Goal: Task Accomplishment & Management: Use online tool/utility

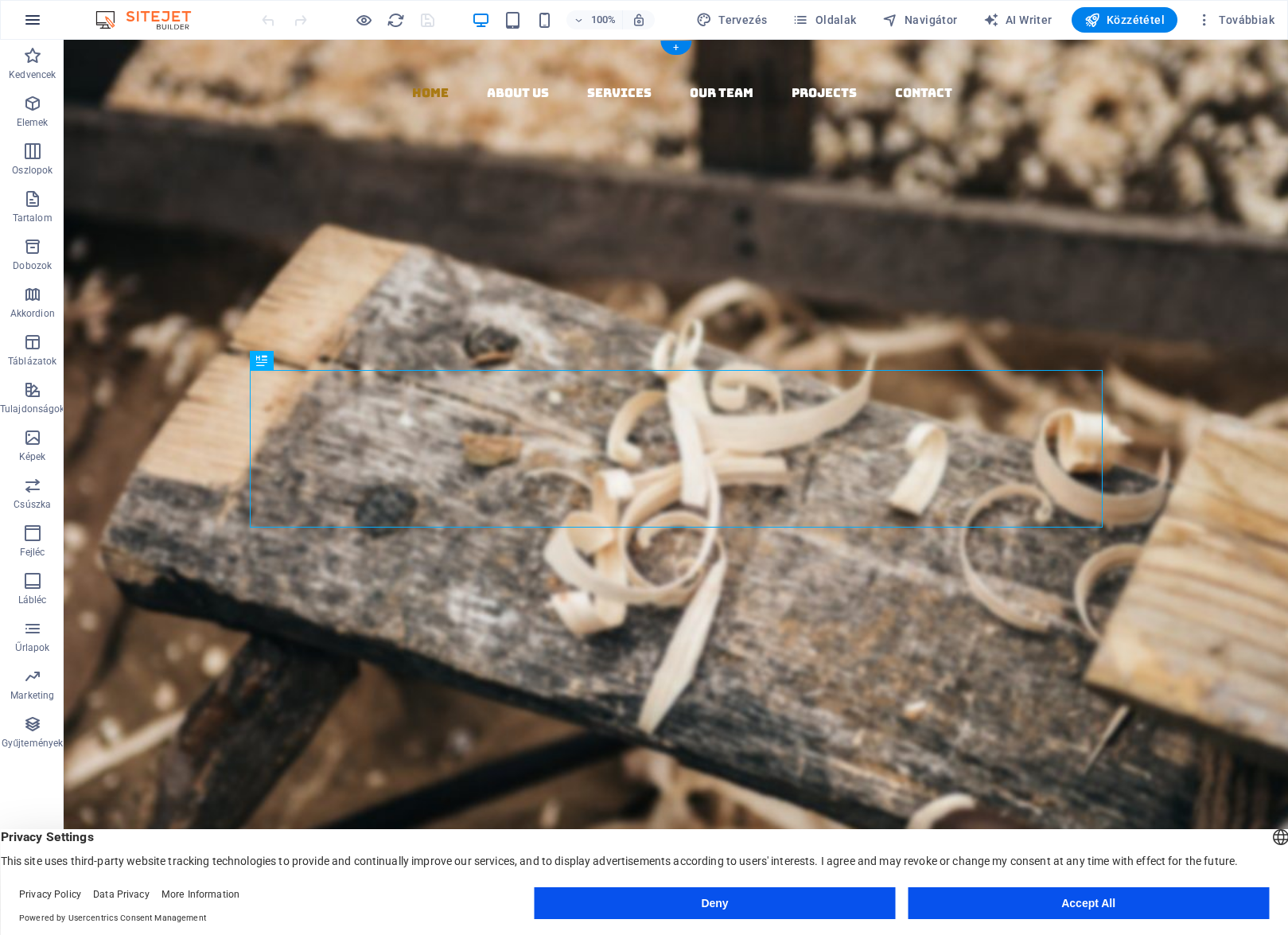
click at [37, 25] on icon "button" at bounding box center [32, 20] width 19 height 19
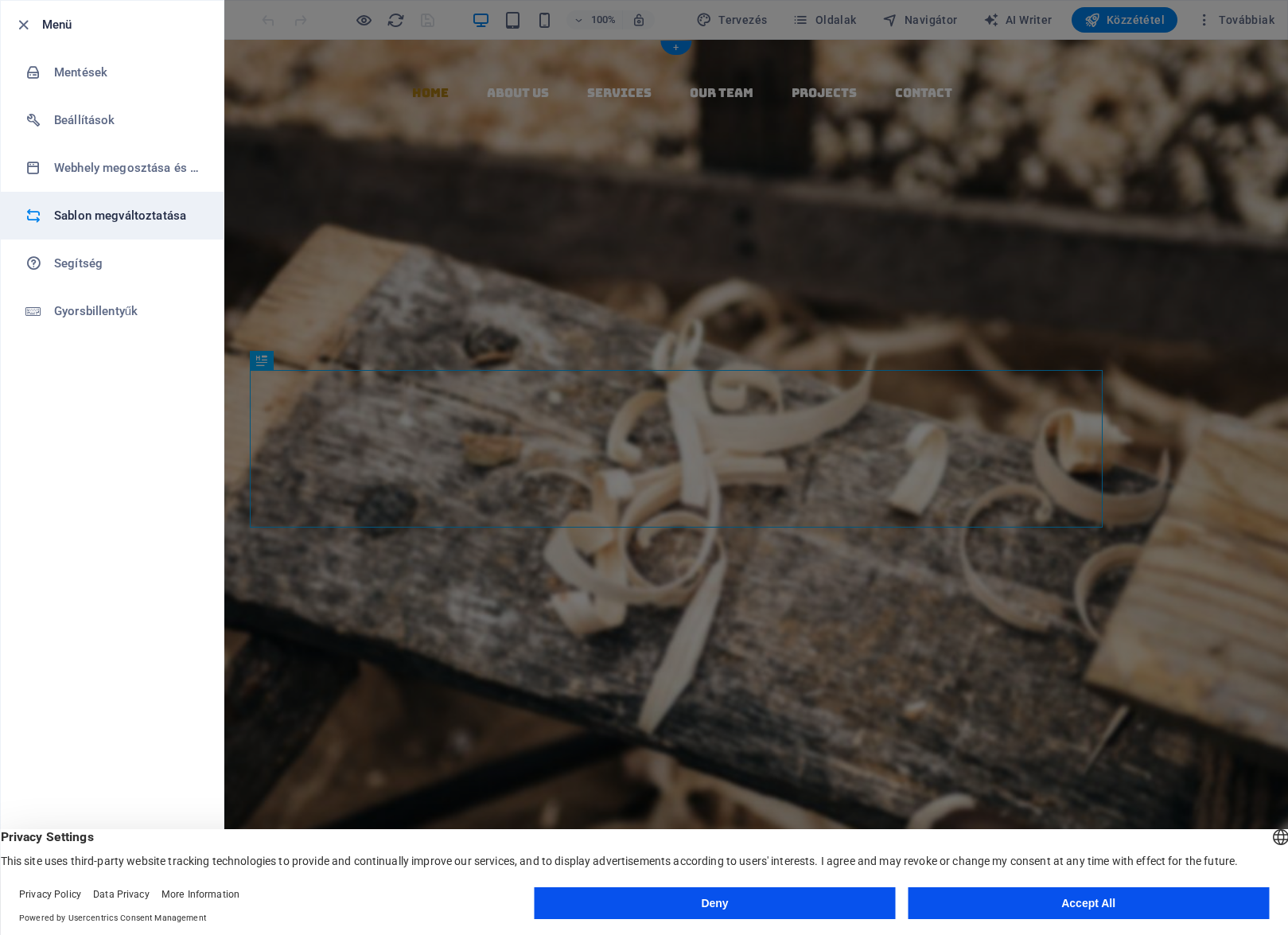
click at [90, 215] on h6 "Sablon megváltoztatása" at bounding box center [128, 216] width 147 height 19
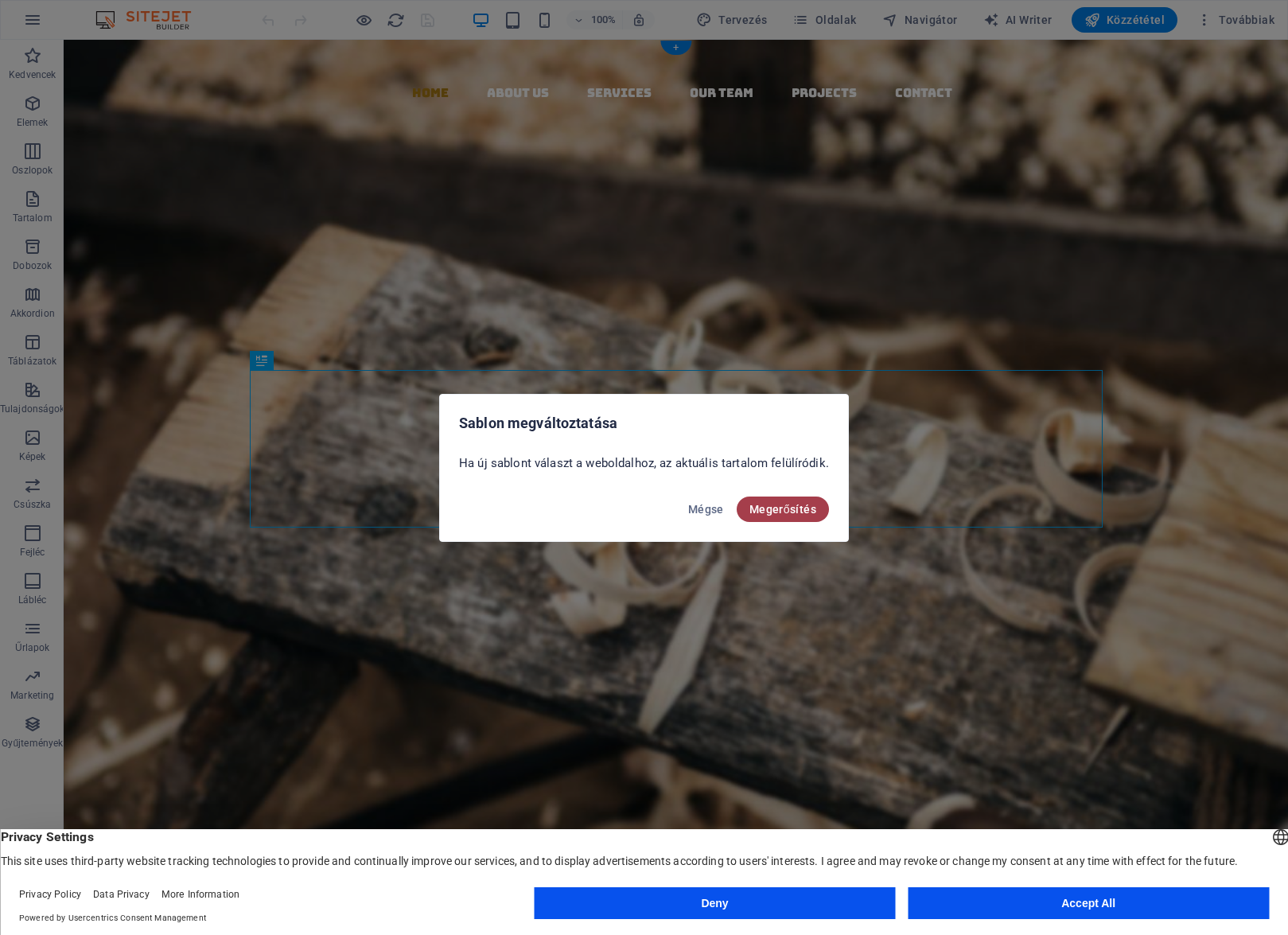
click at [759, 504] on span "Megerősítés" at bounding box center [783, 509] width 67 height 13
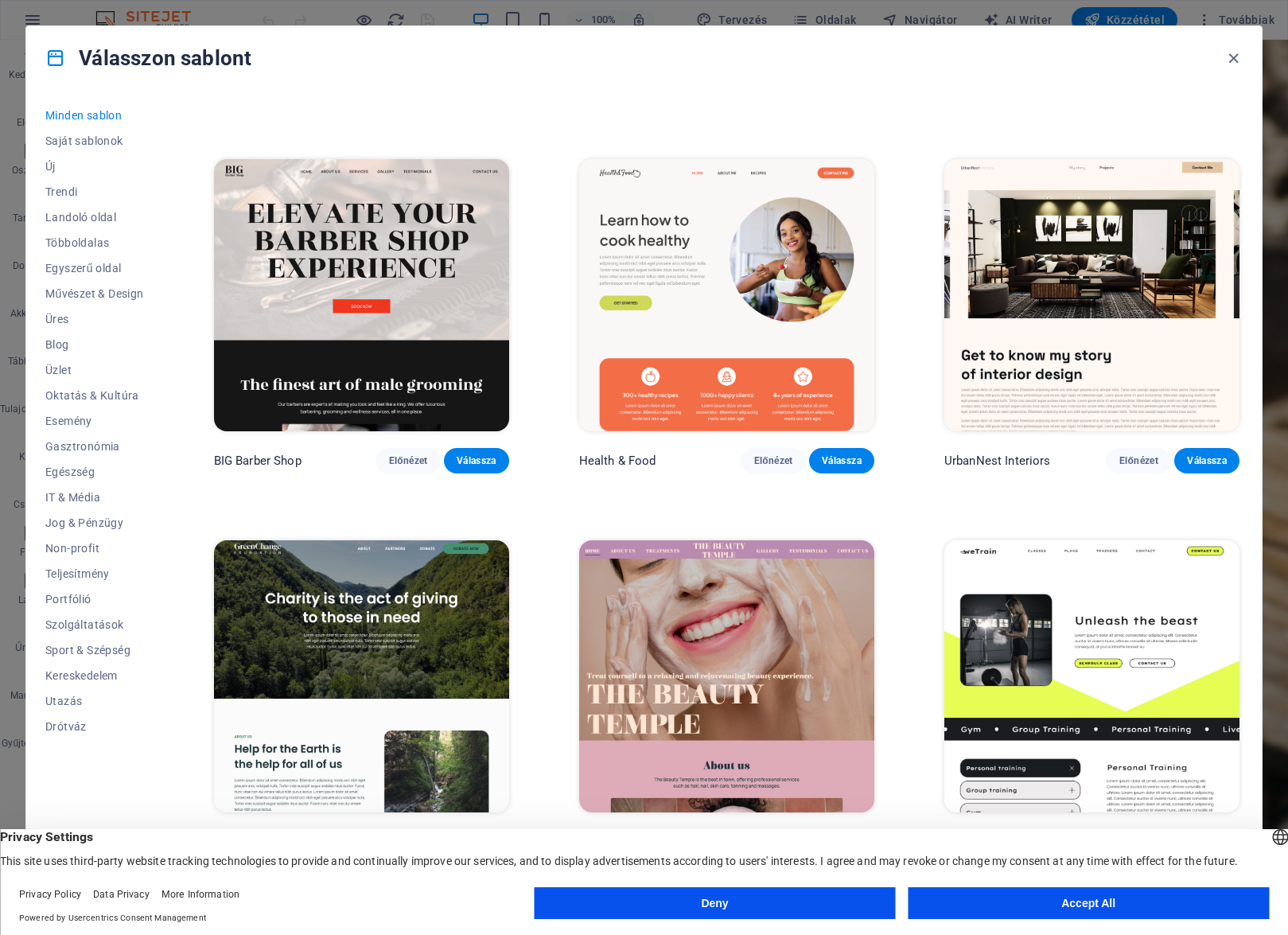
scroll to position [509, 0]
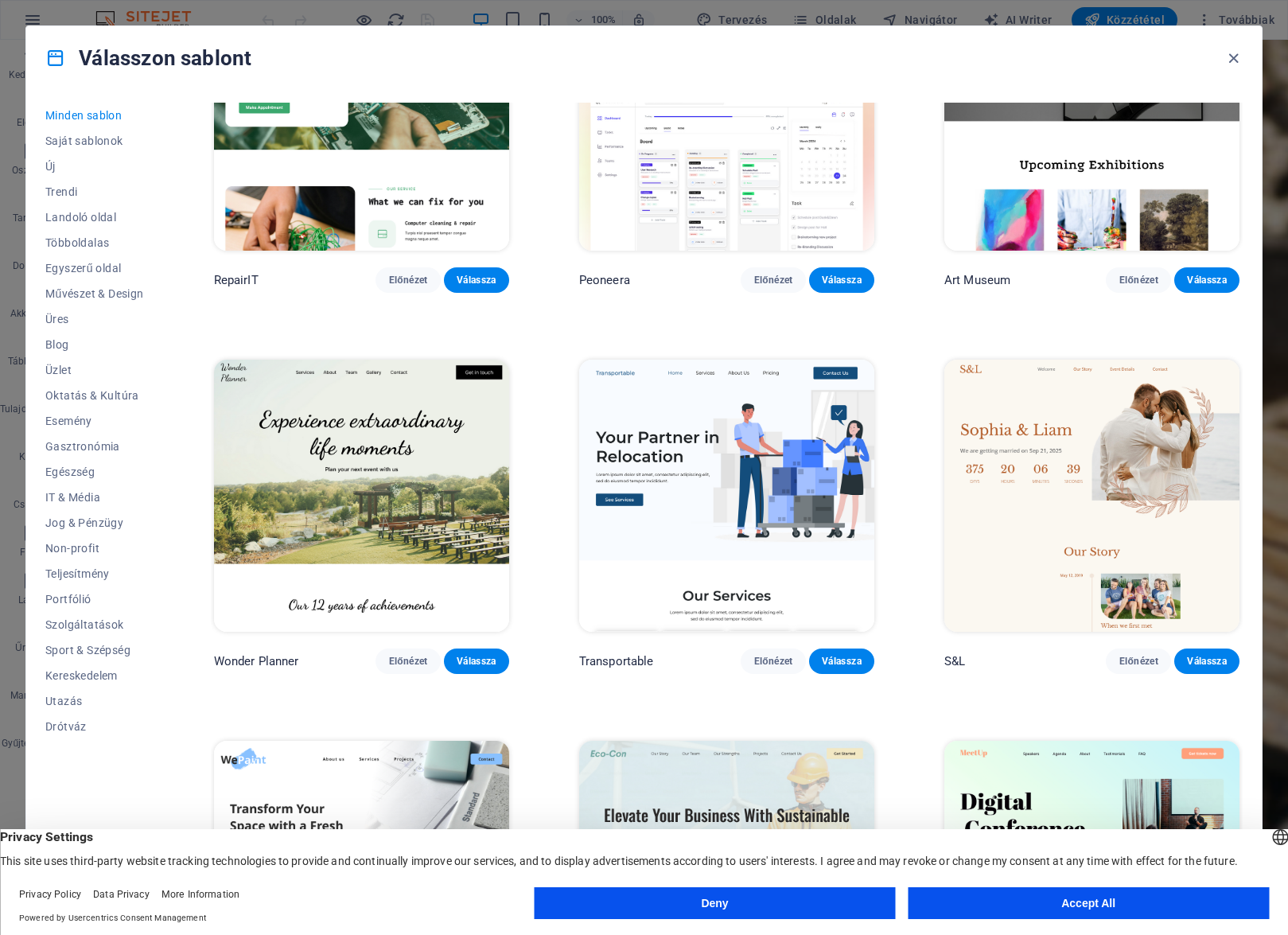
click at [1024, 539] on img at bounding box center [1092, 496] width 295 height 272
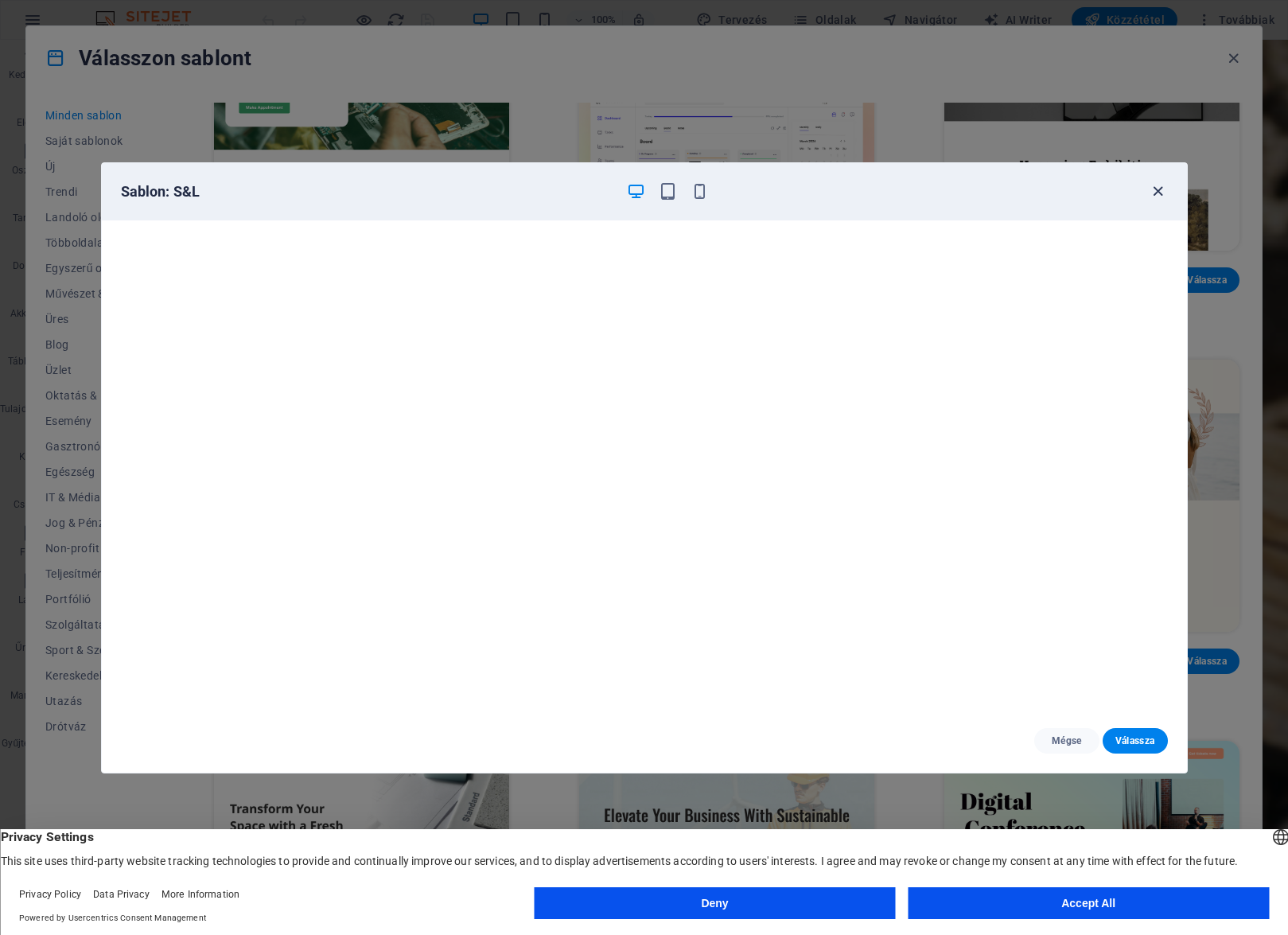
click at [1158, 194] on icon "button" at bounding box center [1157, 191] width 18 height 18
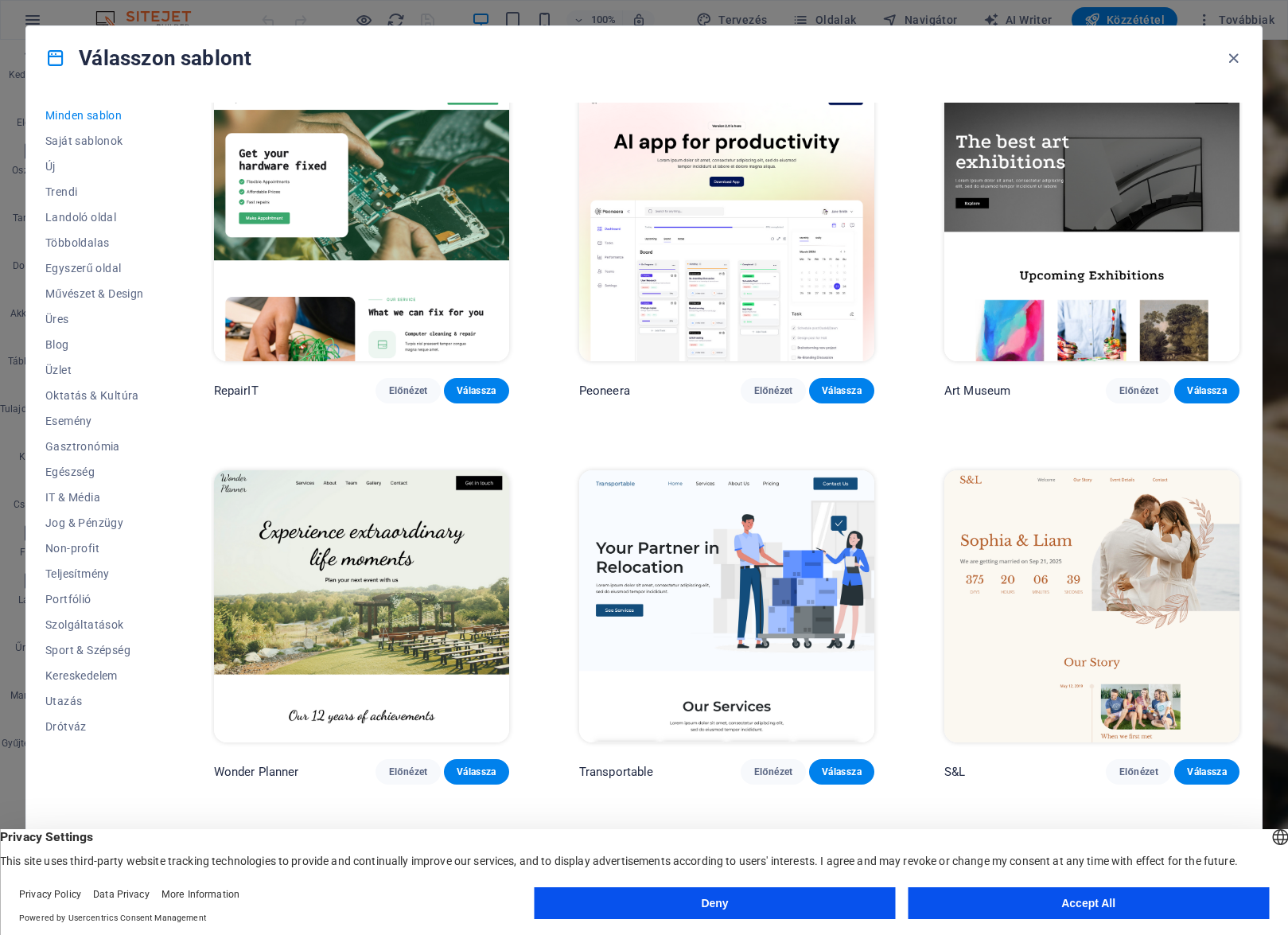
scroll to position [401, 0]
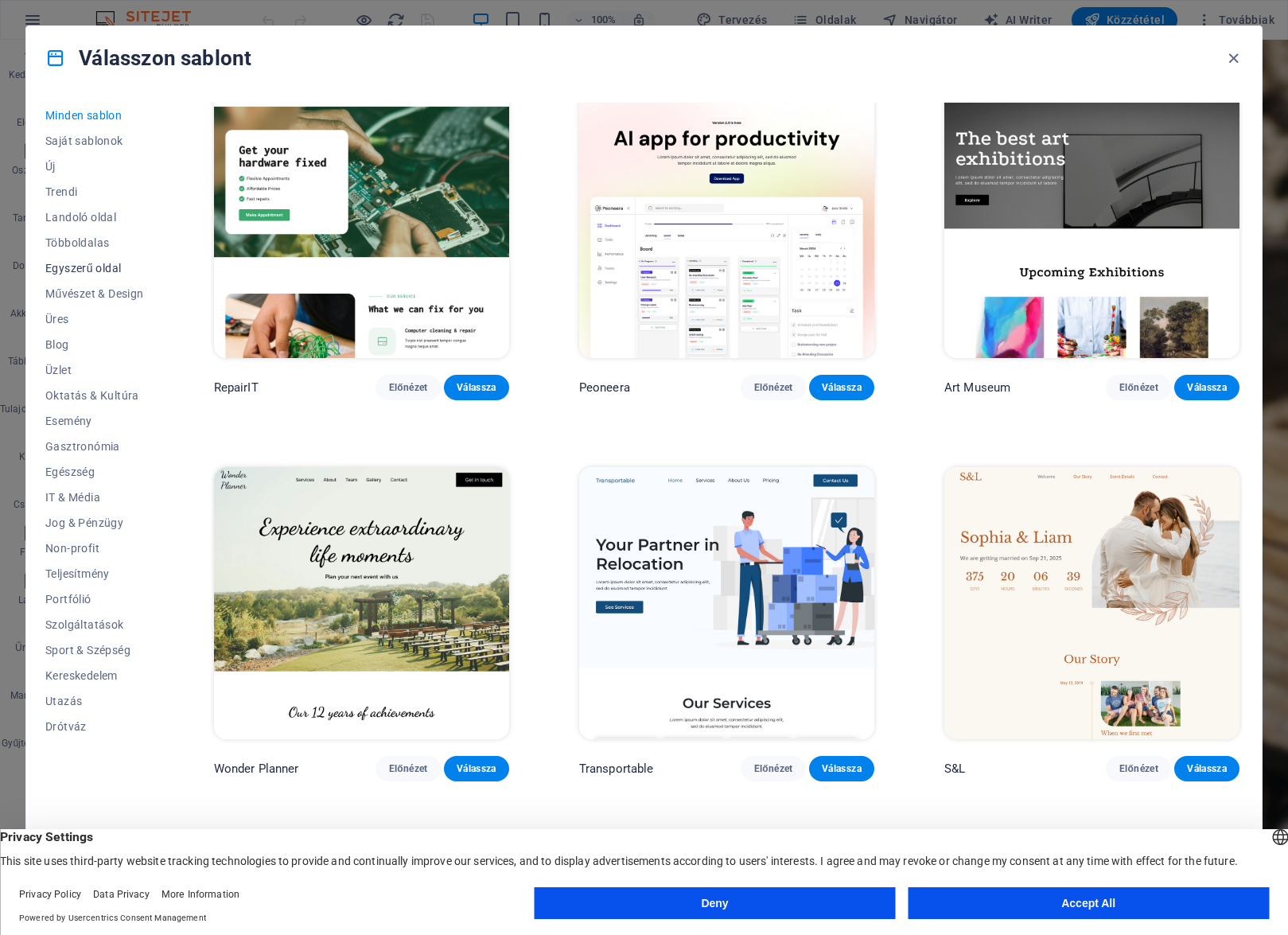
click at [89, 272] on span "Egyszerű oldal" at bounding box center [95, 268] width 98 height 13
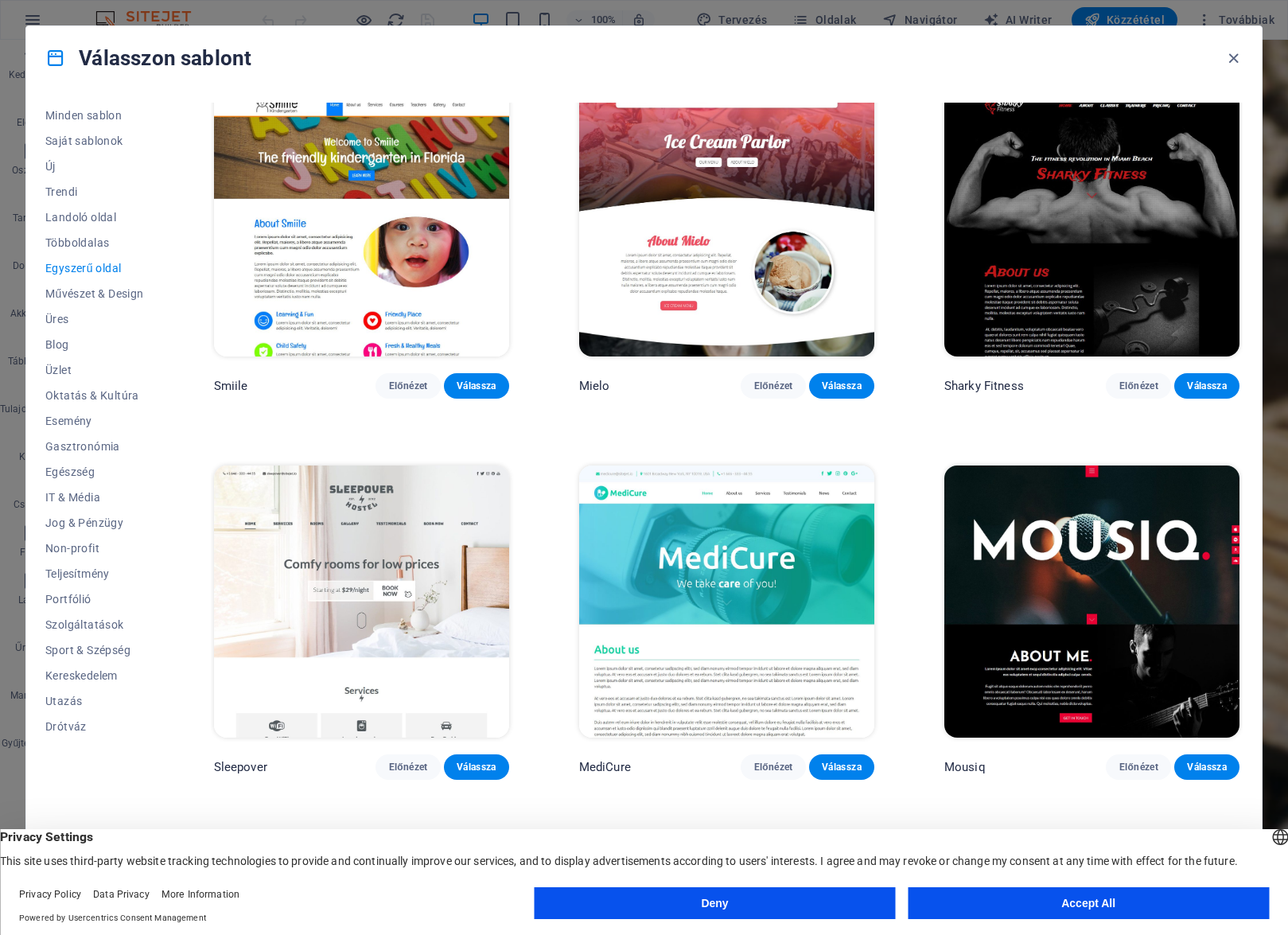
scroll to position [4979, 0]
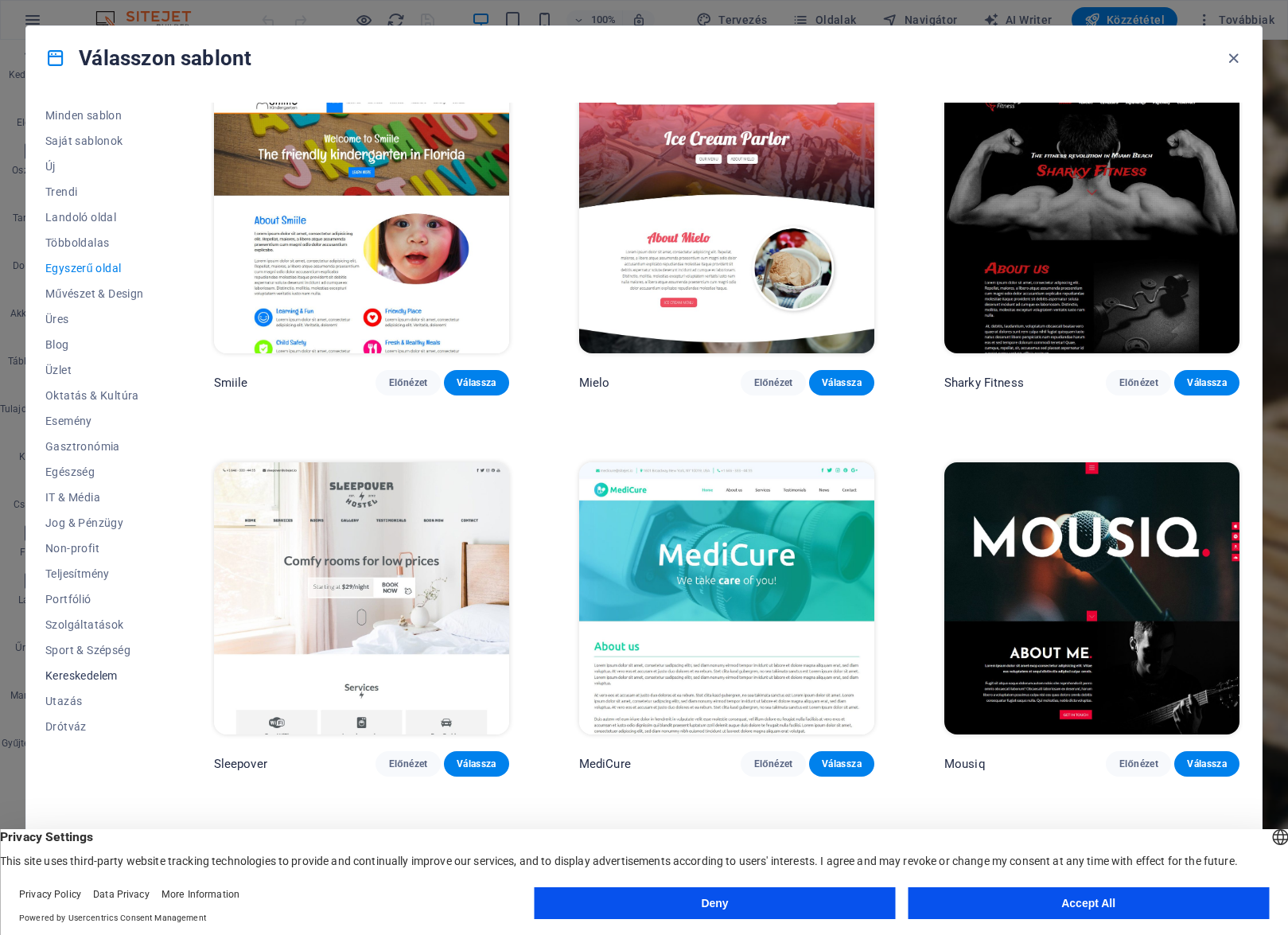
click at [103, 677] on span "Kereskedelem" at bounding box center [95, 675] width 98 height 13
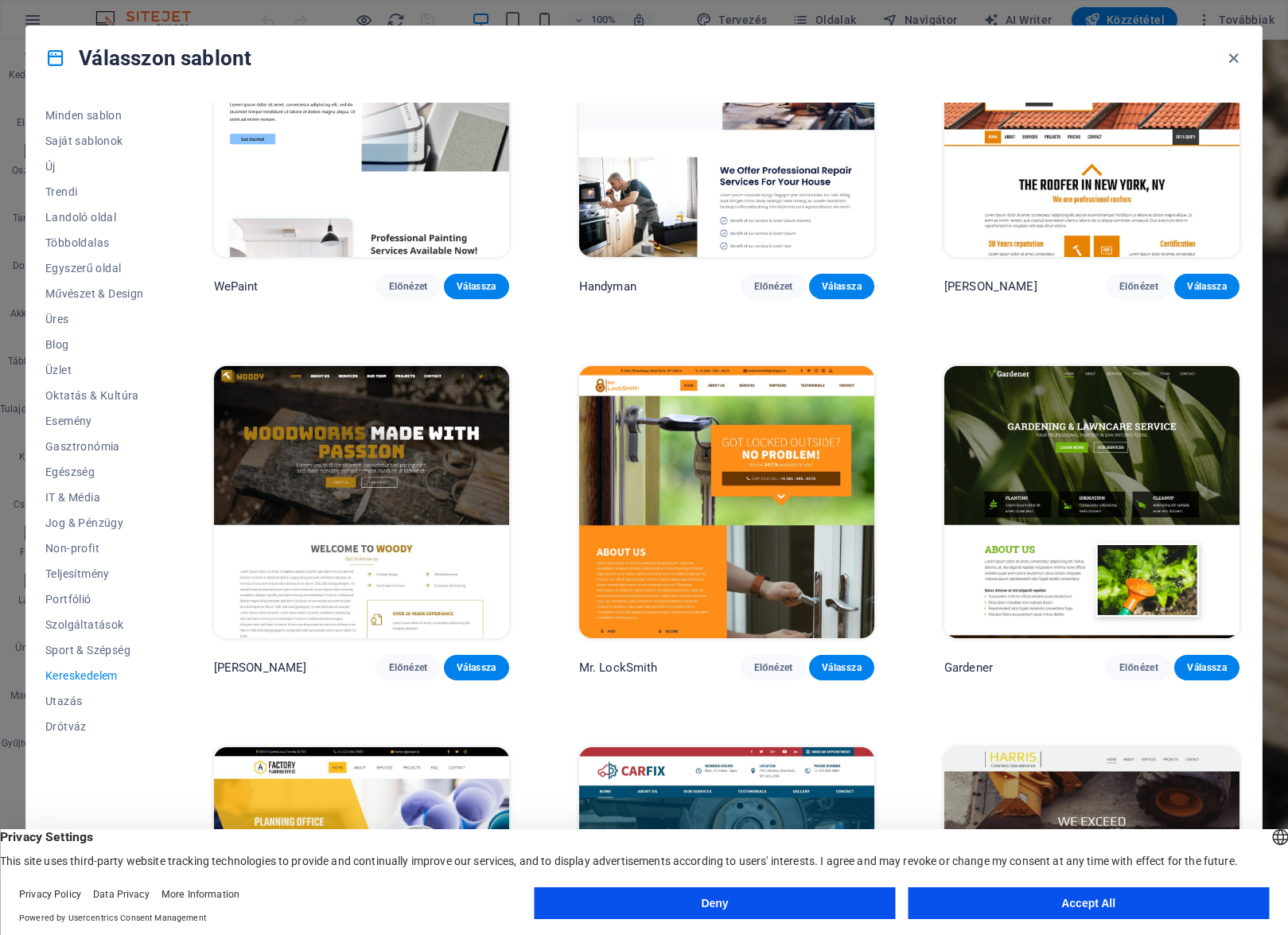
scroll to position [286, 0]
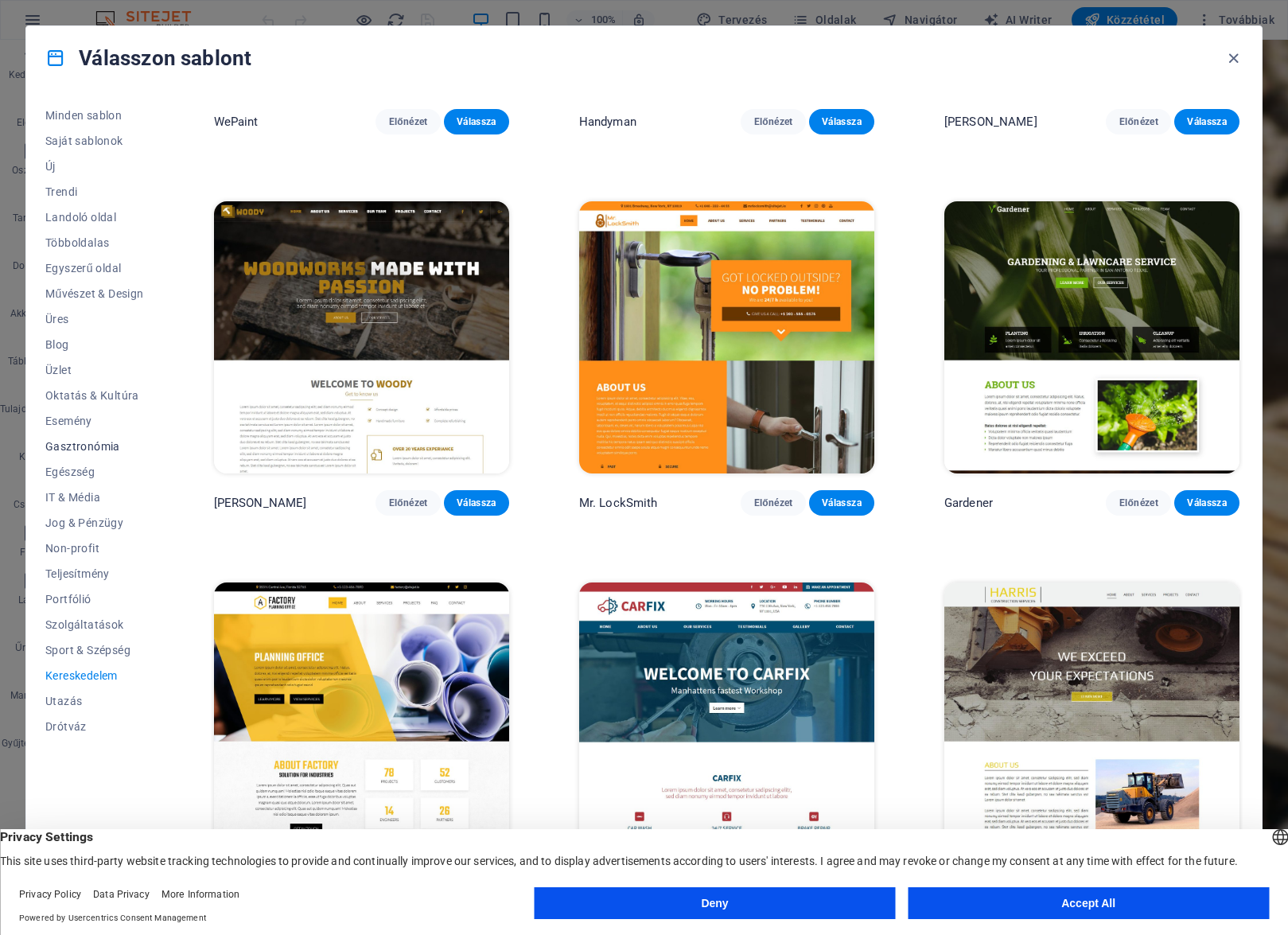
click at [84, 456] on button "Gasztronómia" at bounding box center [95, 446] width 98 height 25
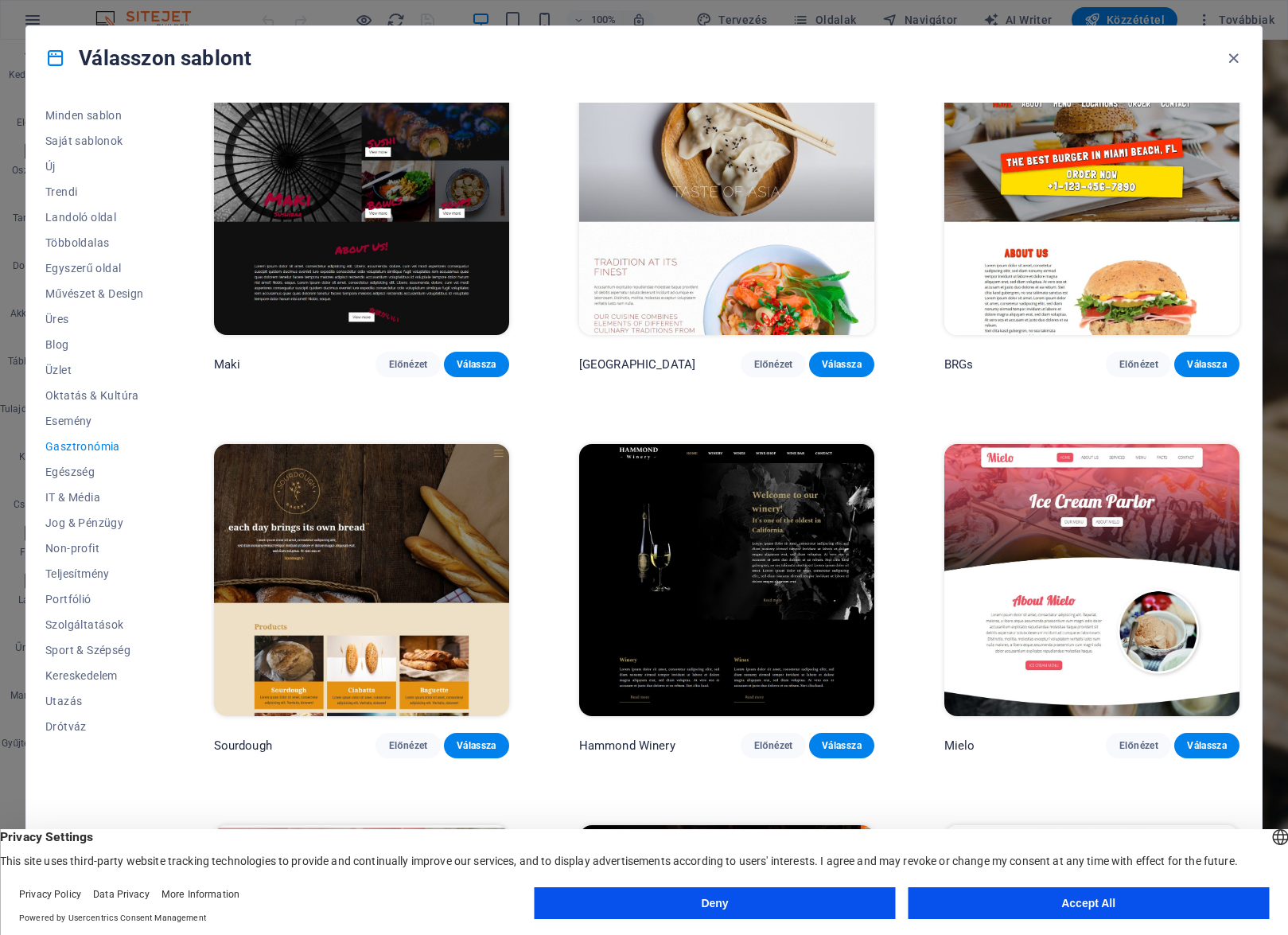
scroll to position [812, 0]
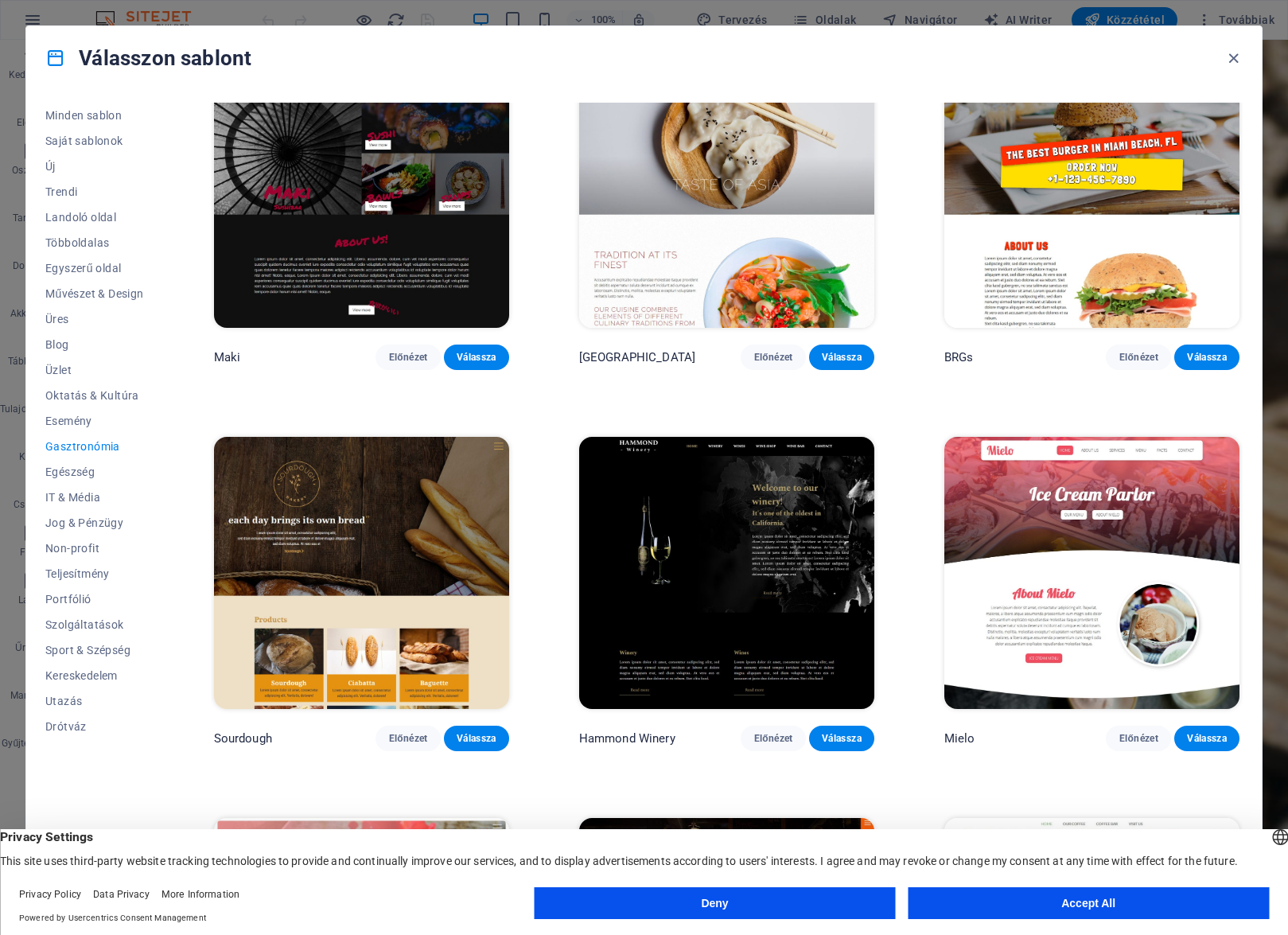
click at [383, 532] on img at bounding box center [361, 573] width 295 height 272
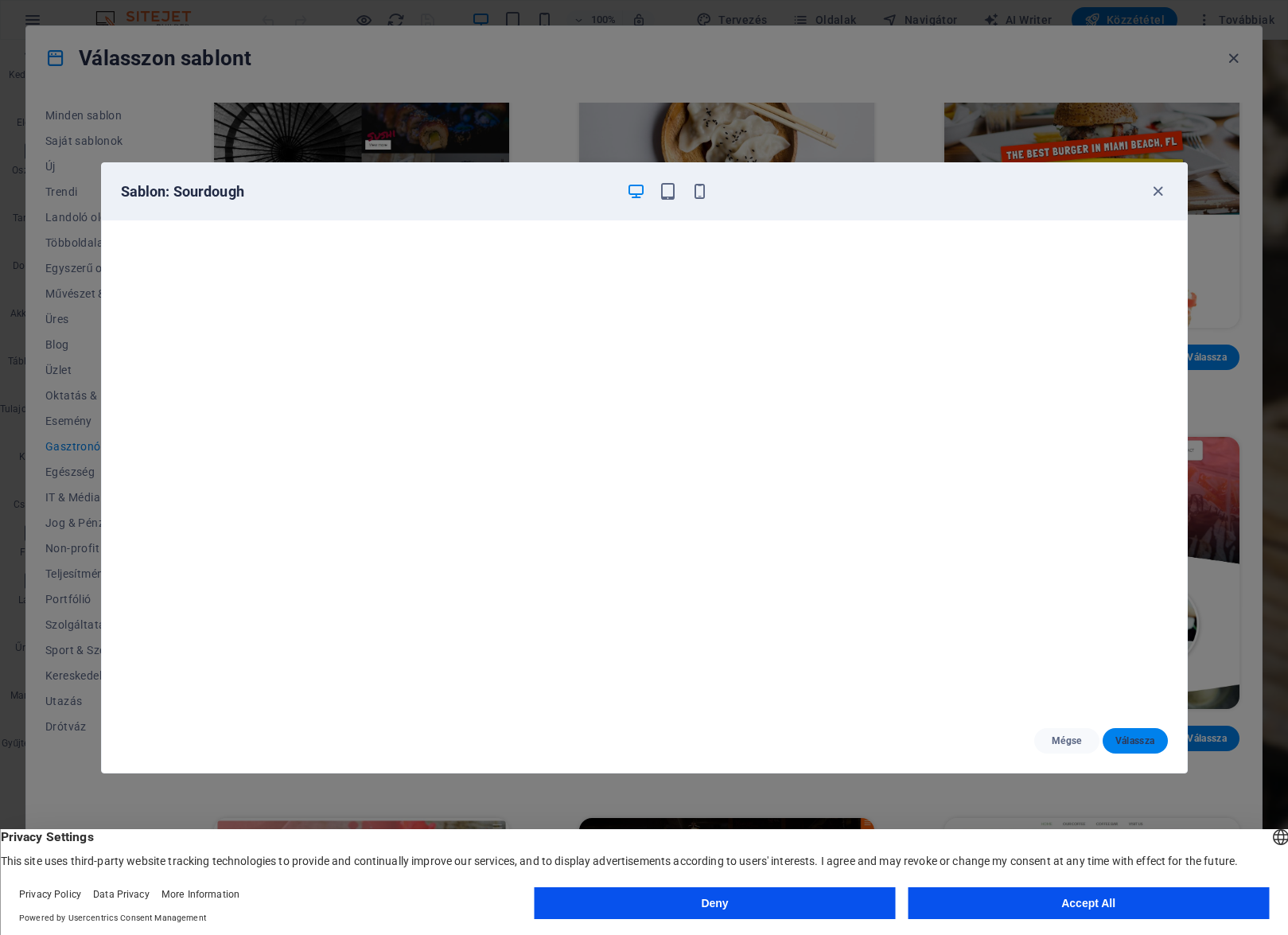
click at [1136, 744] on span "Válassza" at bounding box center [1135, 740] width 39 height 13
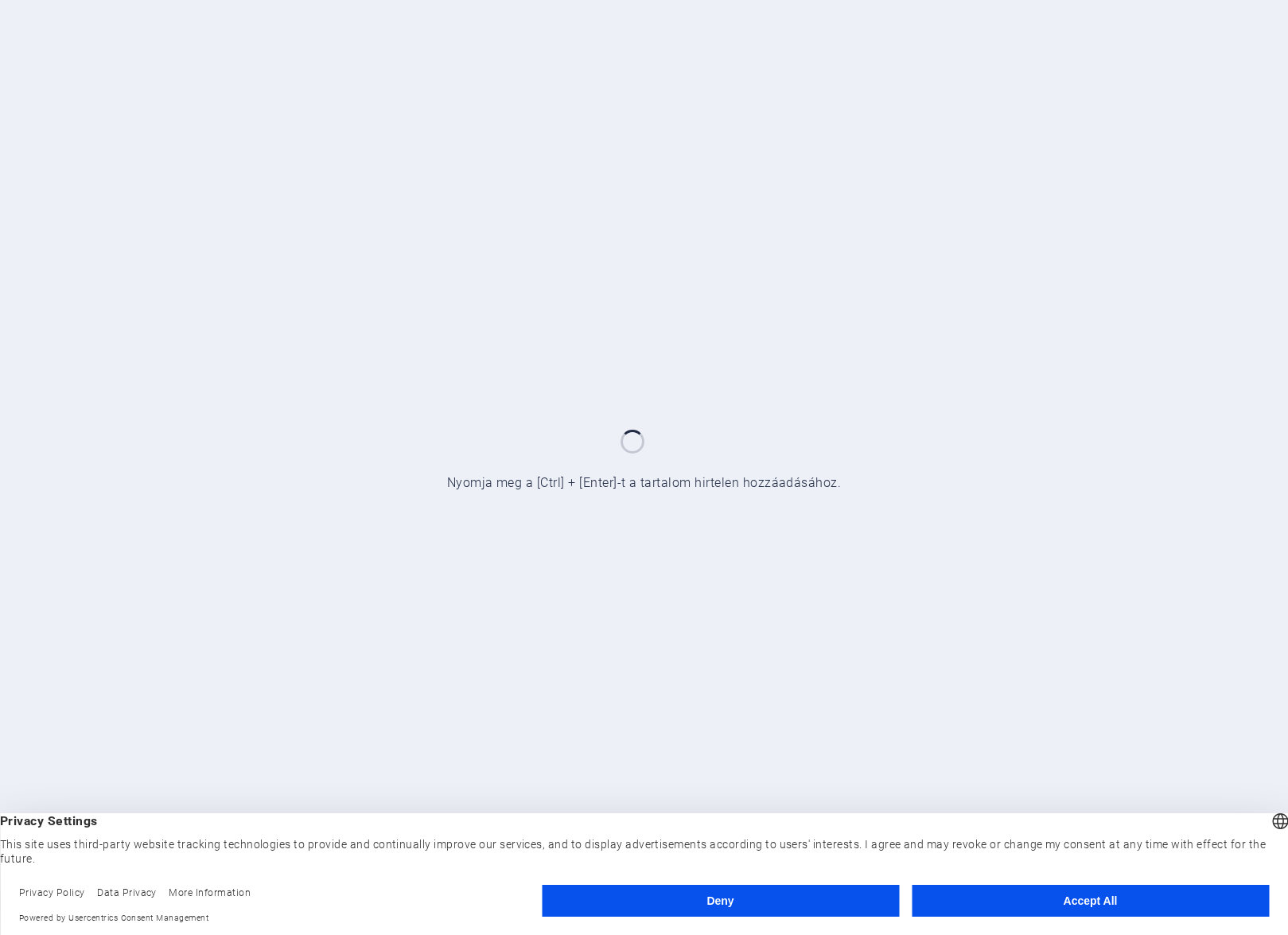
click at [1078, 904] on button "Accept All" at bounding box center [1090, 901] width 357 height 32
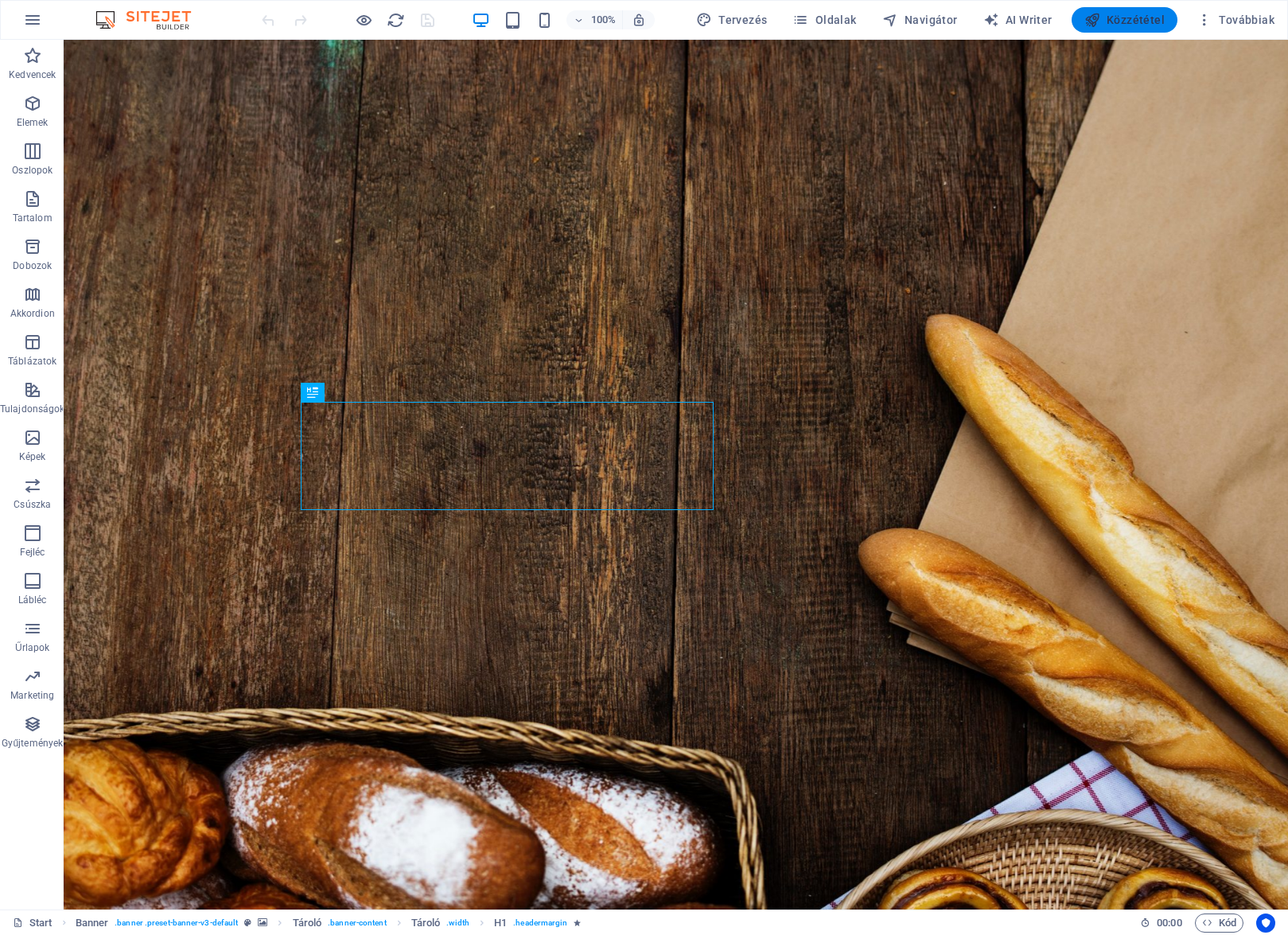
click at [1128, 21] on span "Közzététel" at bounding box center [1125, 20] width 81 height 16
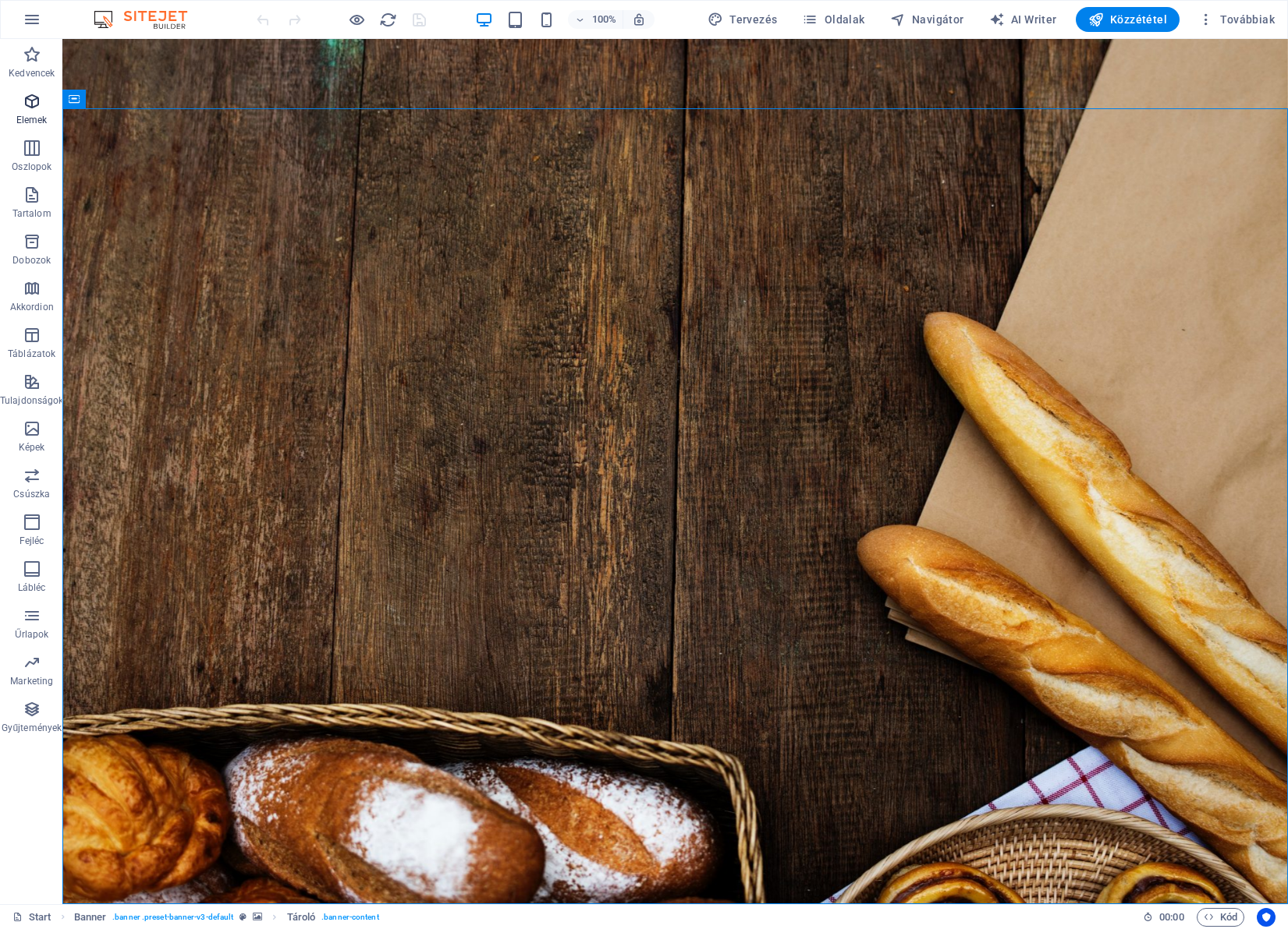
click at [35, 104] on icon "button" at bounding box center [32, 101] width 19 height 19
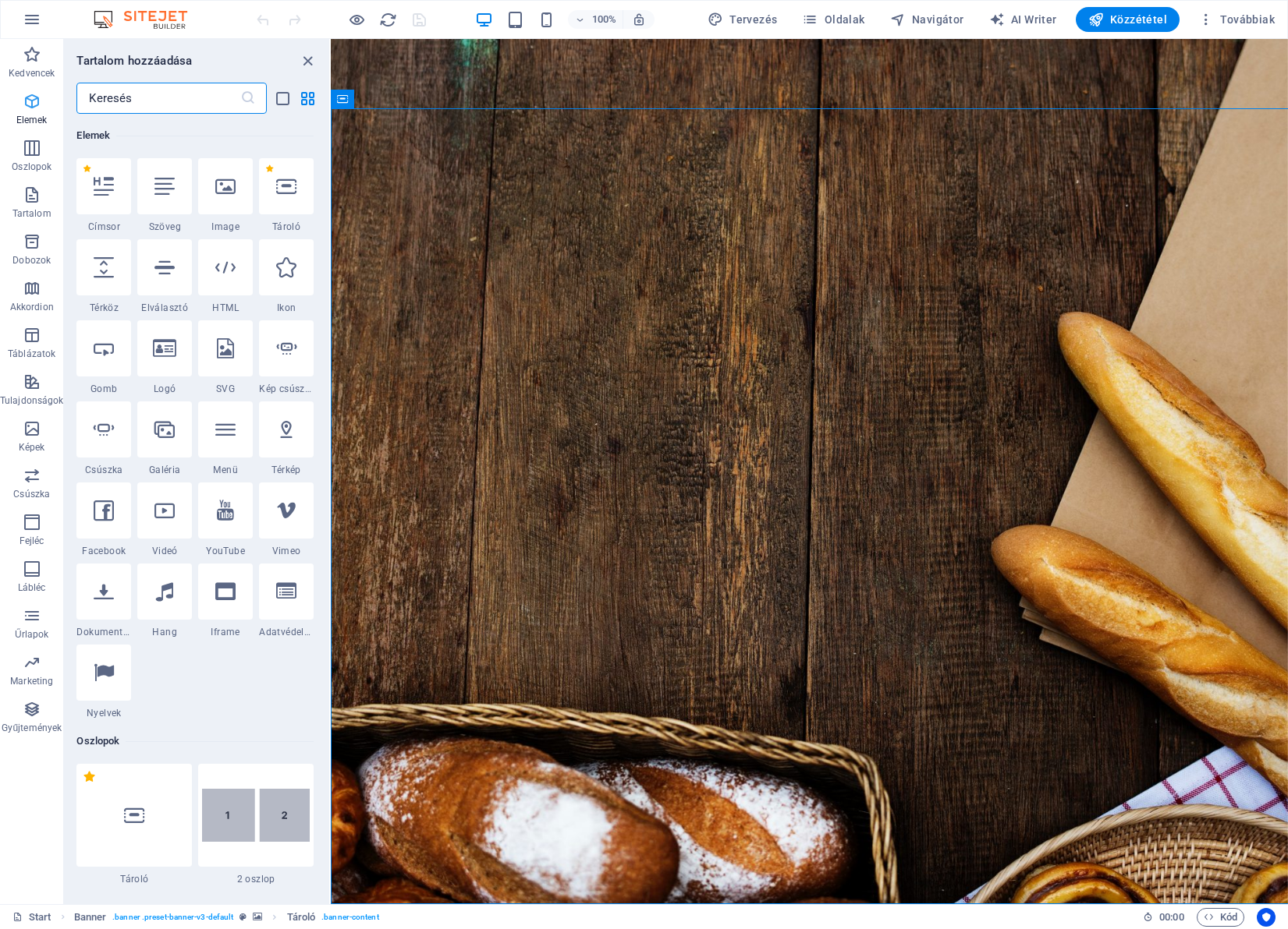
scroll to position [166, 0]
click at [215, 200] on div at bounding box center [225, 186] width 55 height 56
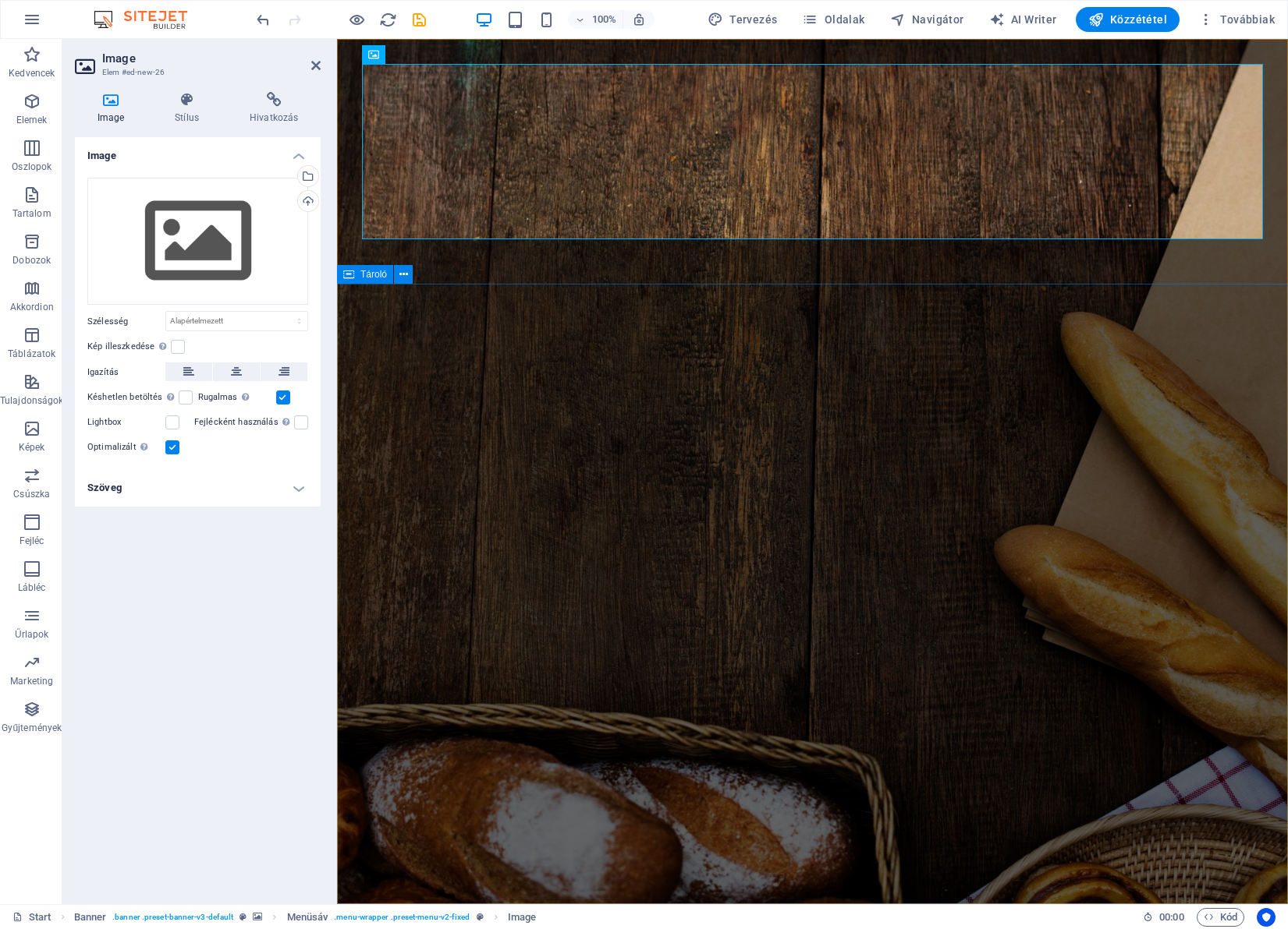
drag, startPoint x: 1021, startPoint y: 468, endPoint x: 1291, endPoint y: 468, distance: 270.0
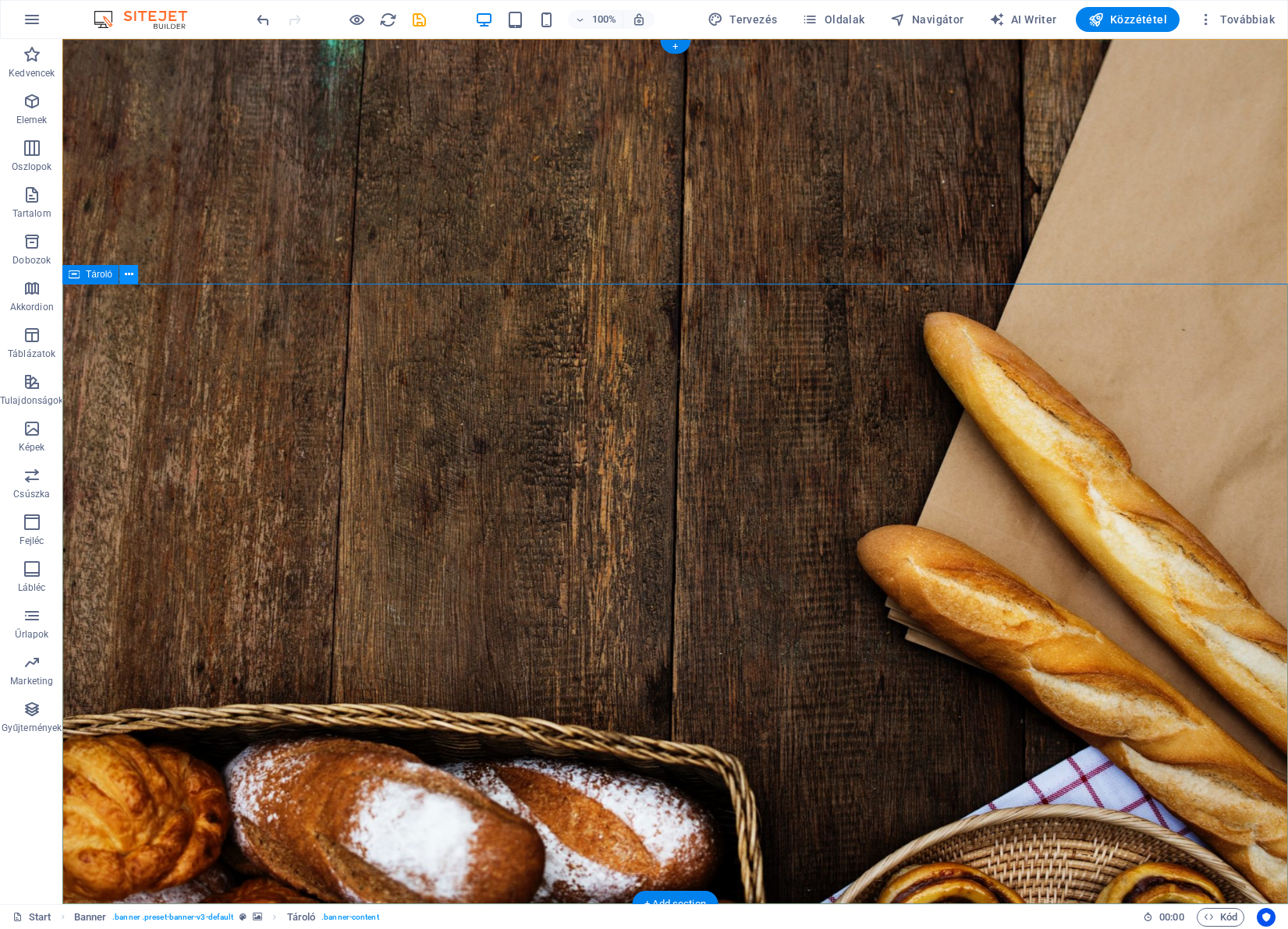
click at [130, 276] on icon at bounding box center [129, 274] width 9 height 16
click at [395, 343] on icon at bounding box center [397, 337] width 9 height 16
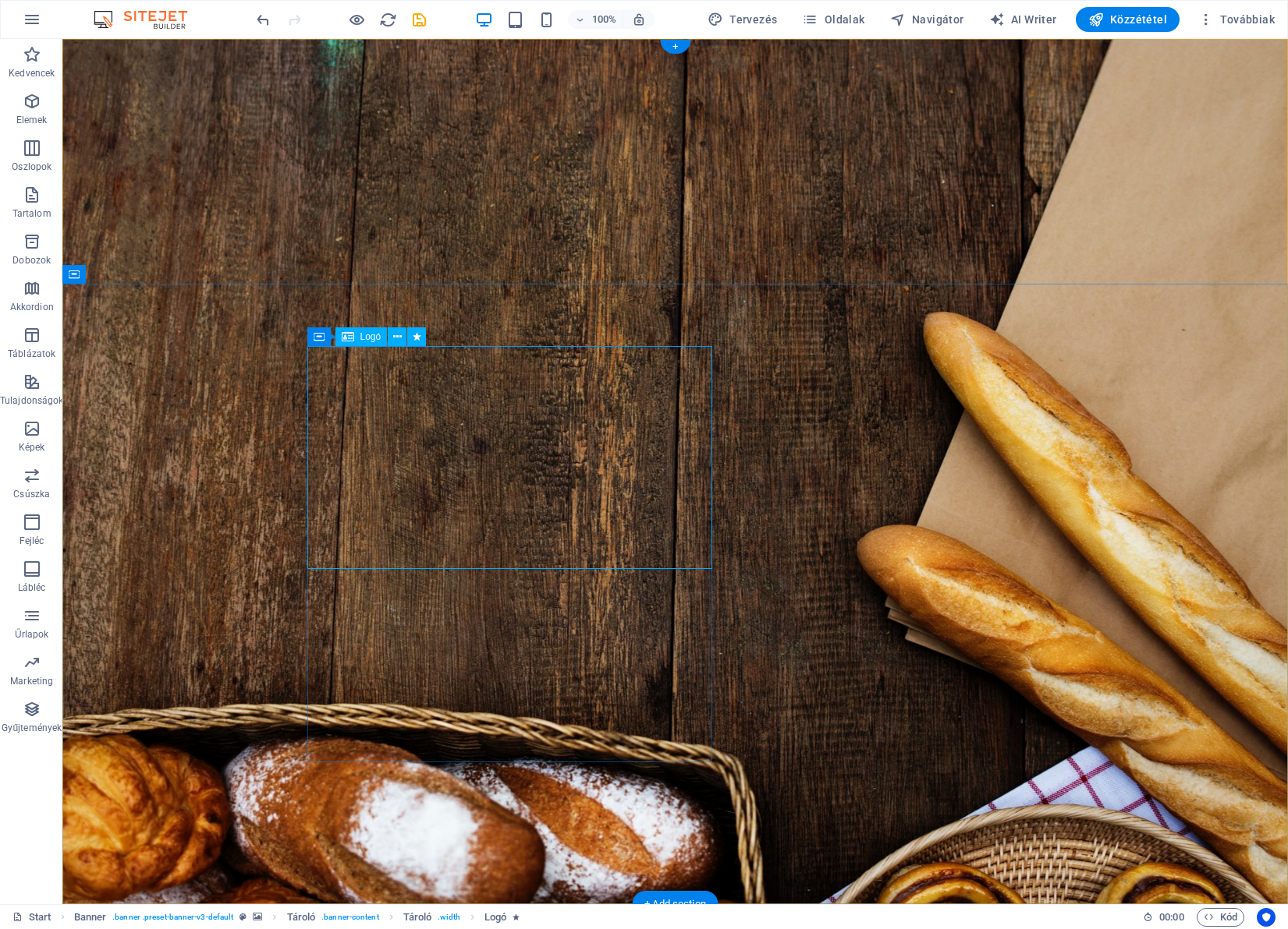
click at [369, 340] on span "Logó" at bounding box center [371, 336] width 21 height 9
select select "px"
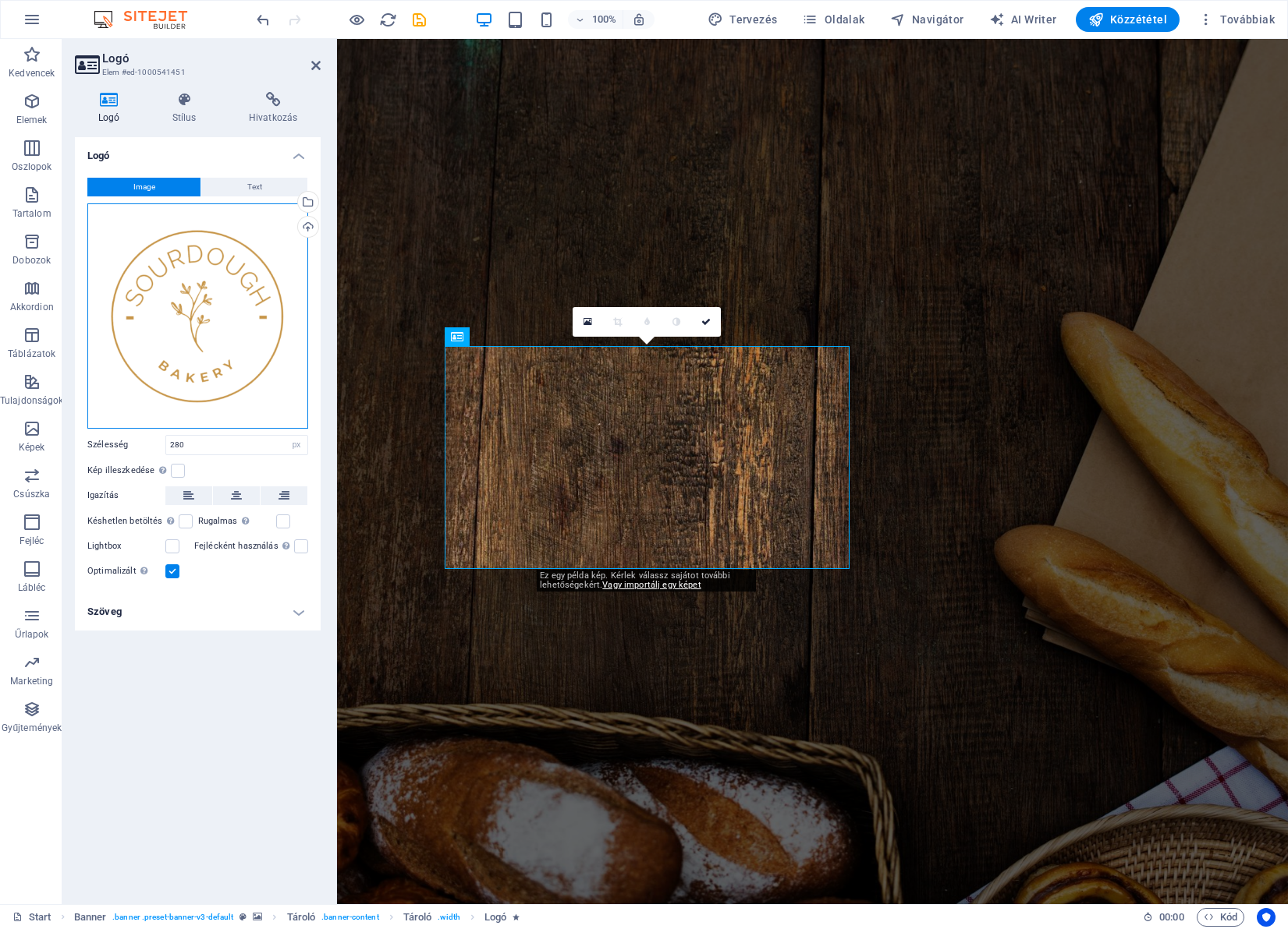
click at [216, 327] on div "Húzza ide a fájlokat, kattintson a fájlok kiválasztásához, vagy válasszon fájlo…" at bounding box center [198, 316] width 221 height 225
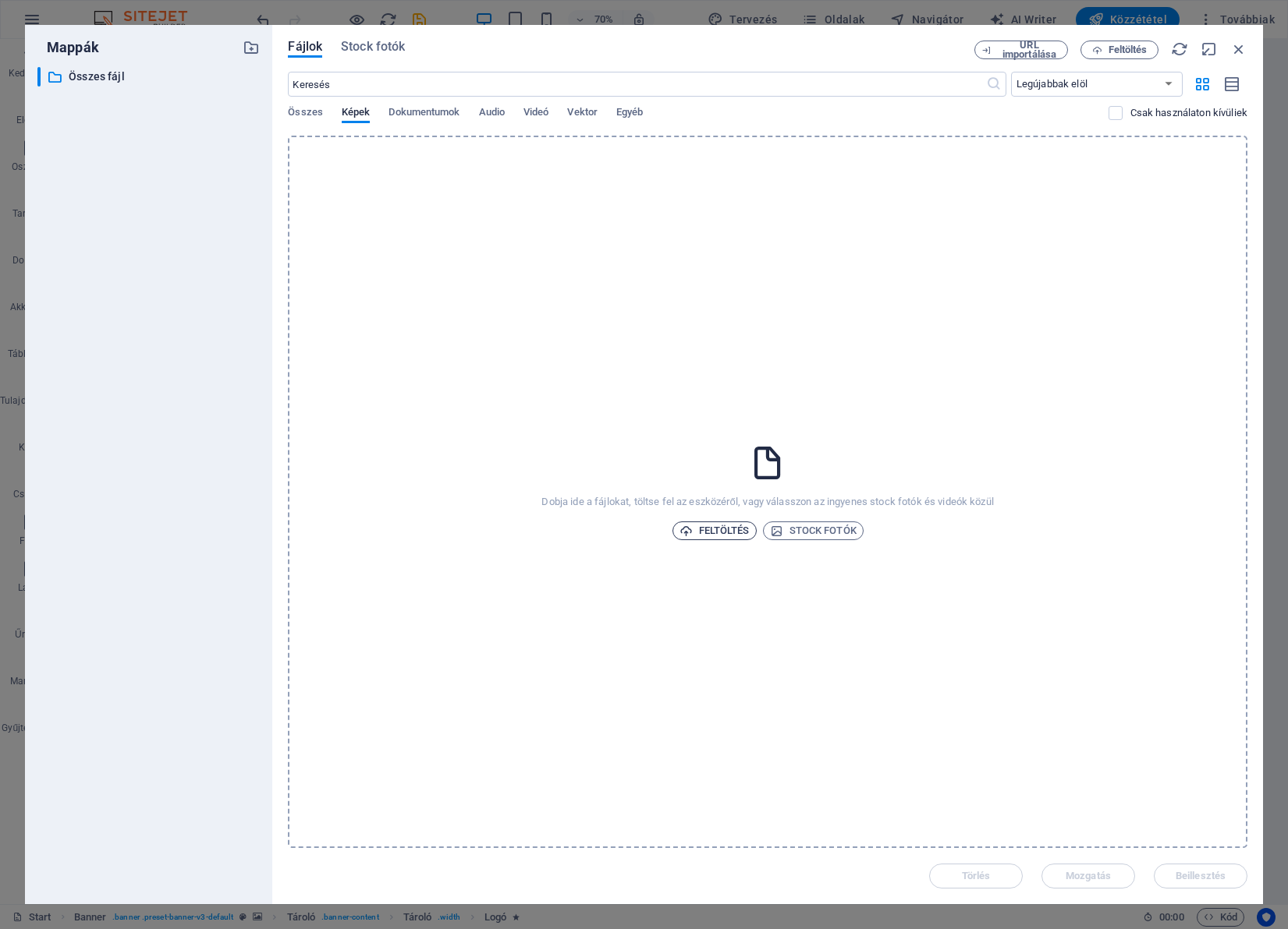
click at [707, 530] on span "Feltöltés" at bounding box center [715, 531] width 71 height 19
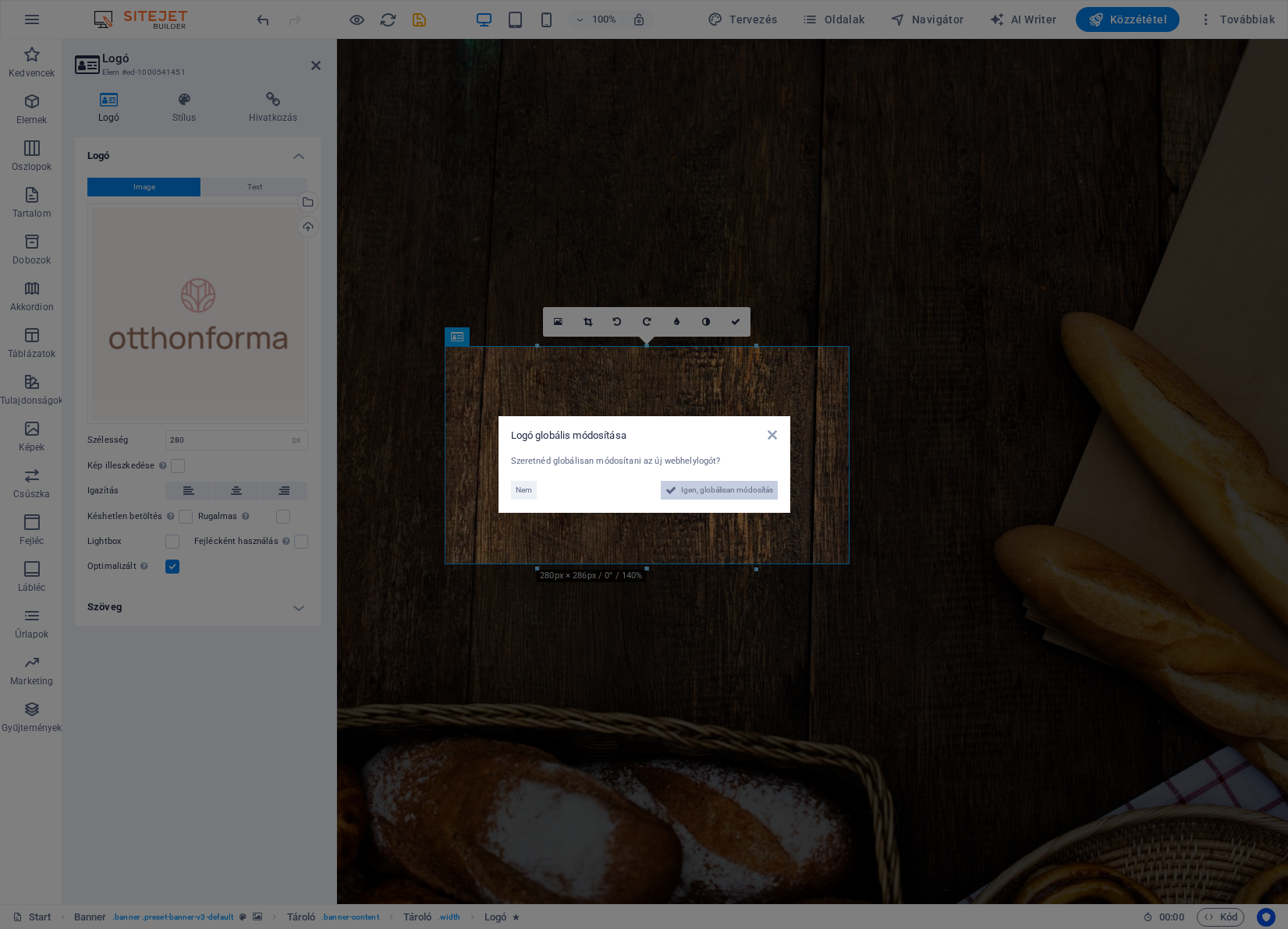
drag, startPoint x: 716, startPoint y: 492, endPoint x: 537, endPoint y: 655, distance: 242.1
click at [716, 492] on span "Igen, globálisan módosítás" at bounding box center [727, 491] width 92 height 19
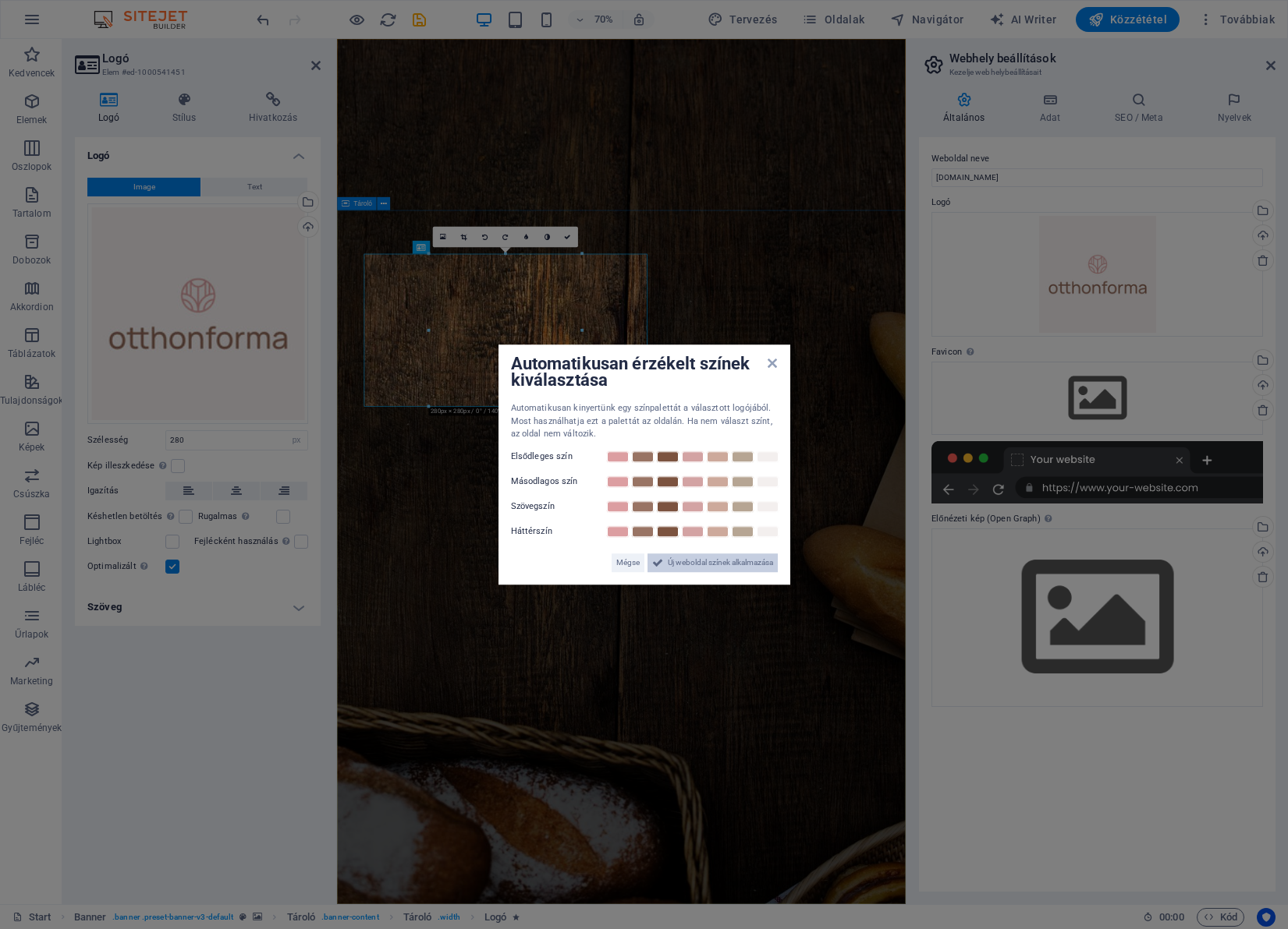
drag, startPoint x: 700, startPoint y: 566, endPoint x: 514, endPoint y: 755, distance: 265.2
click at [700, 566] on span "Új weboldal színek alkalmazása" at bounding box center [721, 563] width 105 height 19
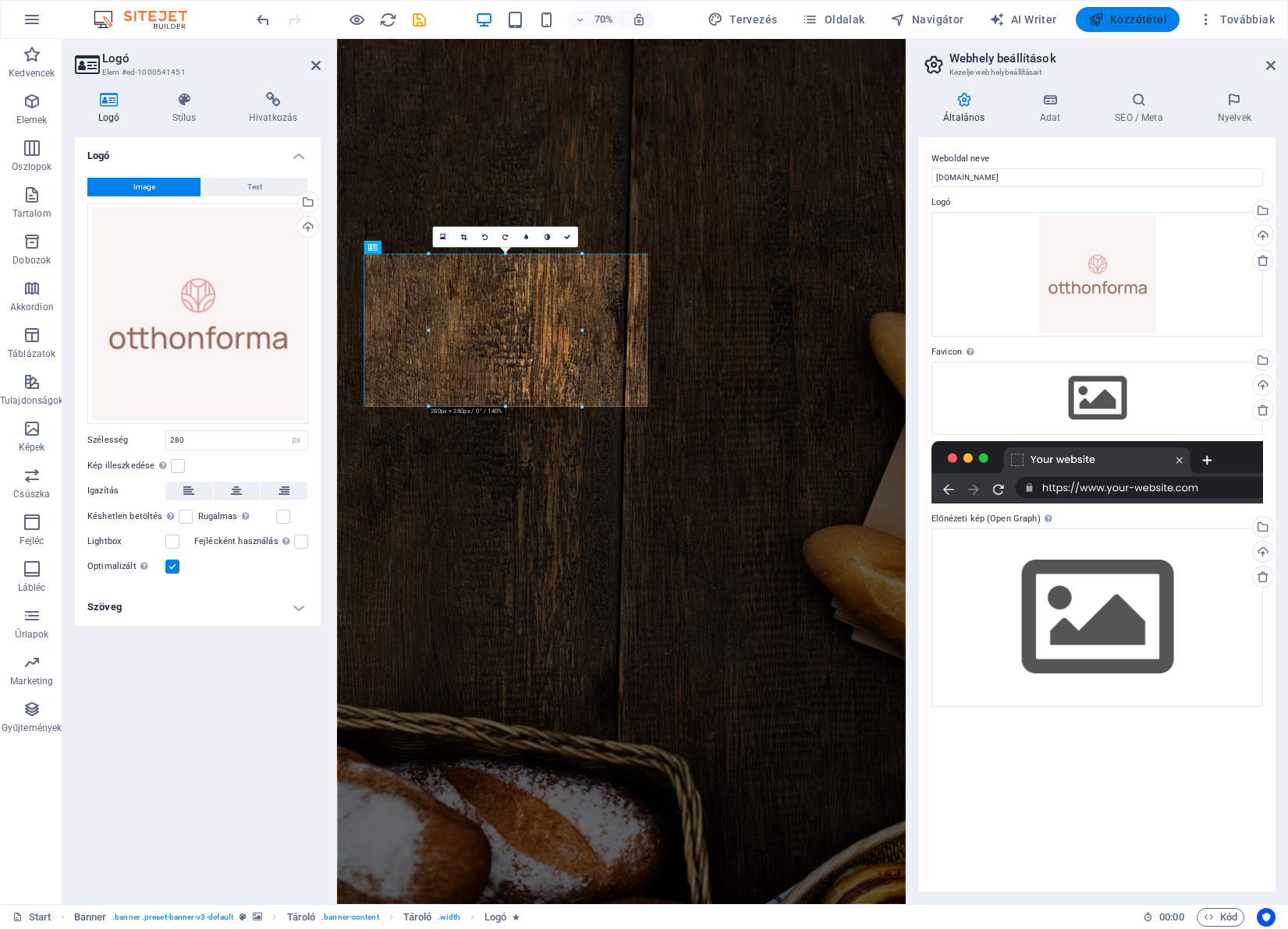
click at [1128, 24] on span "Közzététel" at bounding box center [1128, 20] width 79 height 15
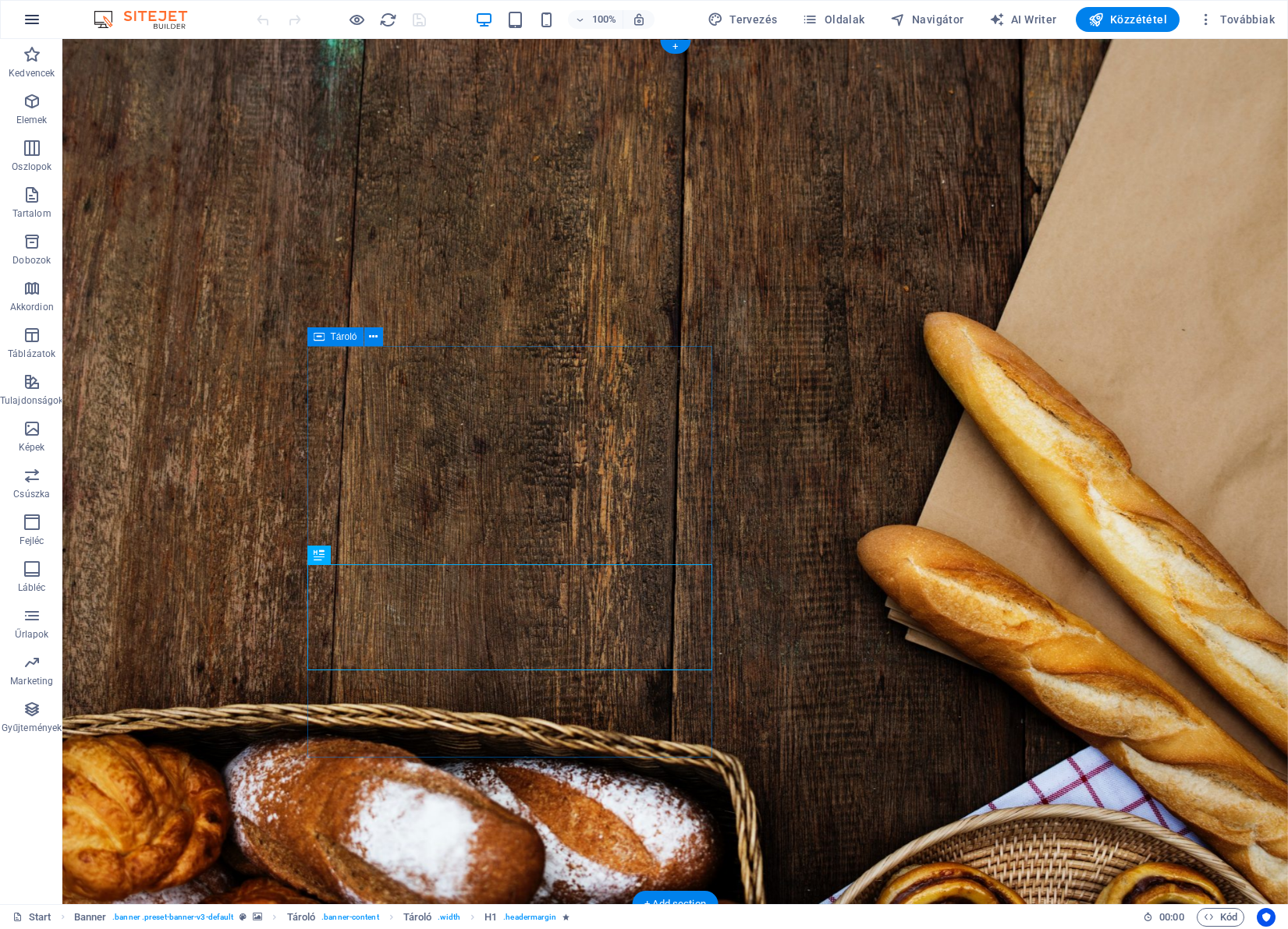
click at [21, 29] on button "button" at bounding box center [32, 20] width 38 height 38
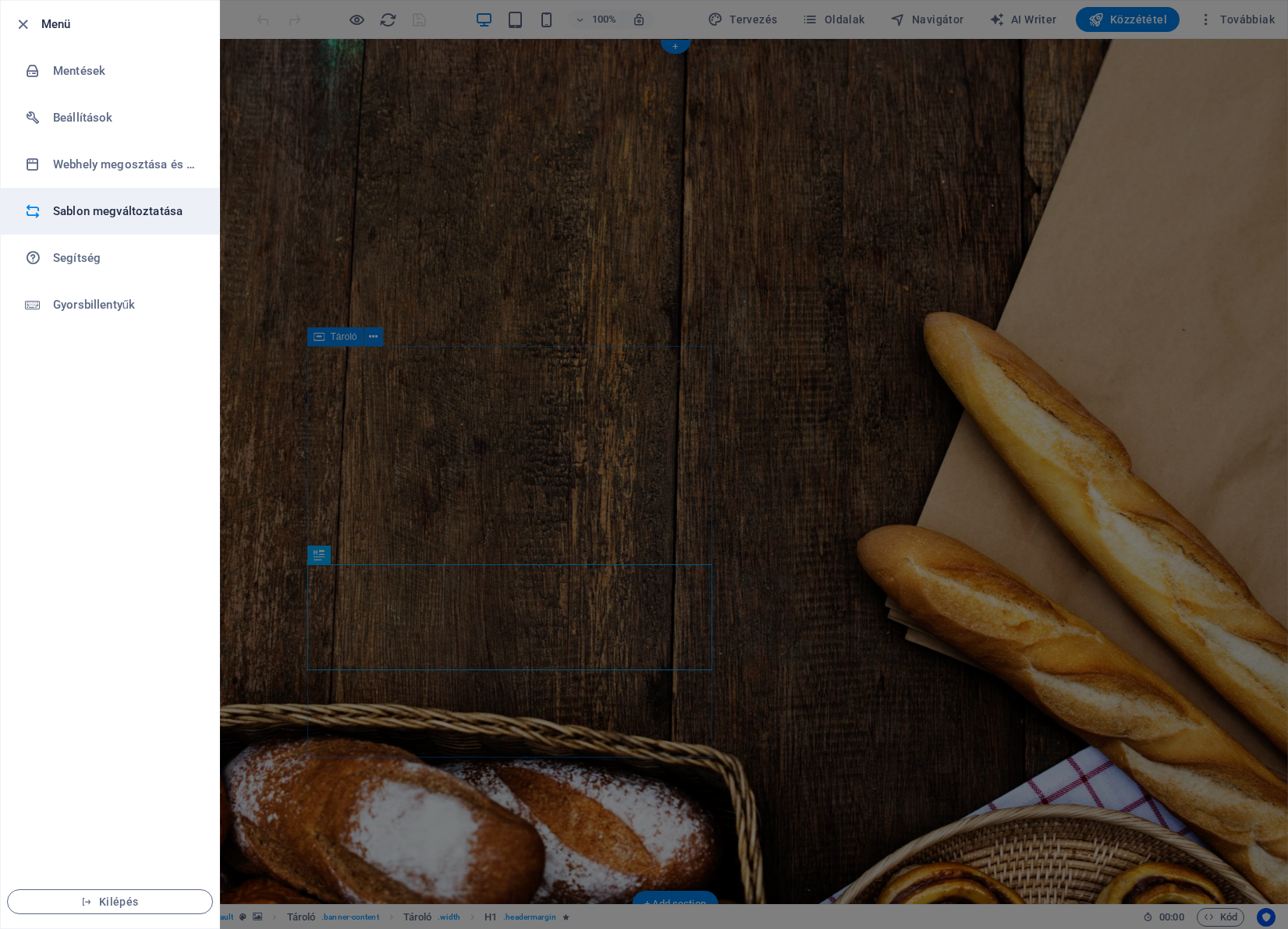
click at [113, 214] on h6 "Sablon megváltoztatása" at bounding box center [126, 211] width 144 height 19
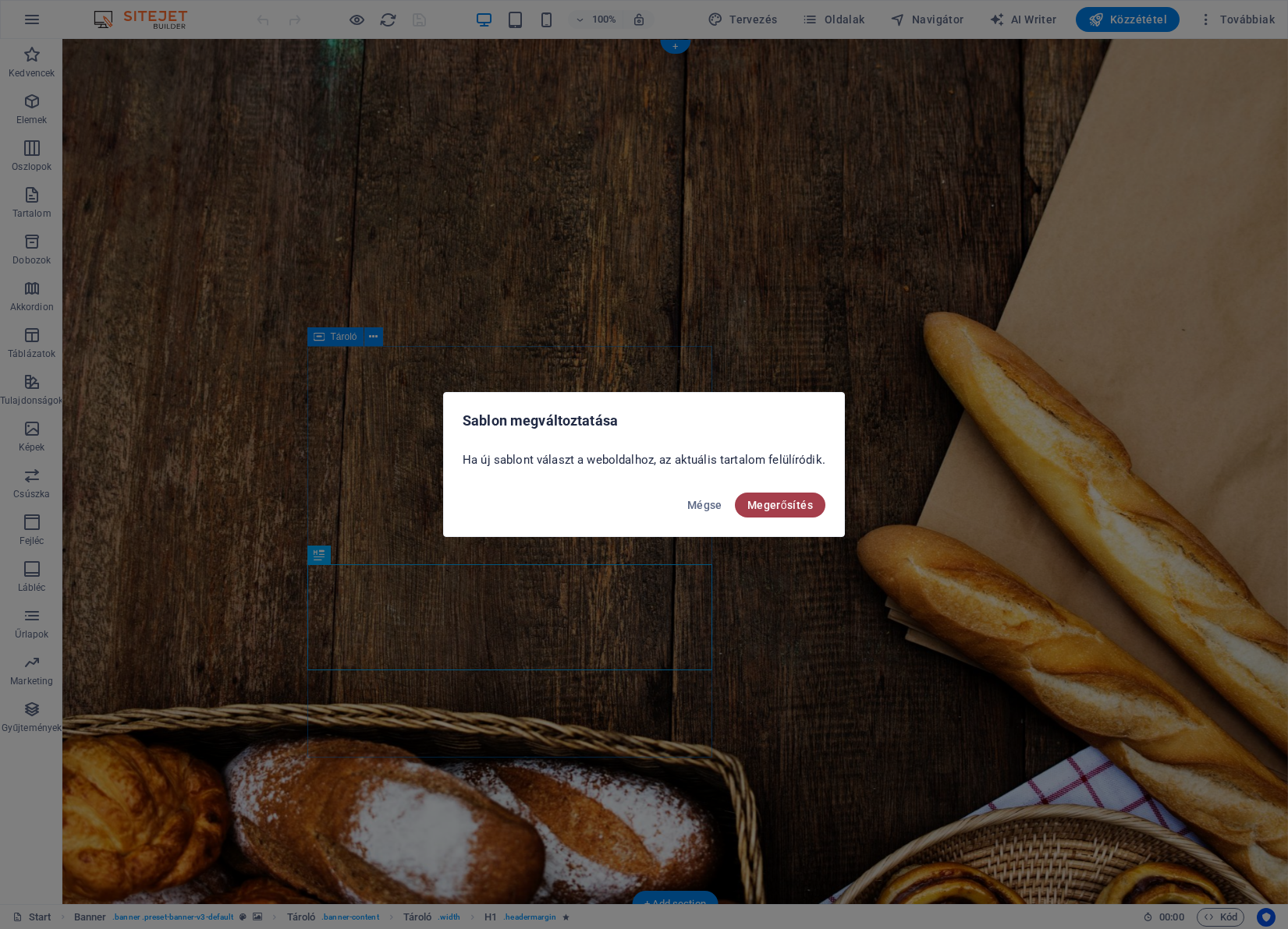
click at [778, 503] on span "Megerősítés" at bounding box center [780, 505] width 65 height 13
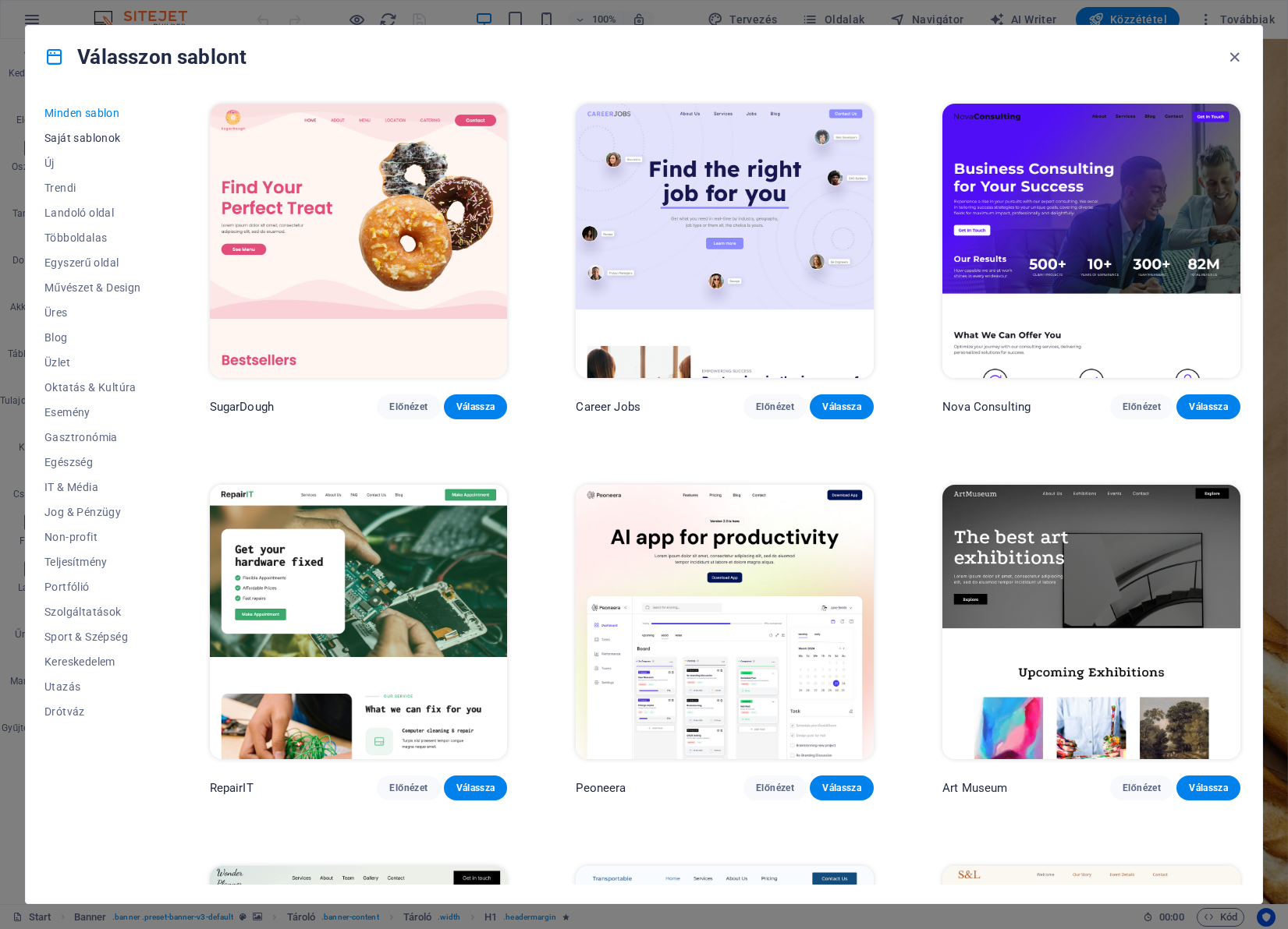
click at [82, 135] on span "Saját sablonok" at bounding box center [93, 138] width 96 height 13
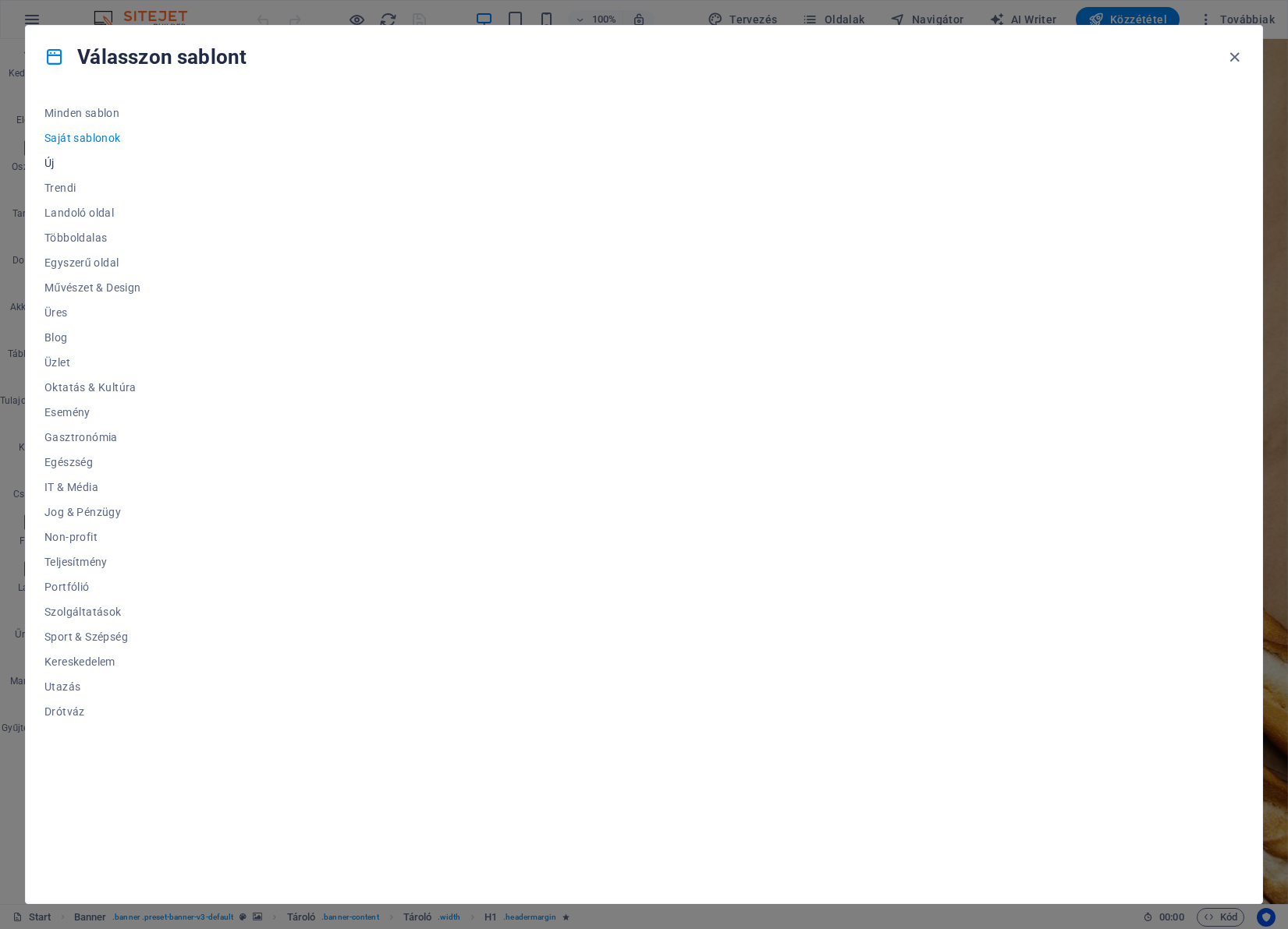
click at [49, 162] on span "Új" at bounding box center [93, 162] width 96 height 13
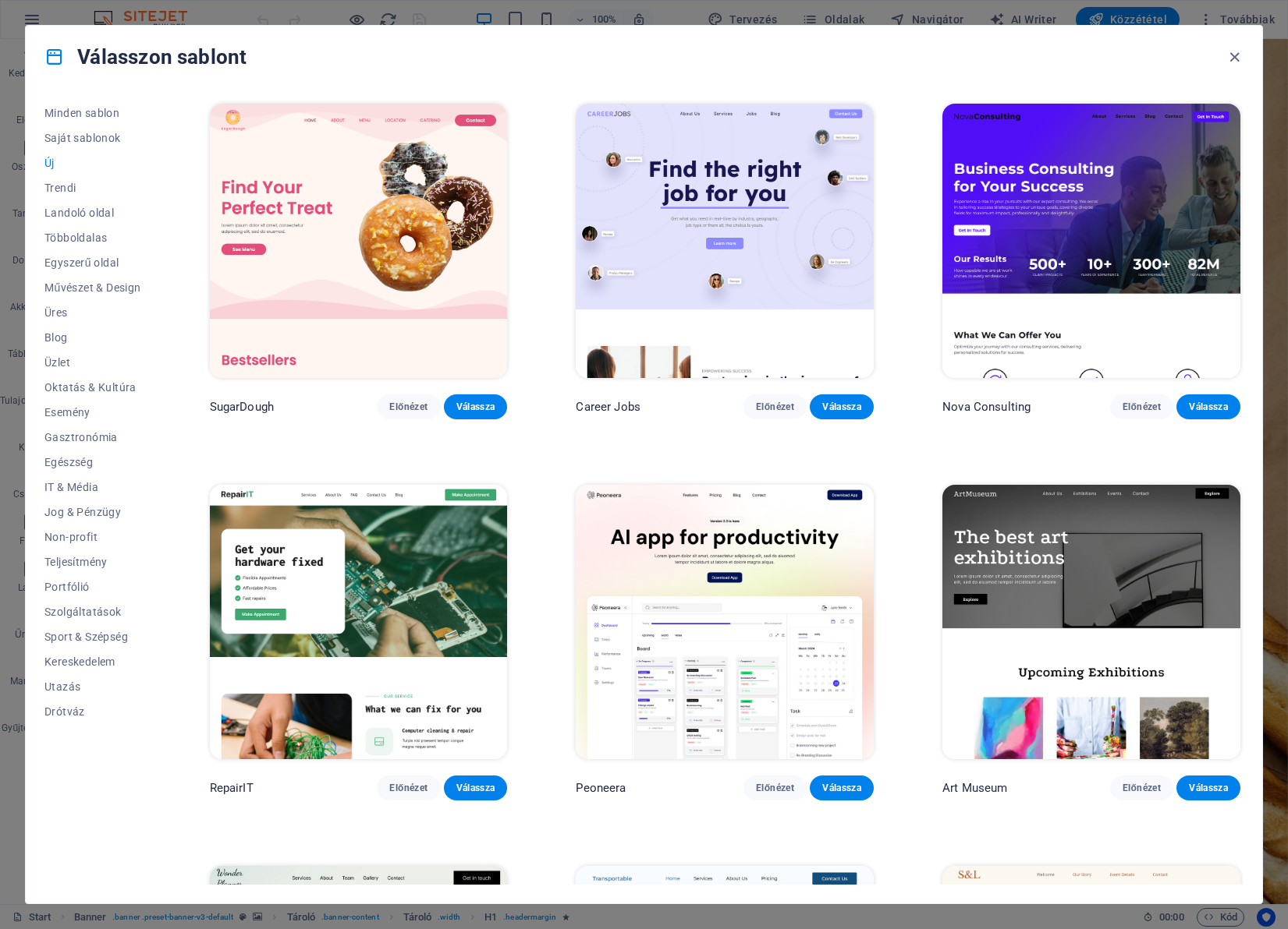
click at [49, 164] on span "Új" at bounding box center [93, 162] width 96 height 13
click at [63, 186] on span "Trendi" at bounding box center [93, 187] width 96 height 13
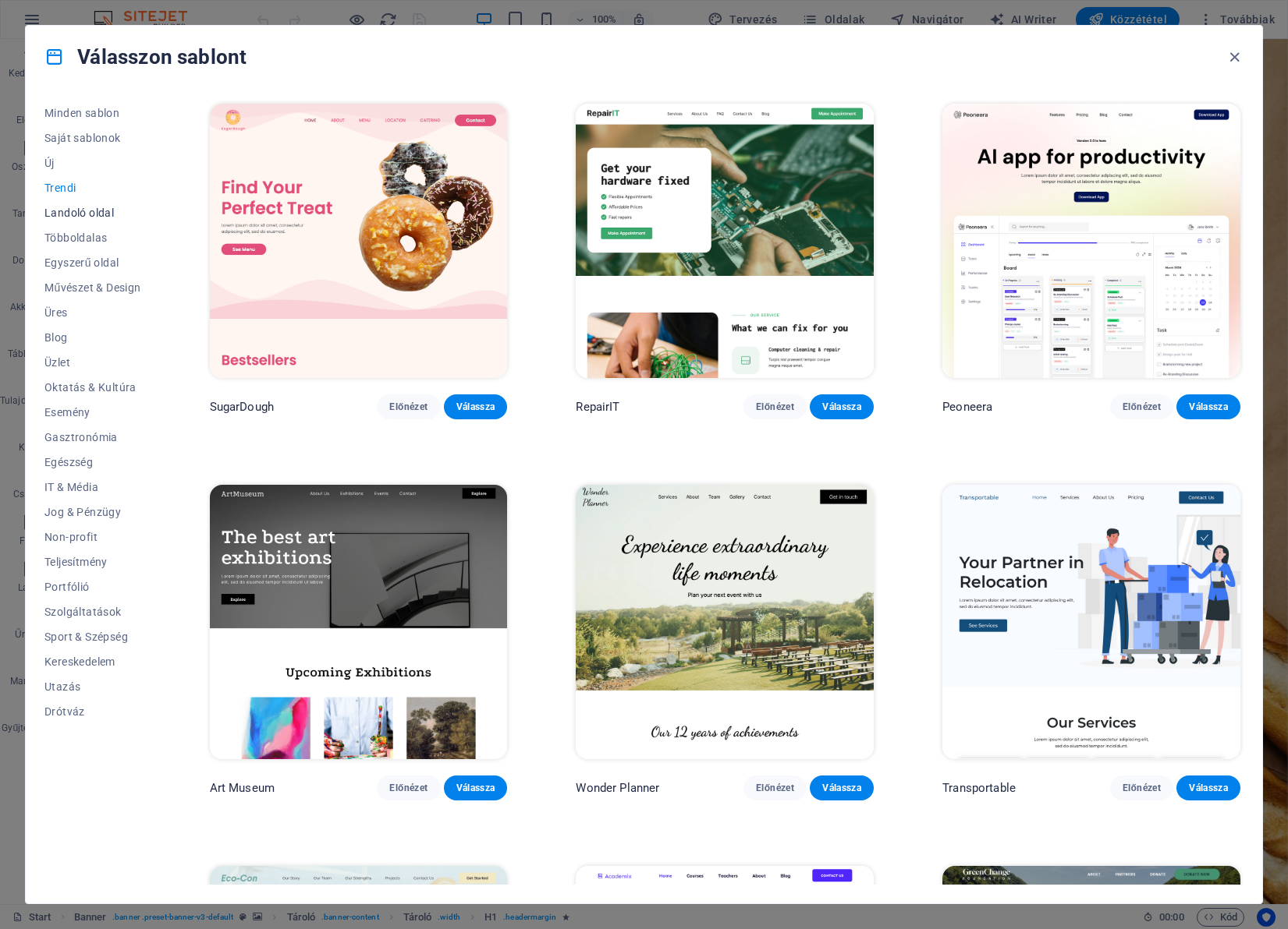
click at [74, 214] on span "Landoló oldal" at bounding box center [93, 212] width 96 height 13
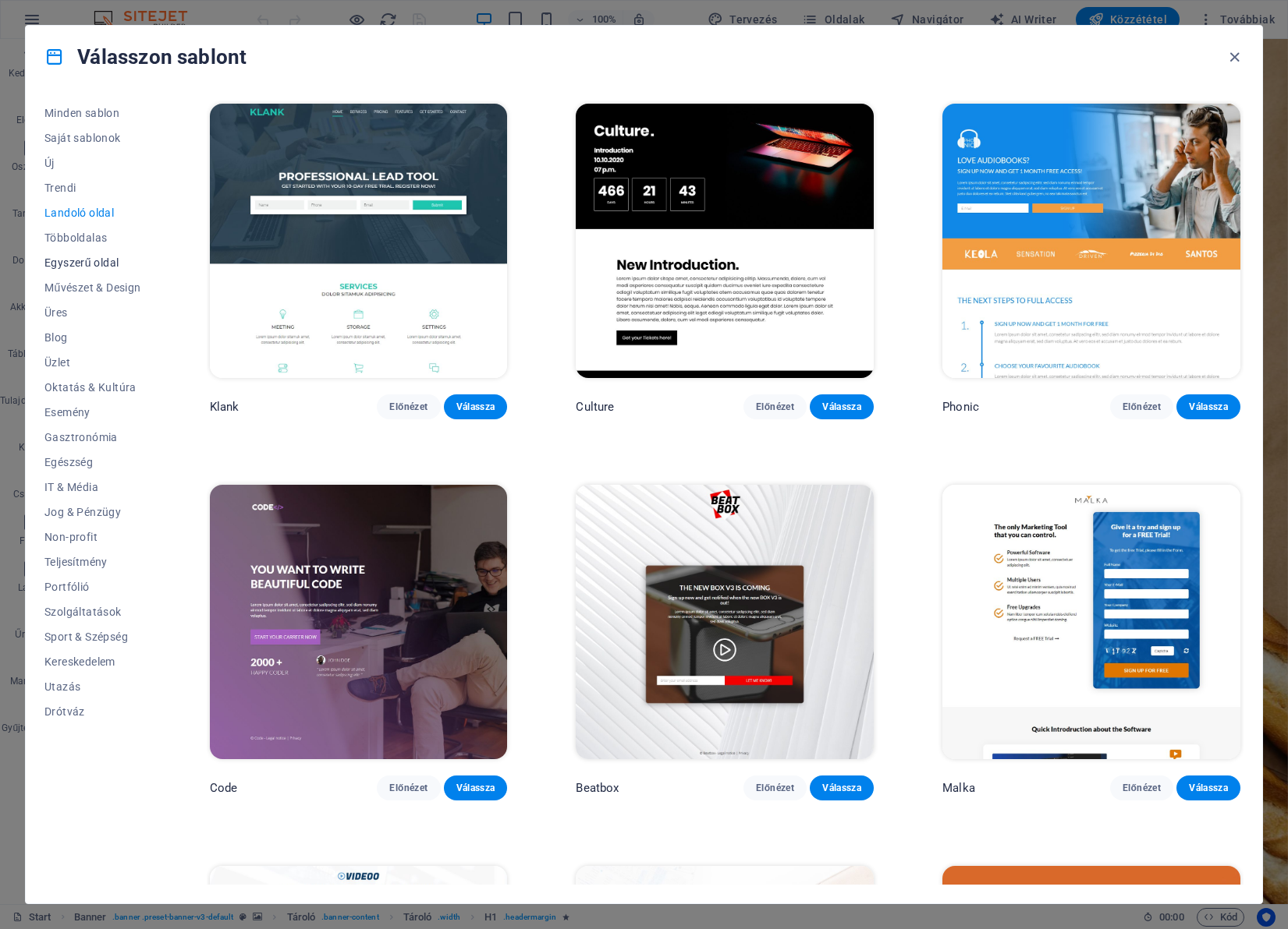
click at [80, 257] on span "Egyszerű oldal" at bounding box center [93, 262] width 96 height 13
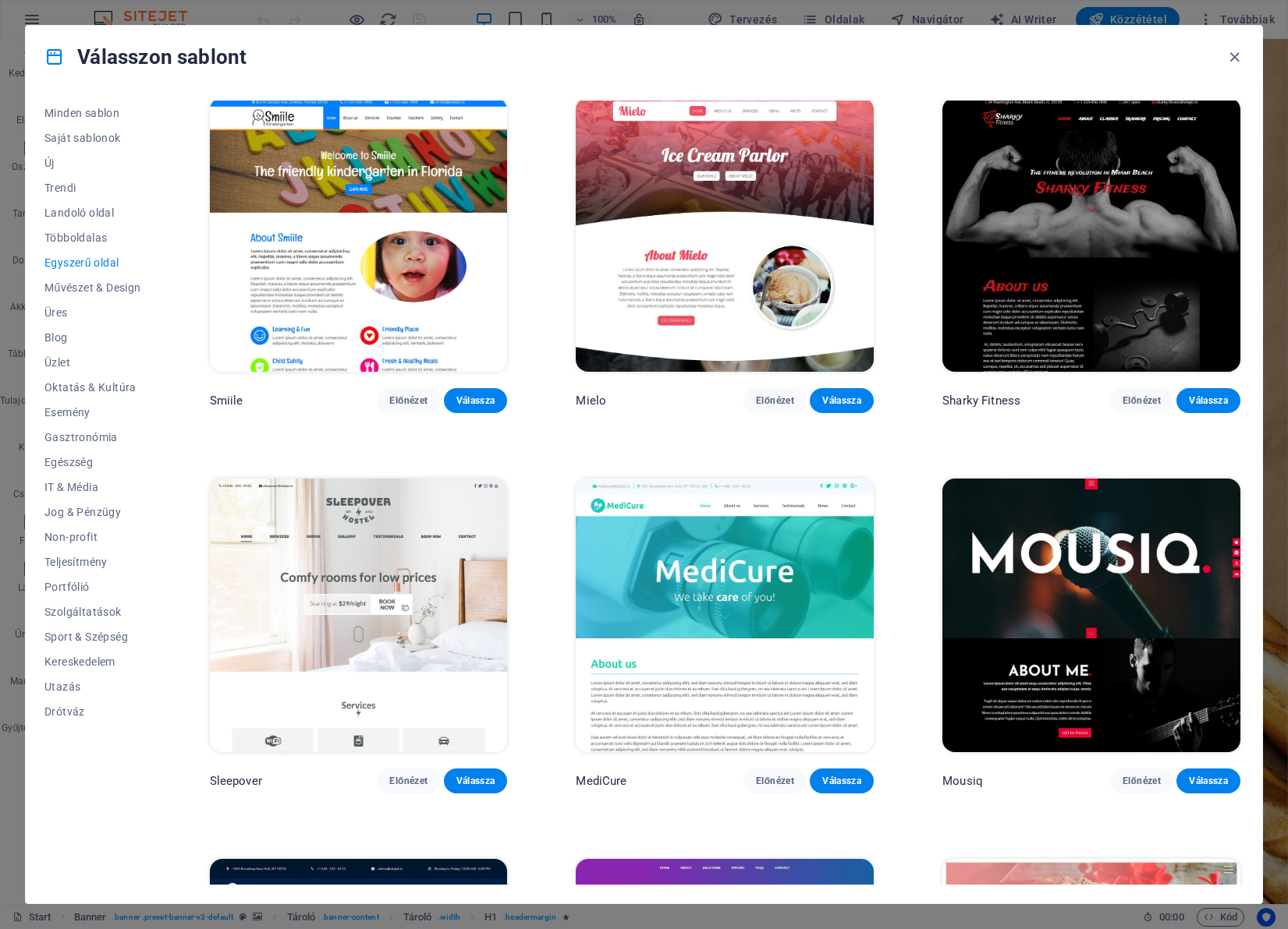
scroll to position [4964, 0]
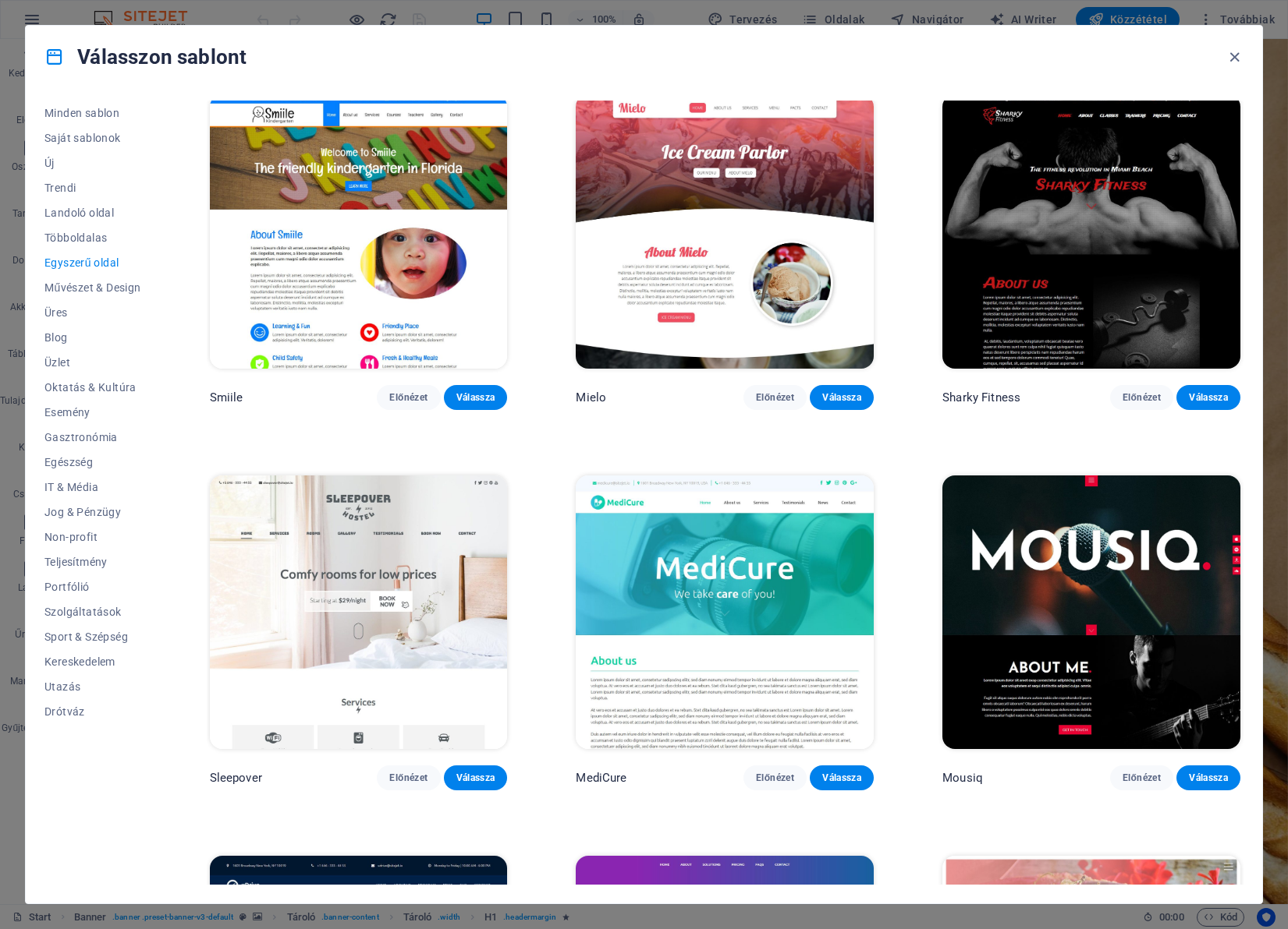
click at [426, 540] on img at bounding box center [359, 612] width 298 height 274
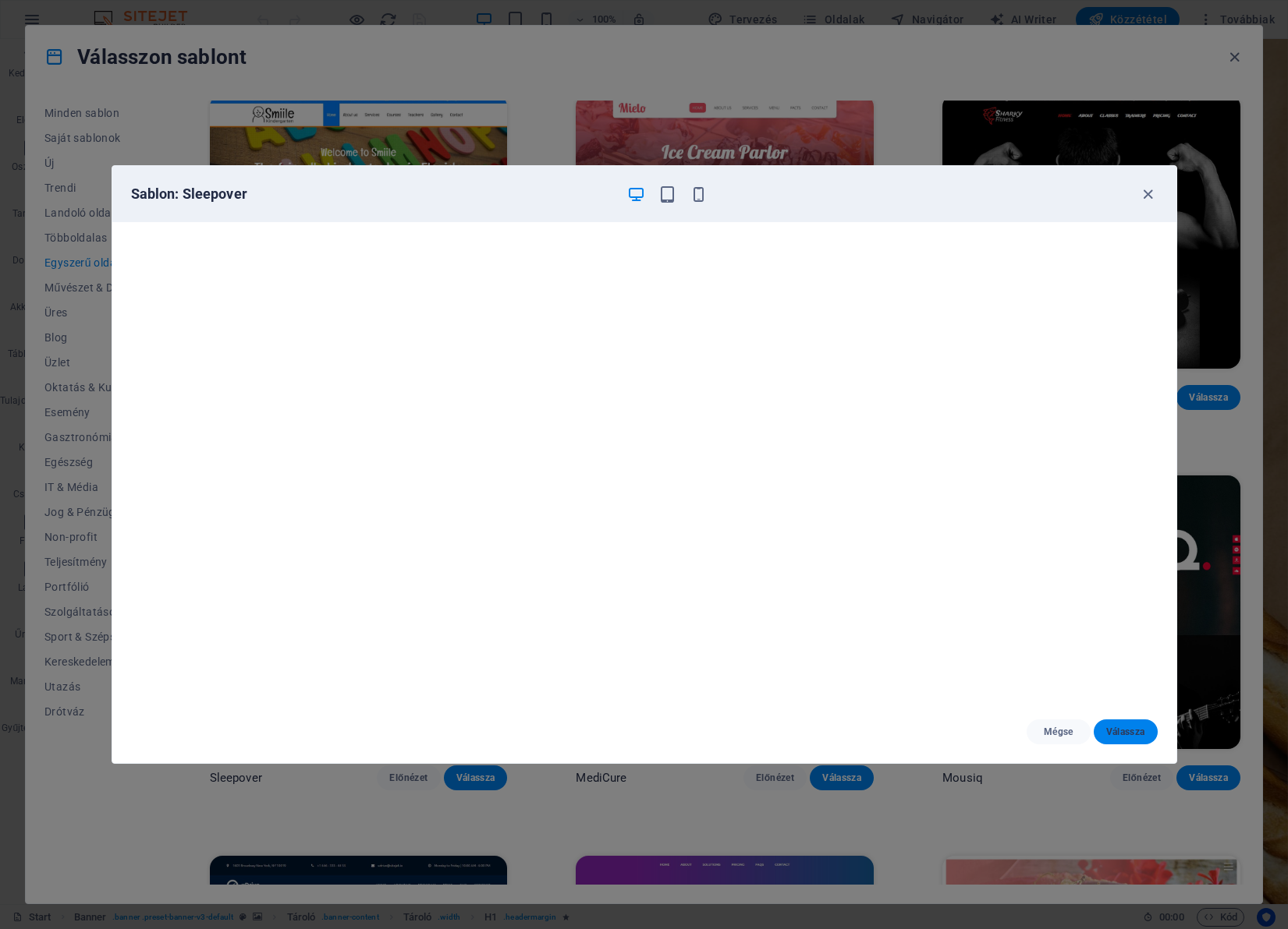
click at [1119, 735] on span "Válassza" at bounding box center [1125, 732] width 39 height 13
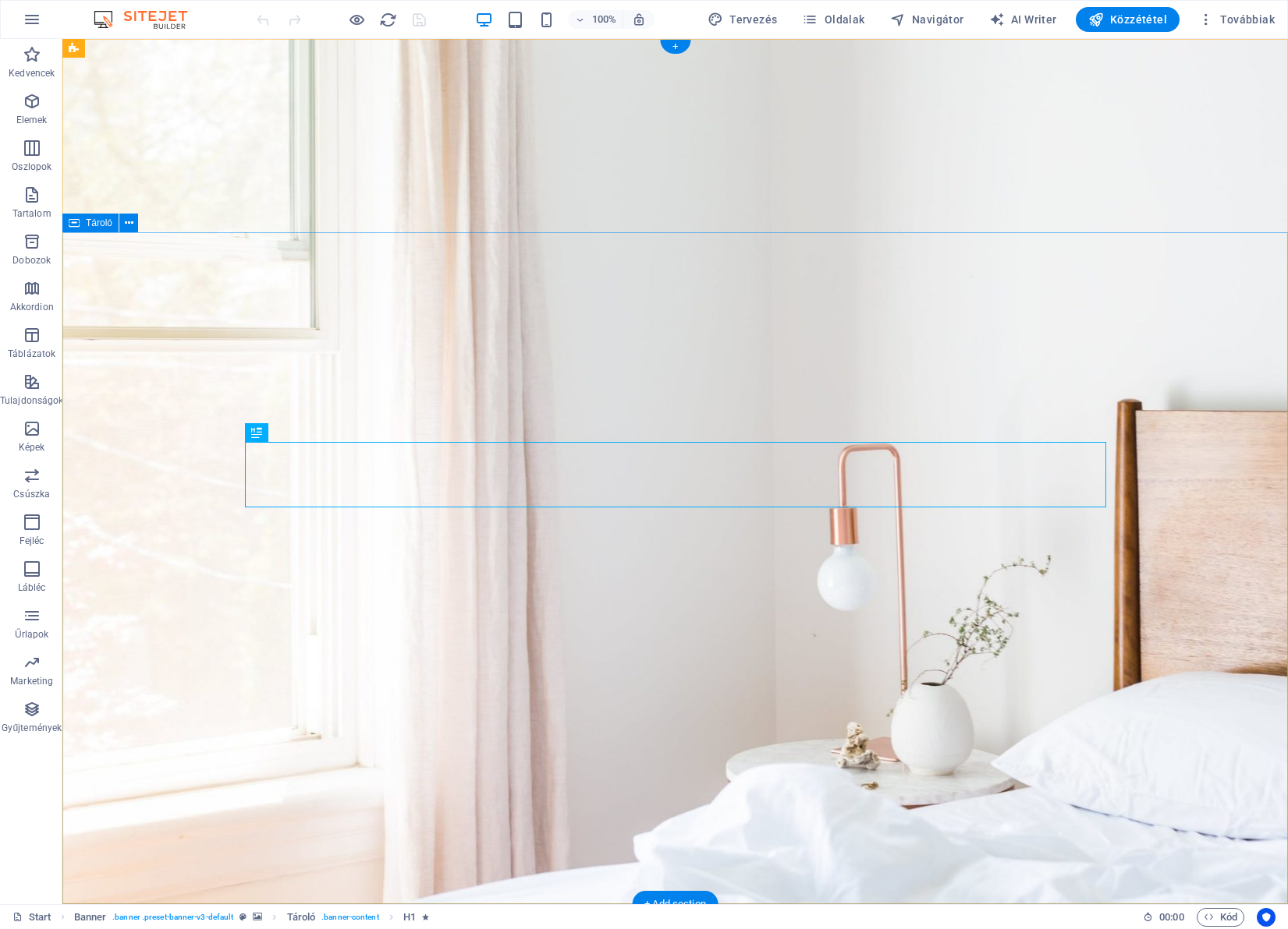
scroll to position [3, 0]
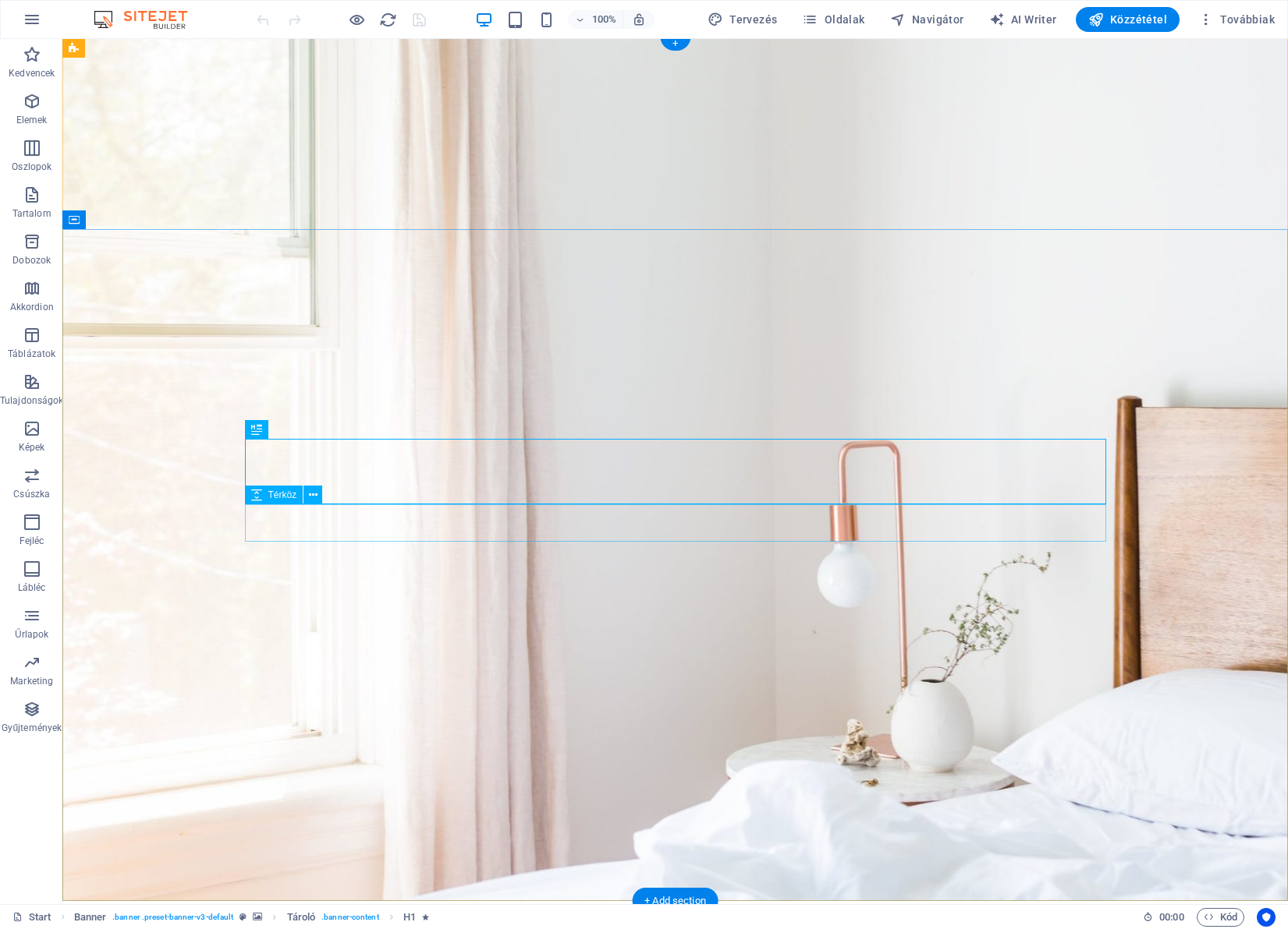
drag, startPoint x: 485, startPoint y: 544, endPoint x: 500, endPoint y: 563, distance: 24.2
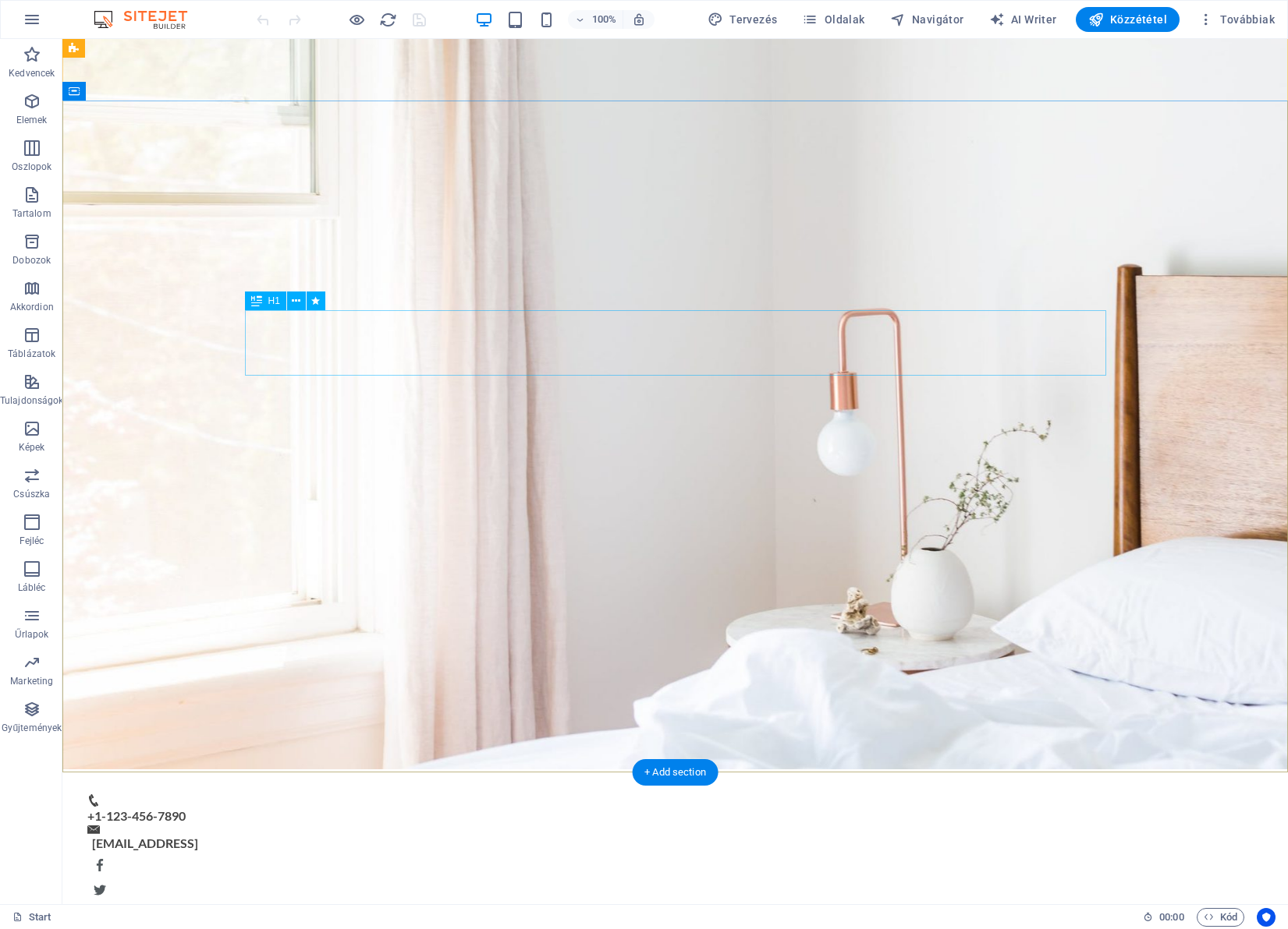
scroll to position [0, 0]
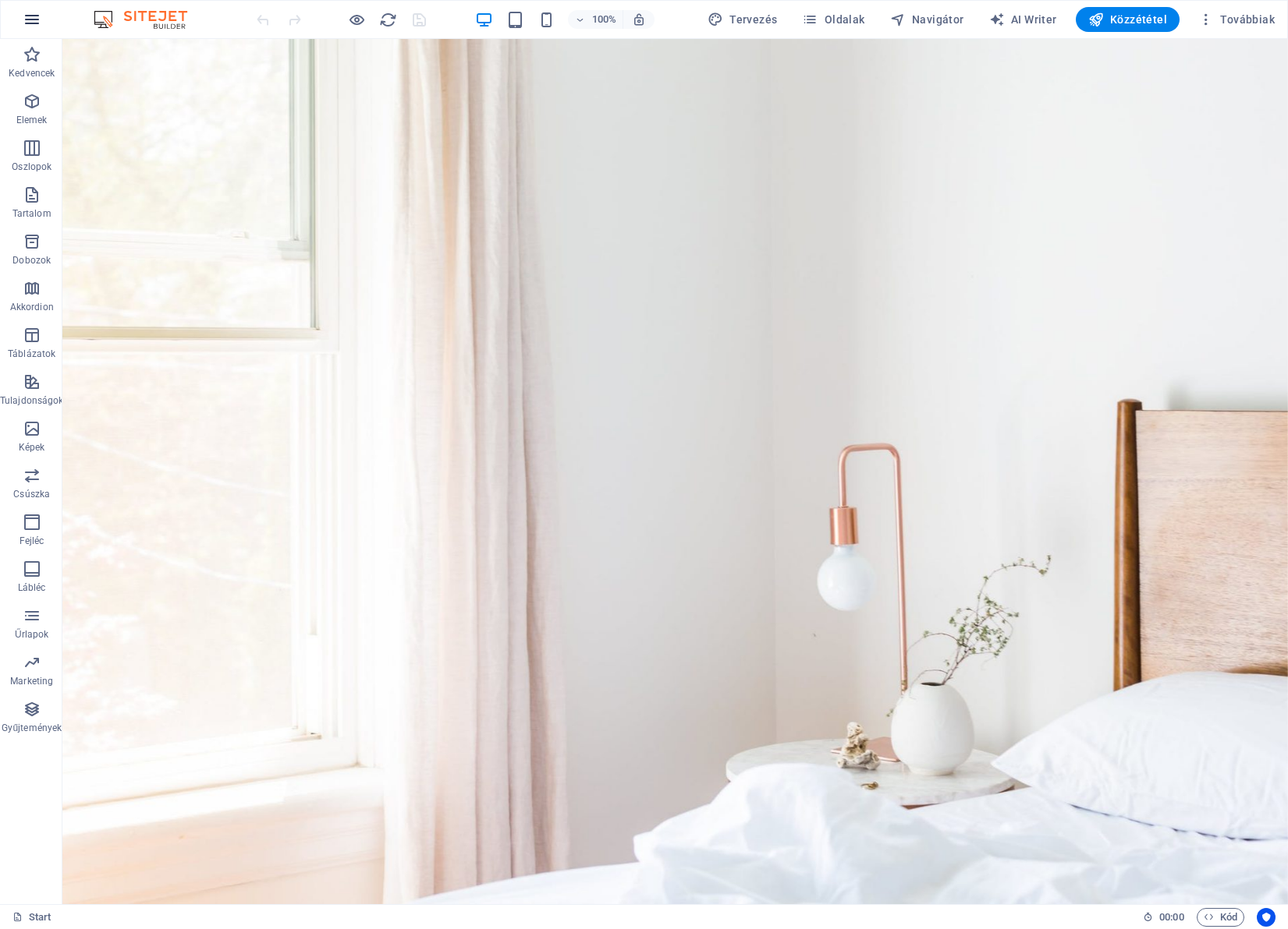
click at [34, 21] on icon "button" at bounding box center [32, 20] width 19 height 19
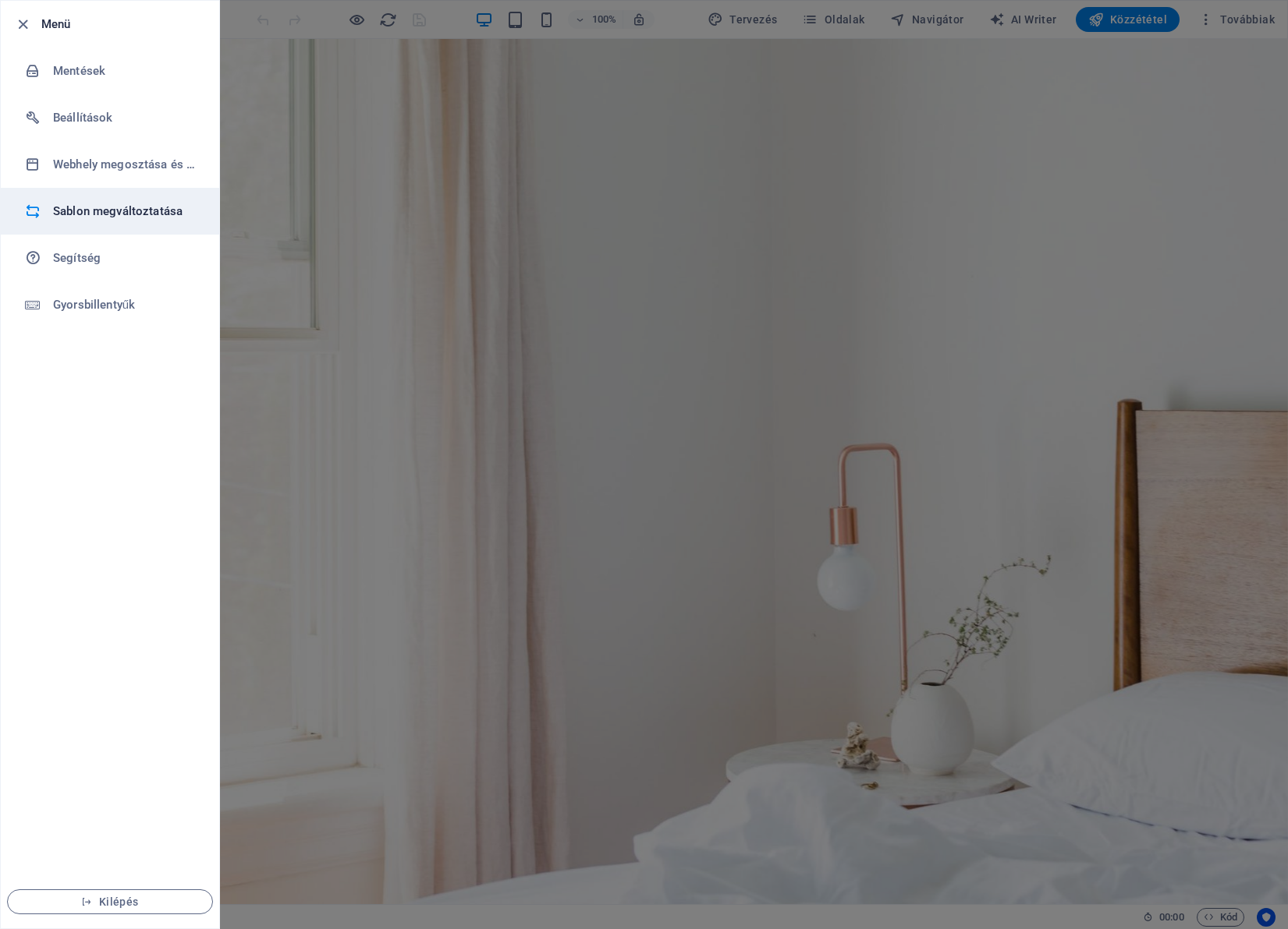
click at [80, 210] on h6 "Sablon megváltoztatása" at bounding box center [126, 211] width 144 height 19
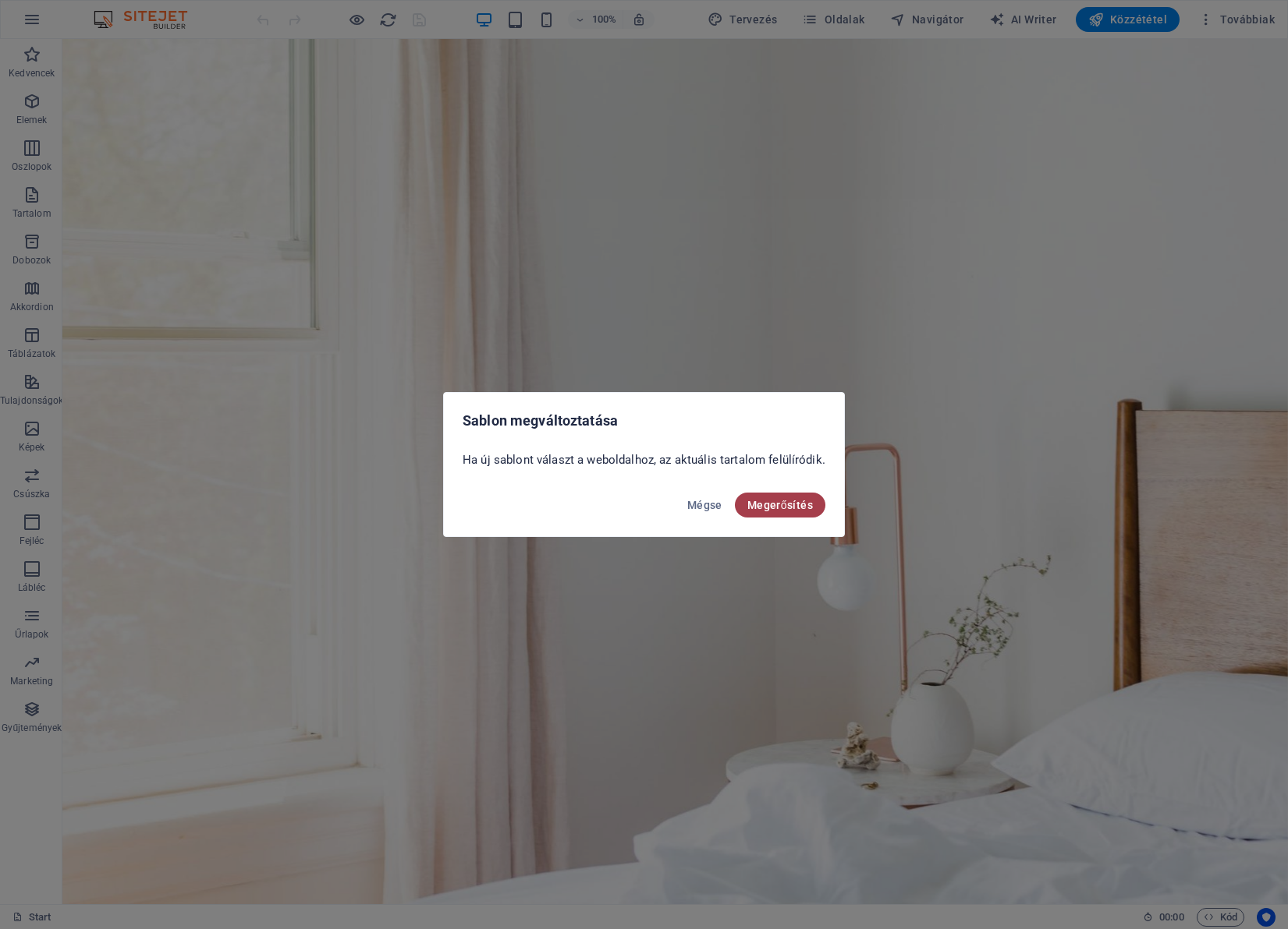
click at [761, 509] on span "Megerősítés" at bounding box center [780, 505] width 65 height 13
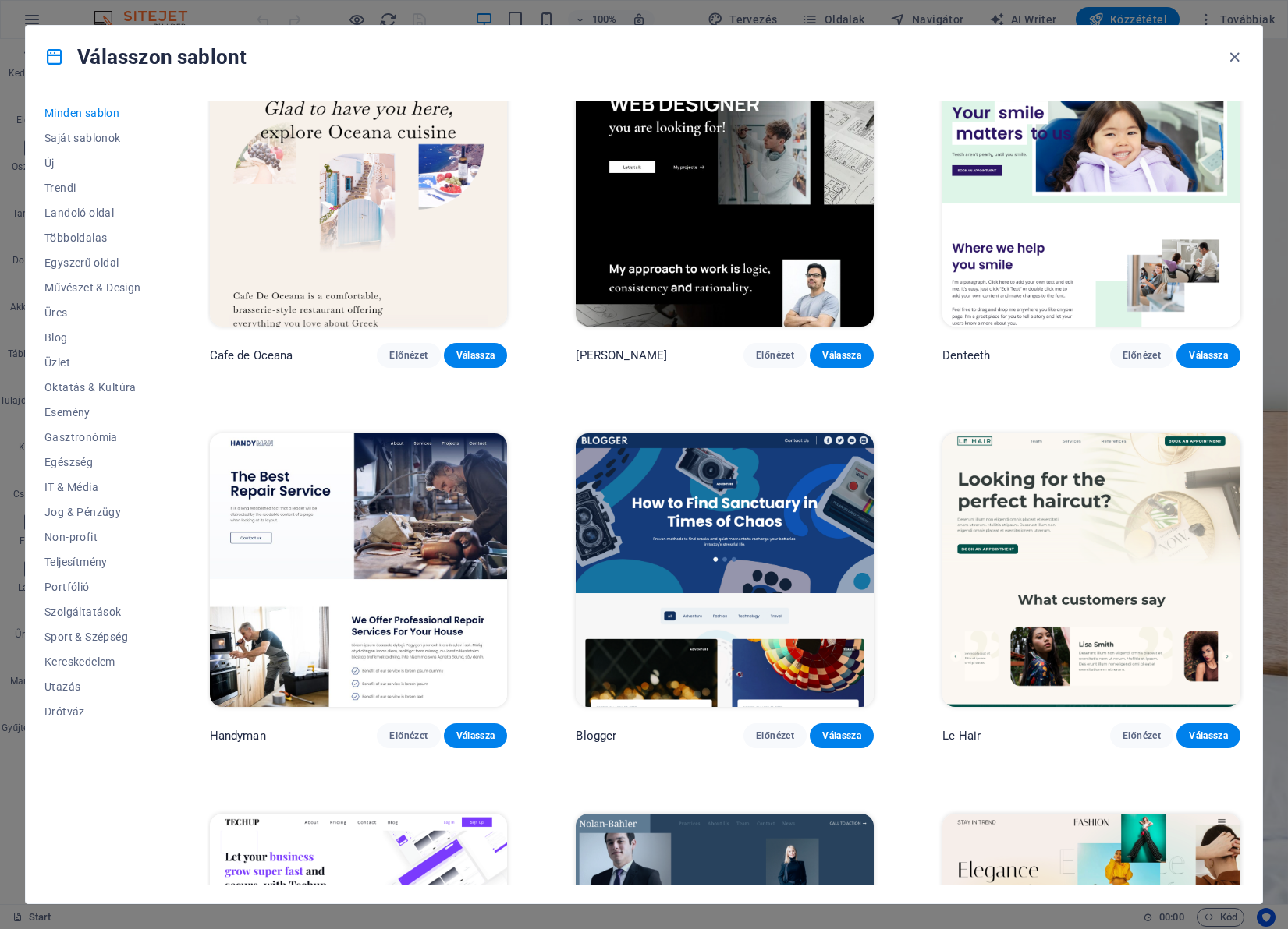
scroll to position [4707, 0]
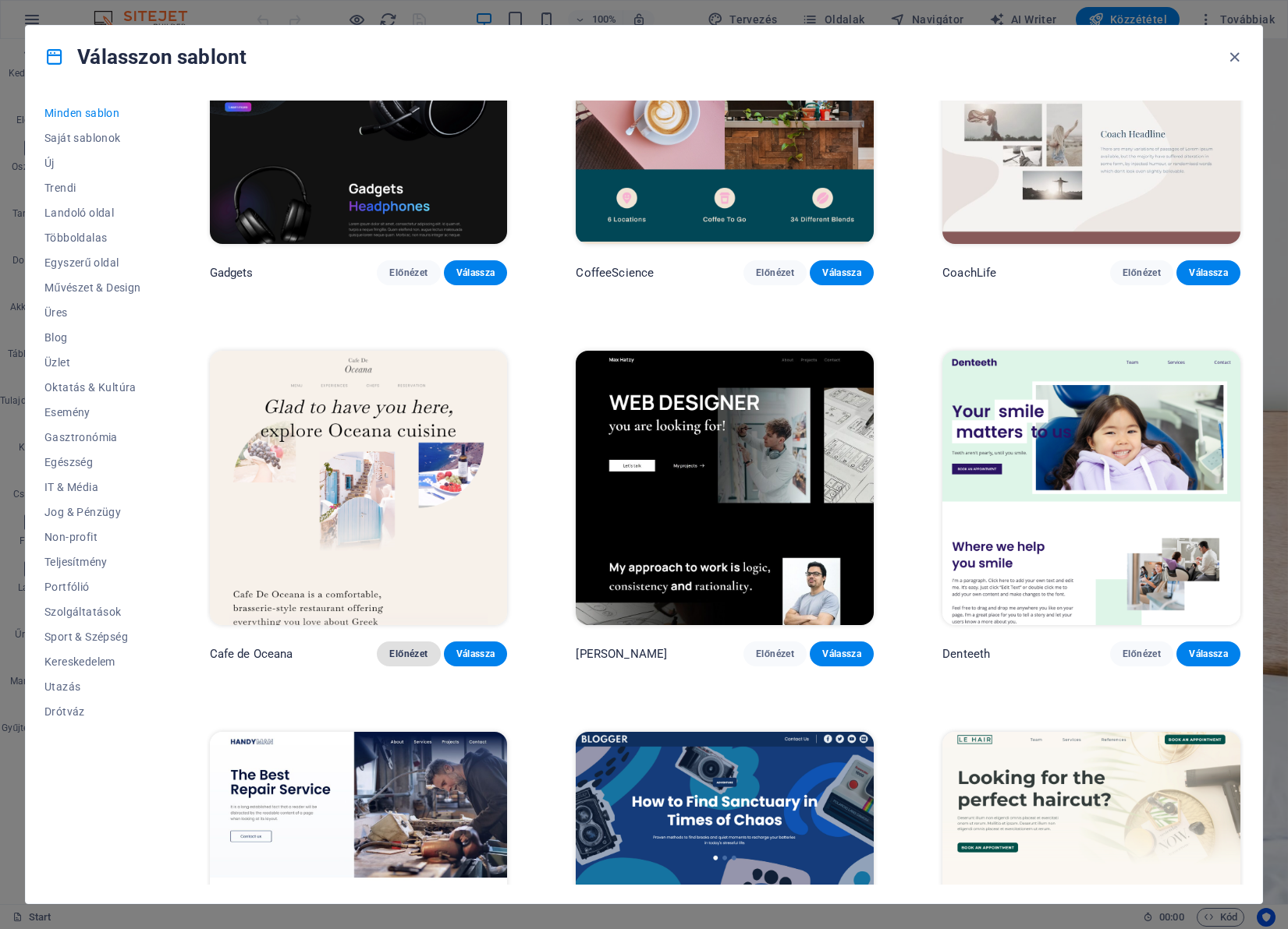
click at [406, 648] on span "Előnézet" at bounding box center [408, 654] width 39 height 13
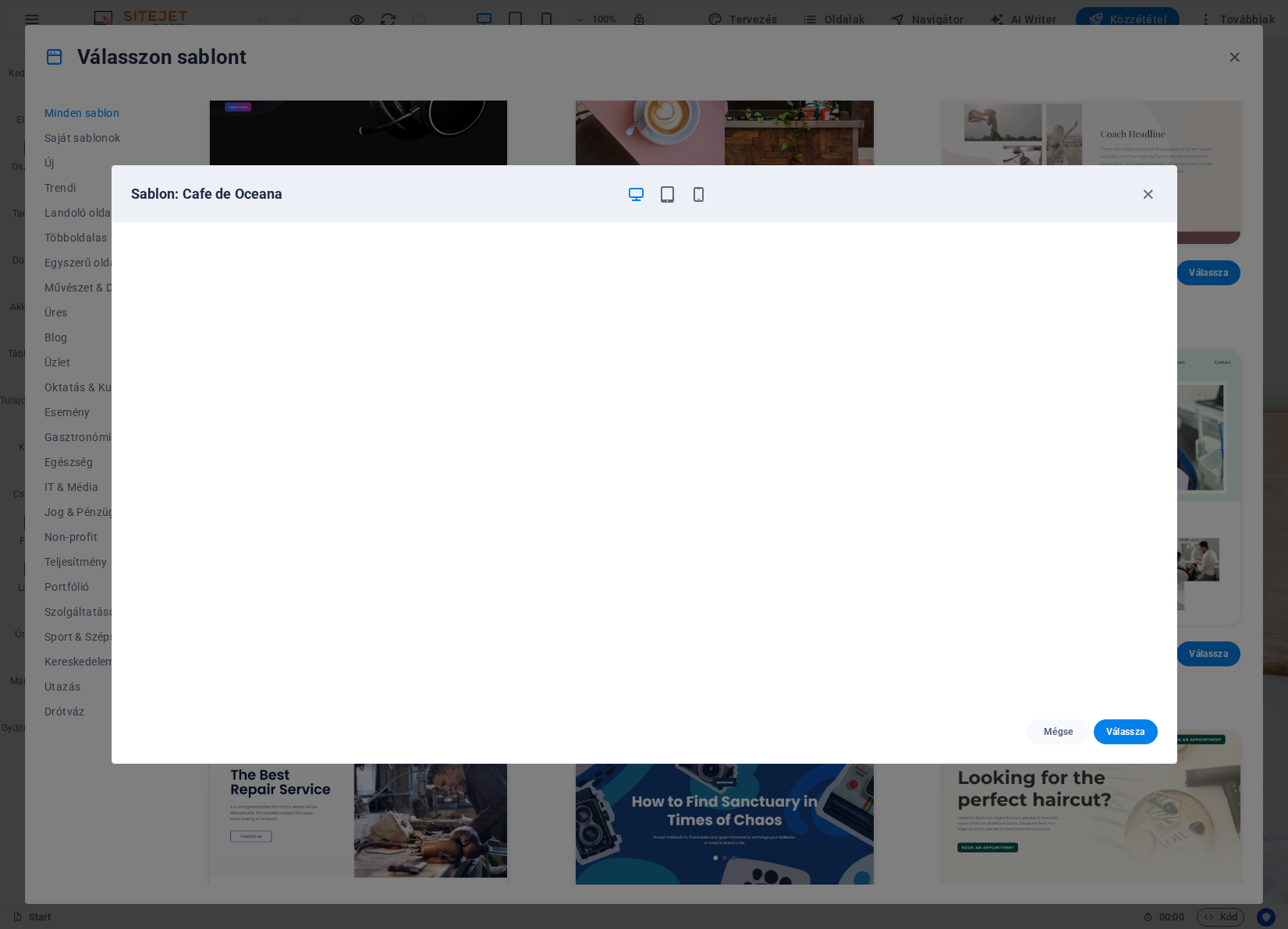
scroll to position [4, 0]
click at [1156, 192] on span "button" at bounding box center [1149, 194] width 19 height 18
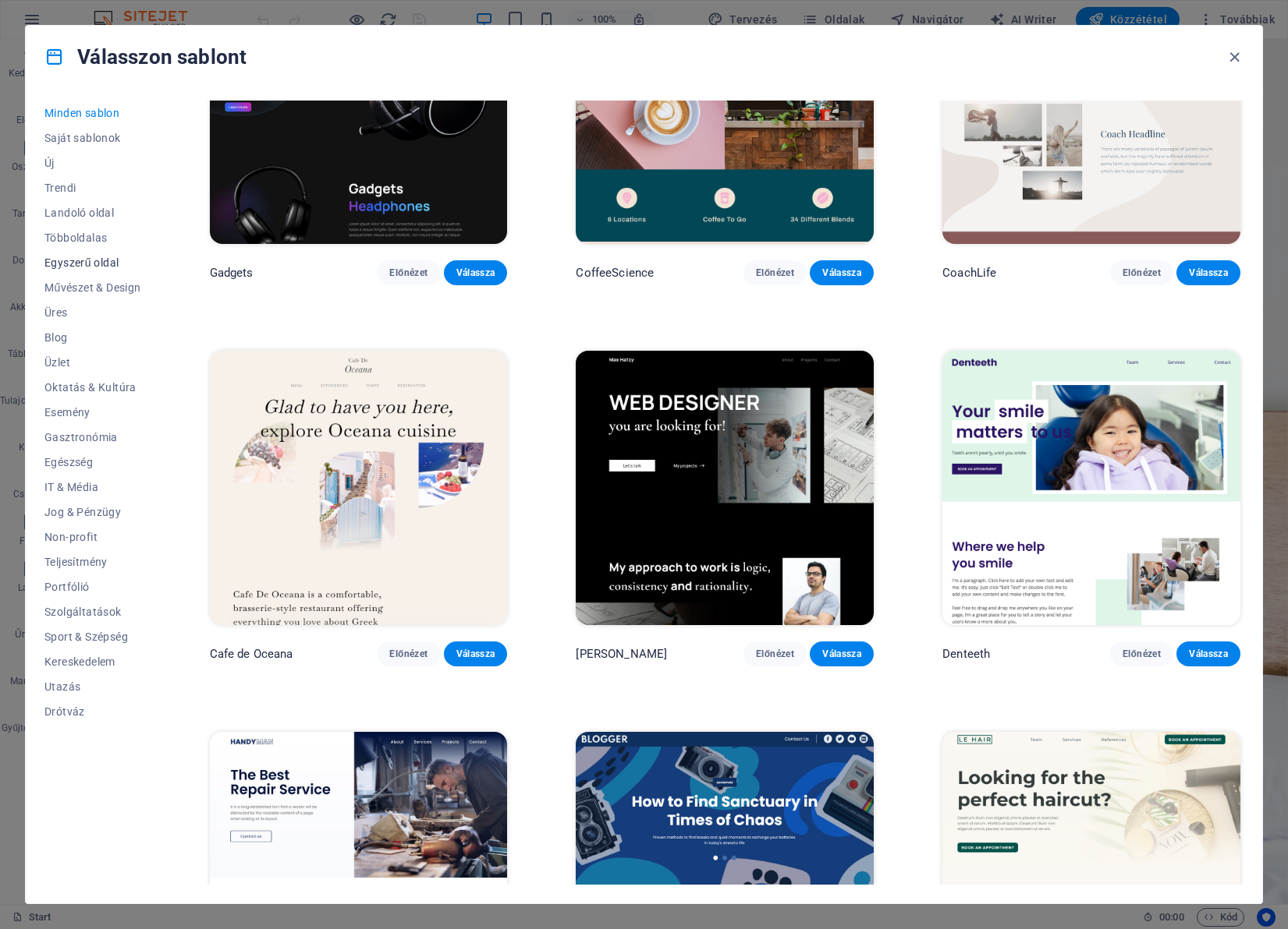
click at [83, 266] on span "Egyszerű oldal" at bounding box center [93, 262] width 96 height 13
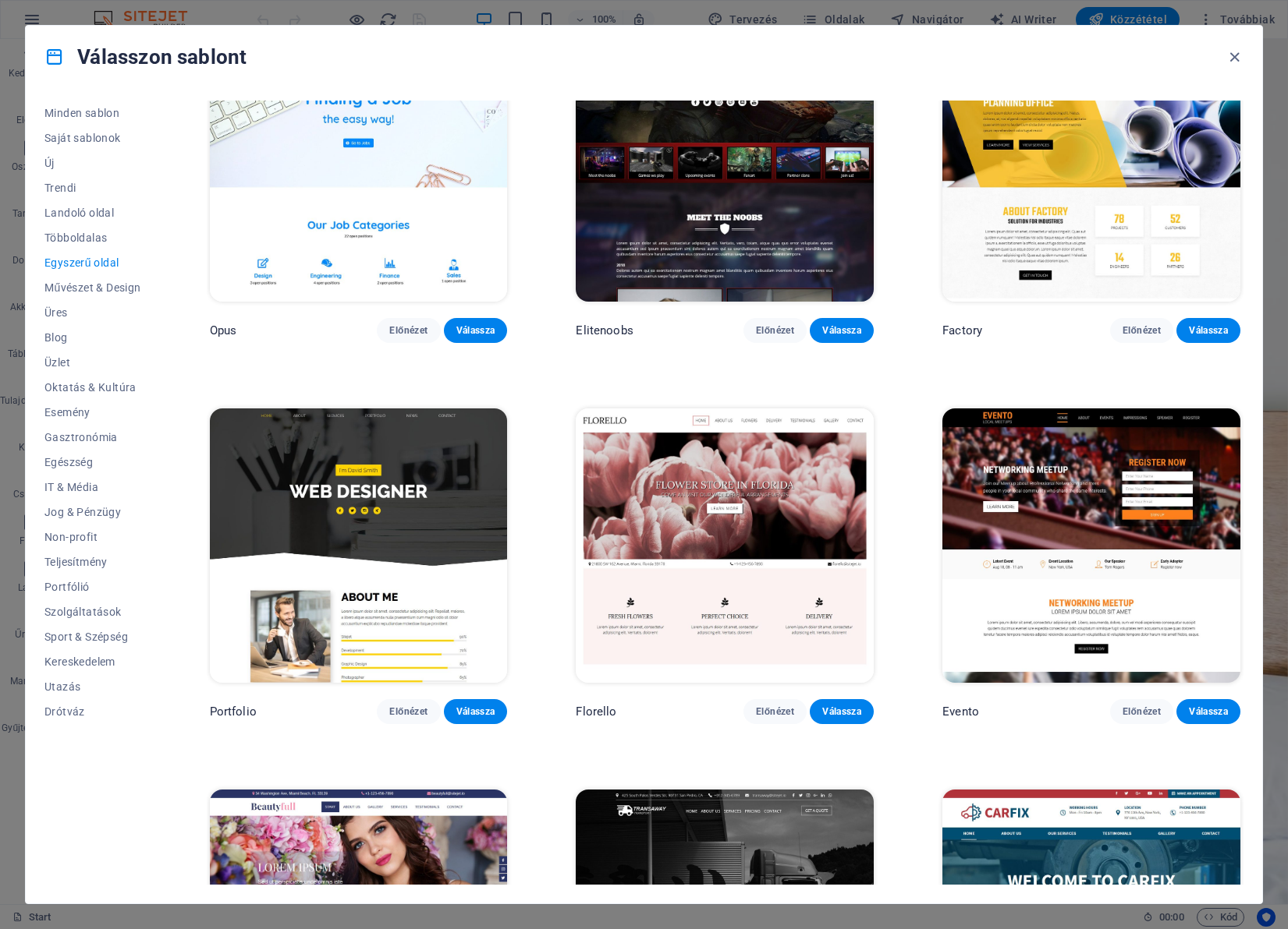
scroll to position [6558, 0]
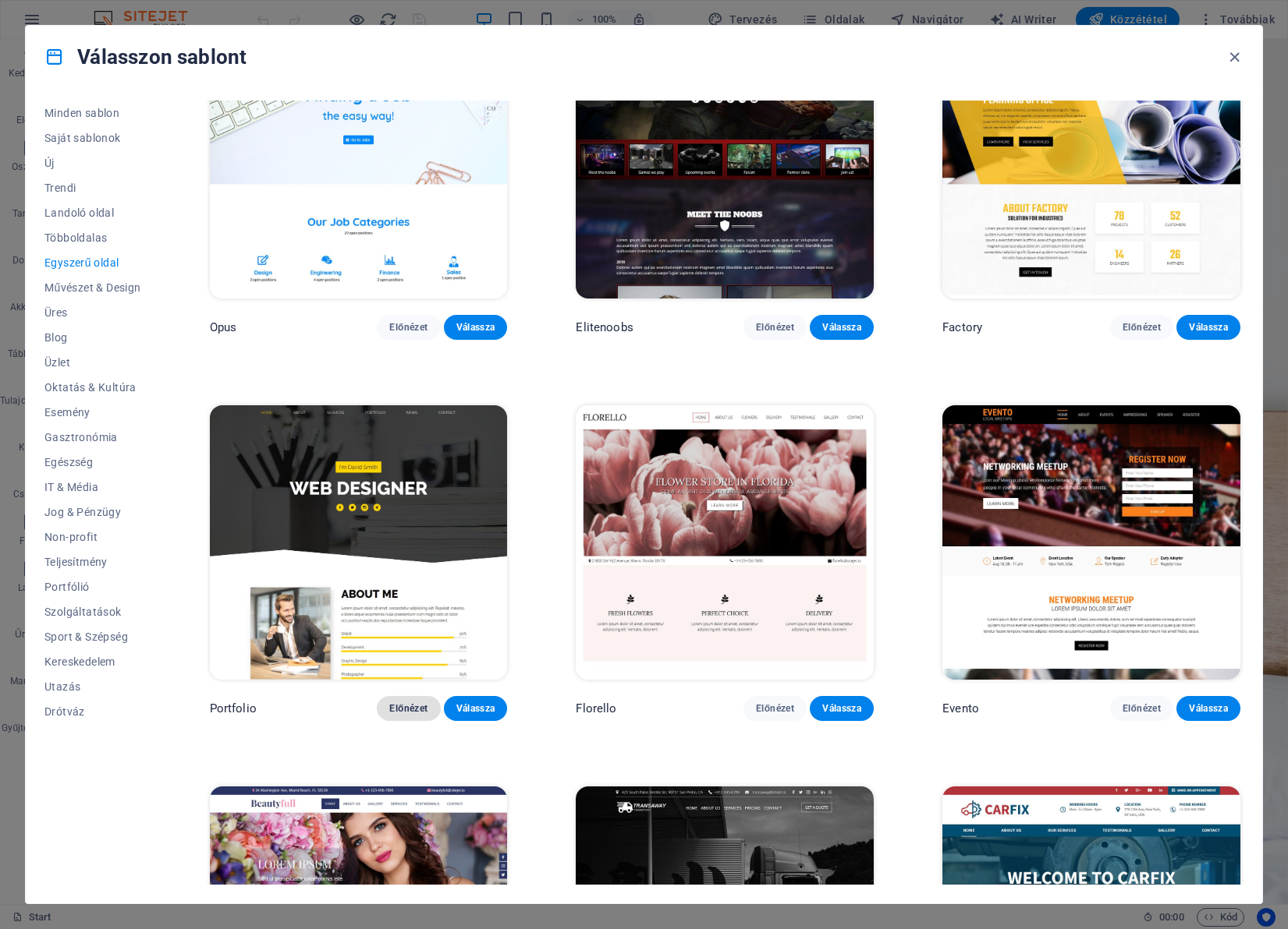
click at [399, 702] on span "Előnézet" at bounding box center [408, 708] width 39 height 13
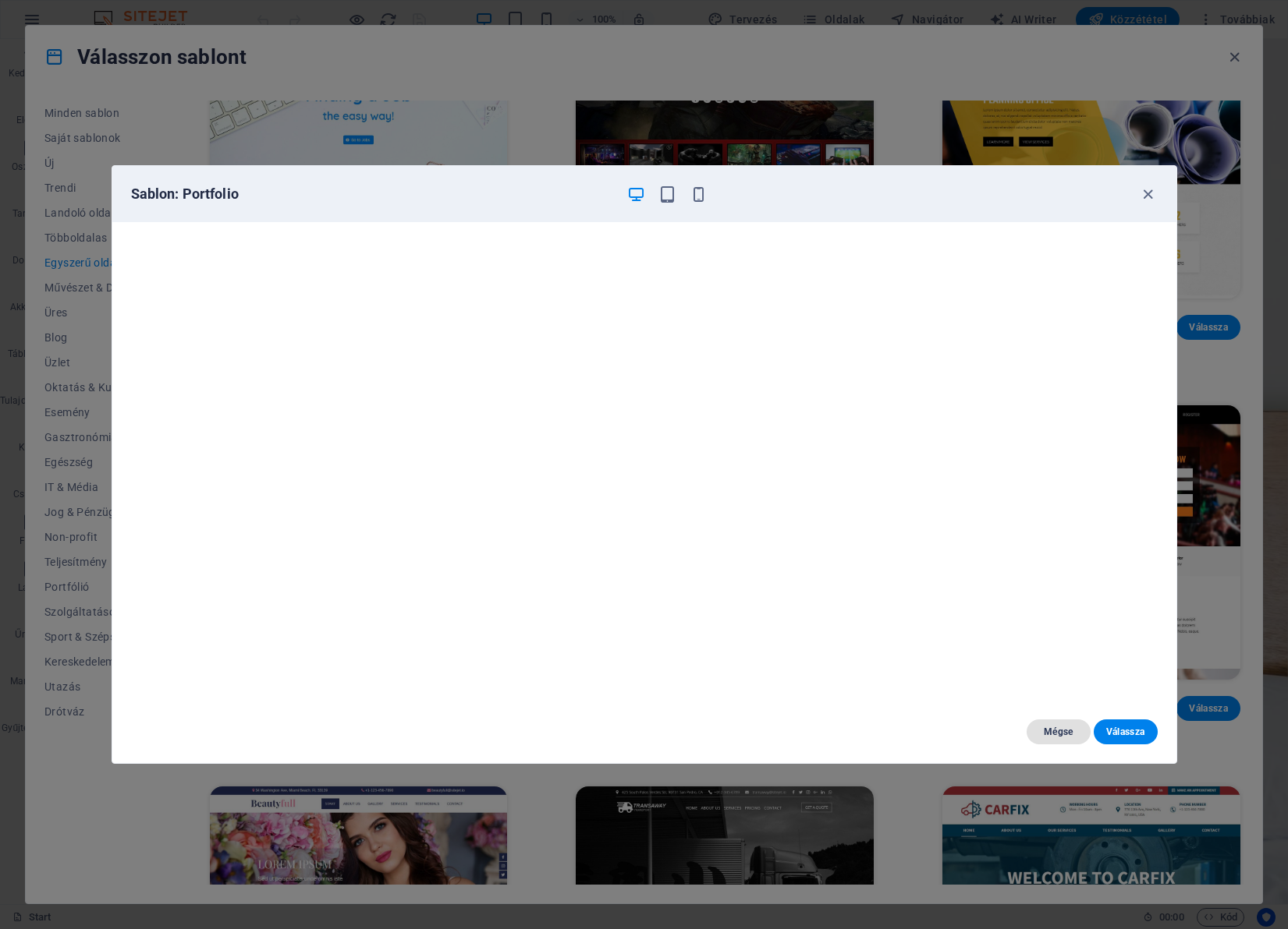
click at [1044, 735] on span "Mégse" at bounding box center [1058, 732] width 39 height 13
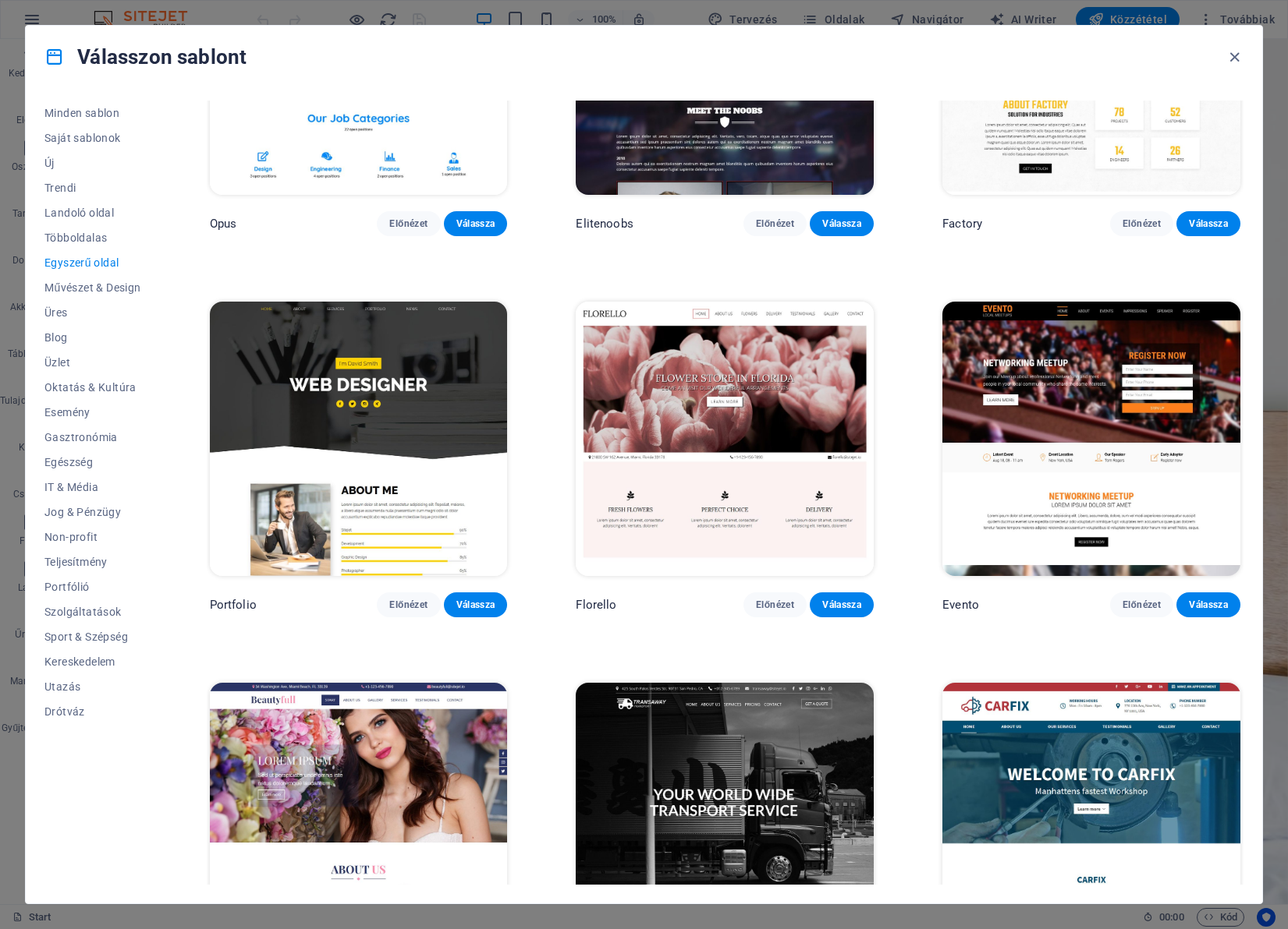
scroll to position [6617, 0]
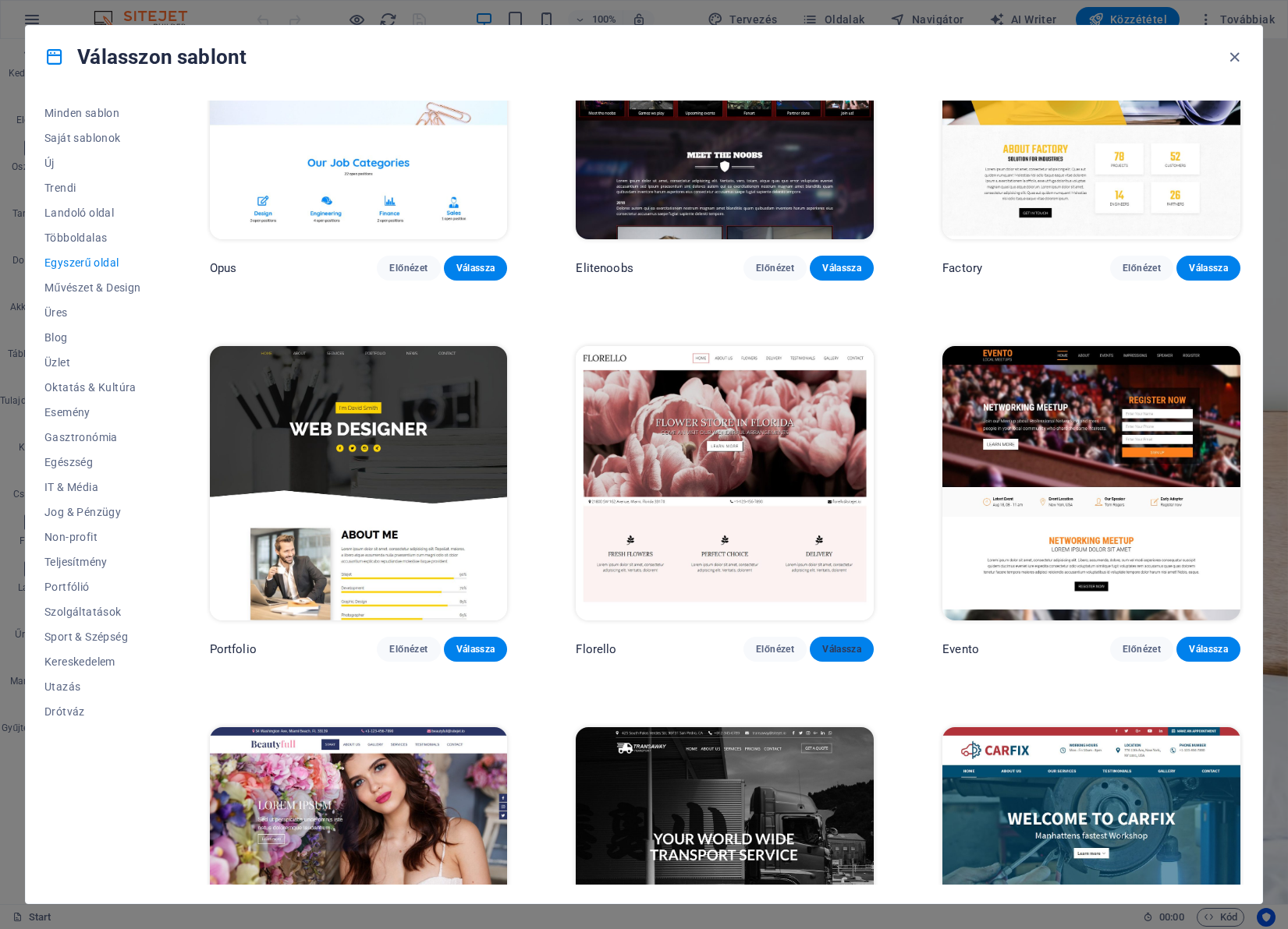
click at [837, 643] on span "Válassza" at bounding box center [841, 649] width 39 height 13
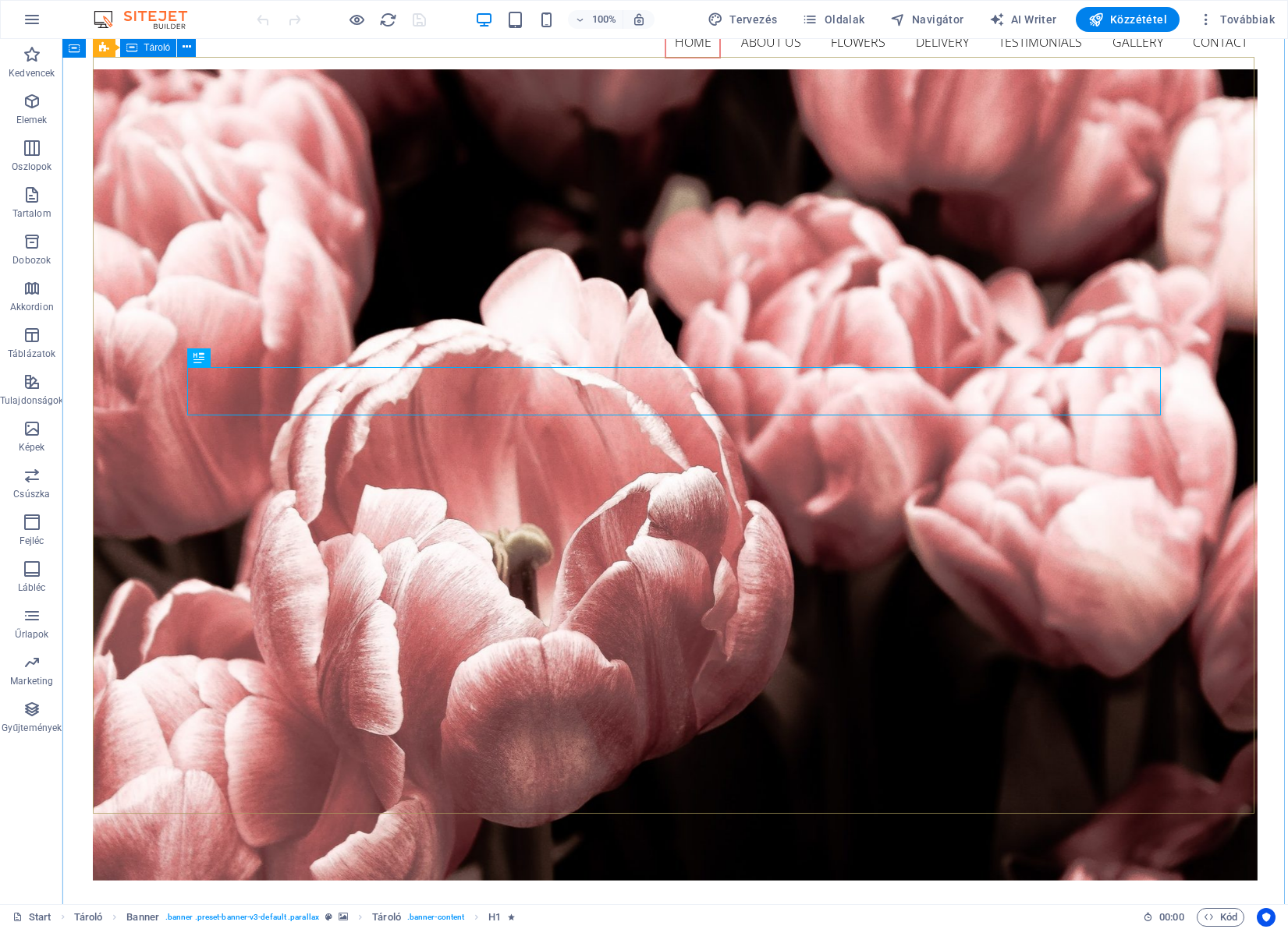
scroll to position [58, 0]
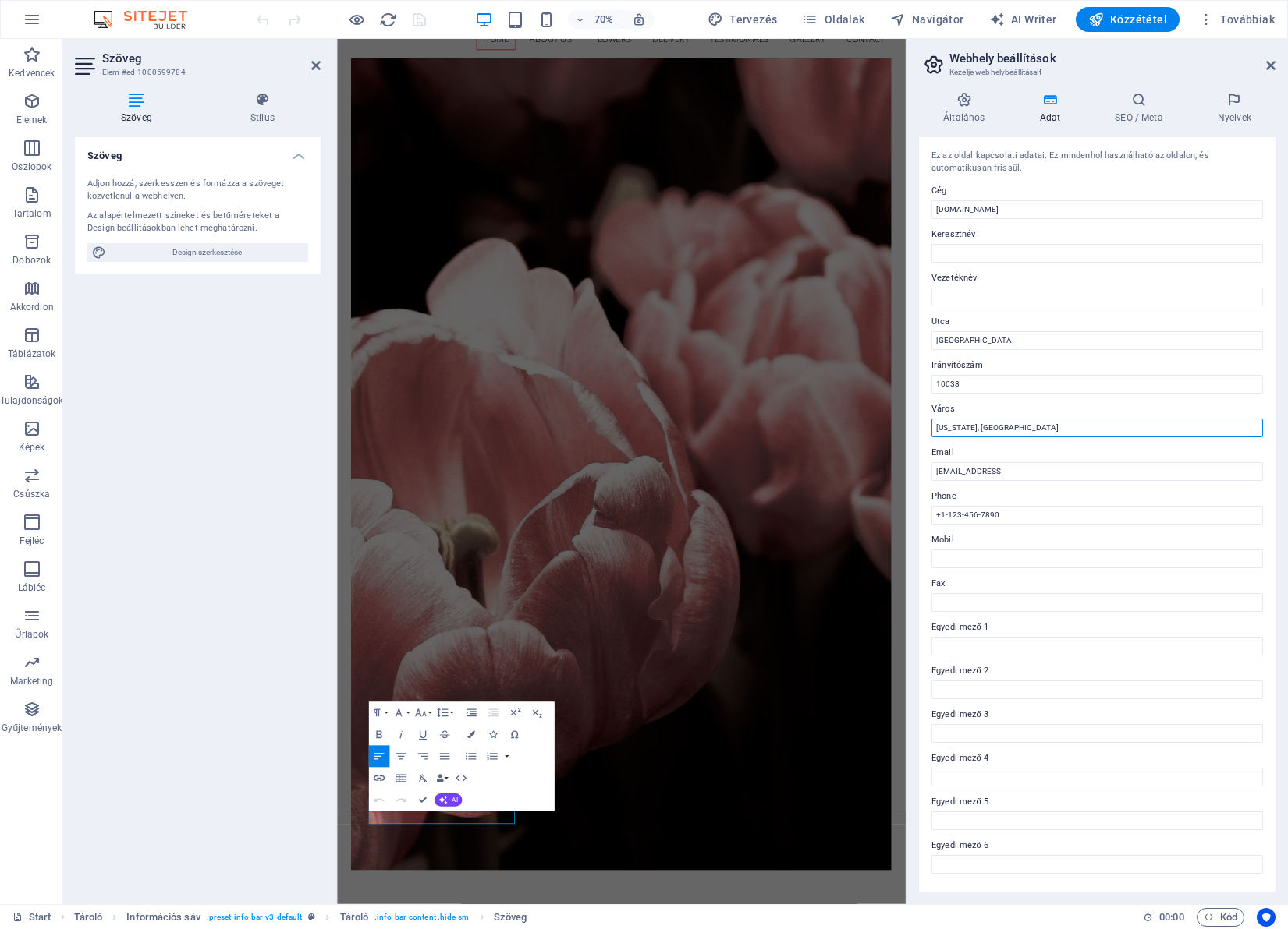
click at [1005, 424] on input "[US_STATE], [GEOGRAPHIC_DATA]" at bounding box center [1097, 428] width 332 height 19
drag, startPoint x: 1352, startPoint y: 463, endPoint x: 924, endPoint y: 620, distance: 455.9
click at [1000, 426] on input "[US_STATE], [GEOGRAPHIC_DATA]" at bounding box center [1097, 428] width 332 height 19
drag, startPoint x: 1359, startPoint y: 468, endPoint x: 1119, endPoint y: 587, distance: 267.9
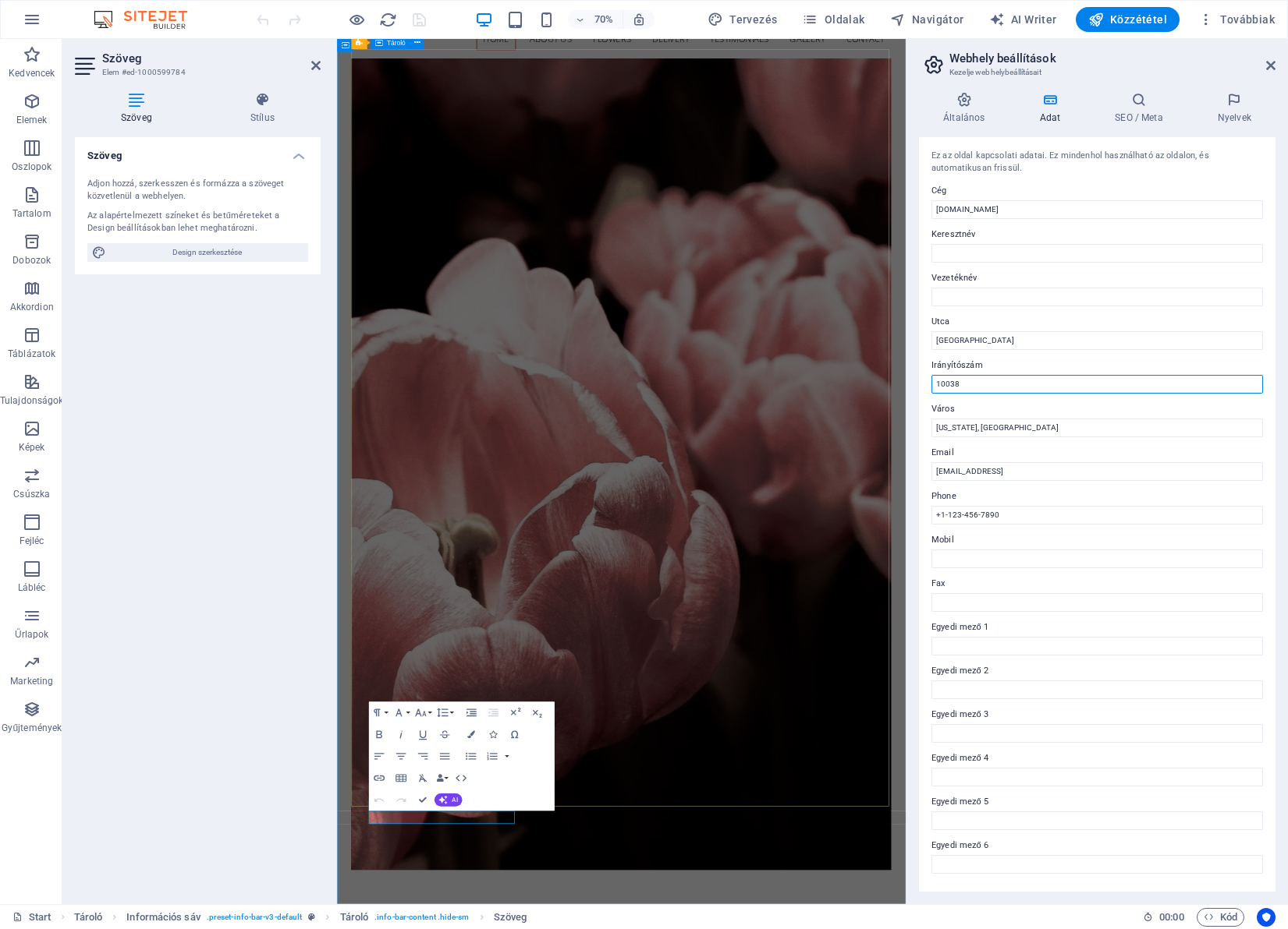
drag, startPoint x: 1337, startPoint y: 426, endPoint x: 1103, endPoint y: 531, distance: 256.5
type input "6000"
click at [1009, 427] on input "[US_STATE], [GEOGRAPHIC_DATA]" at bounding box center [1097, 428] width 332 height 19
drag, startPoint x: 1353, startPoint y: 466, endPoint x: 1127, endPoint y: 583, distance: 254.5
type input "Kecskemét"
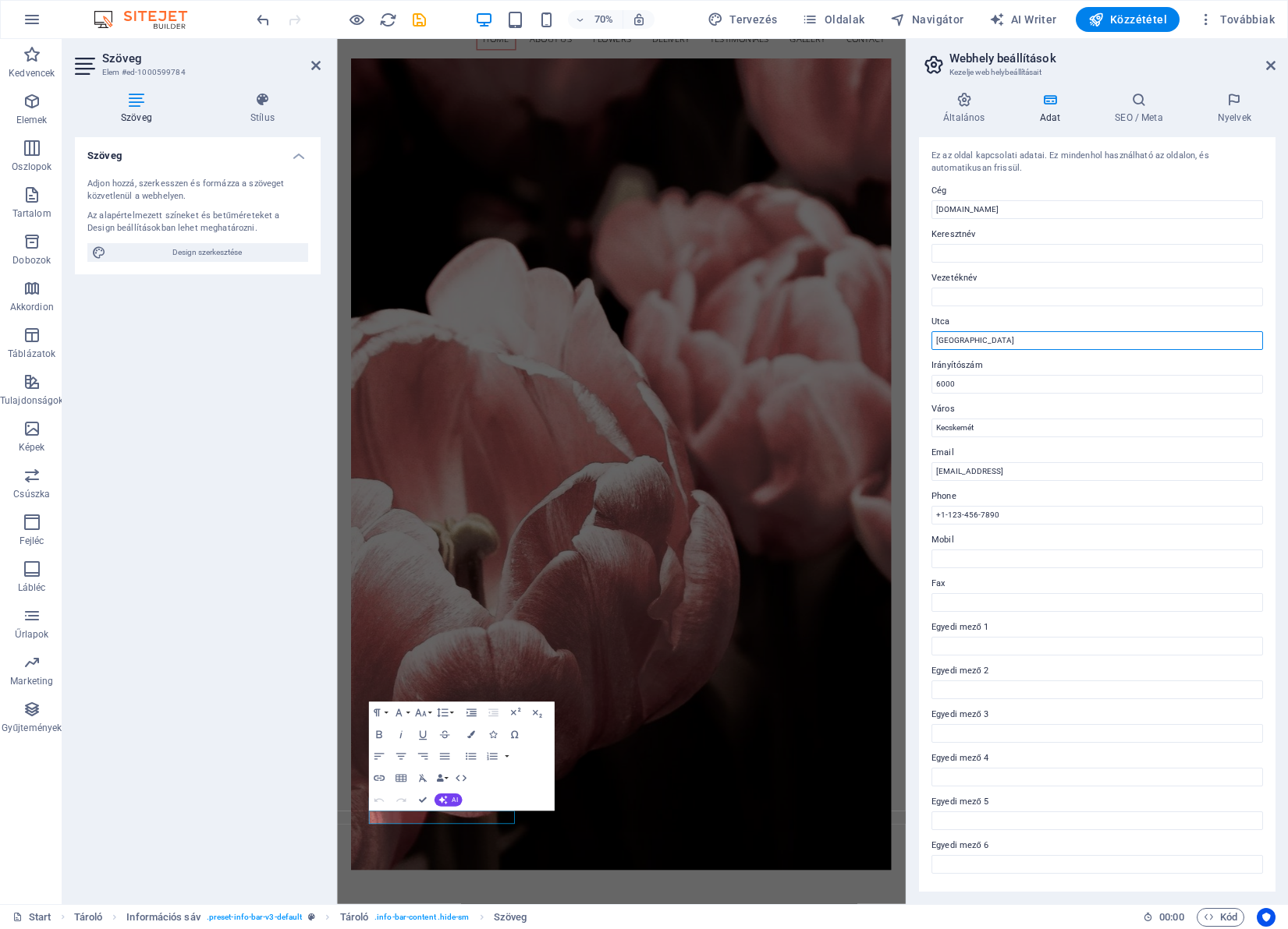
click at [1013, 341] on input "[GEOGRAPHIC_DATA]" at bounding box center [1097, 341] width 332 height 19
drag, startPoint x: 1361, startPoint y: 382, endPoint x: 1111, endPoint y: 450, distance: 259.1
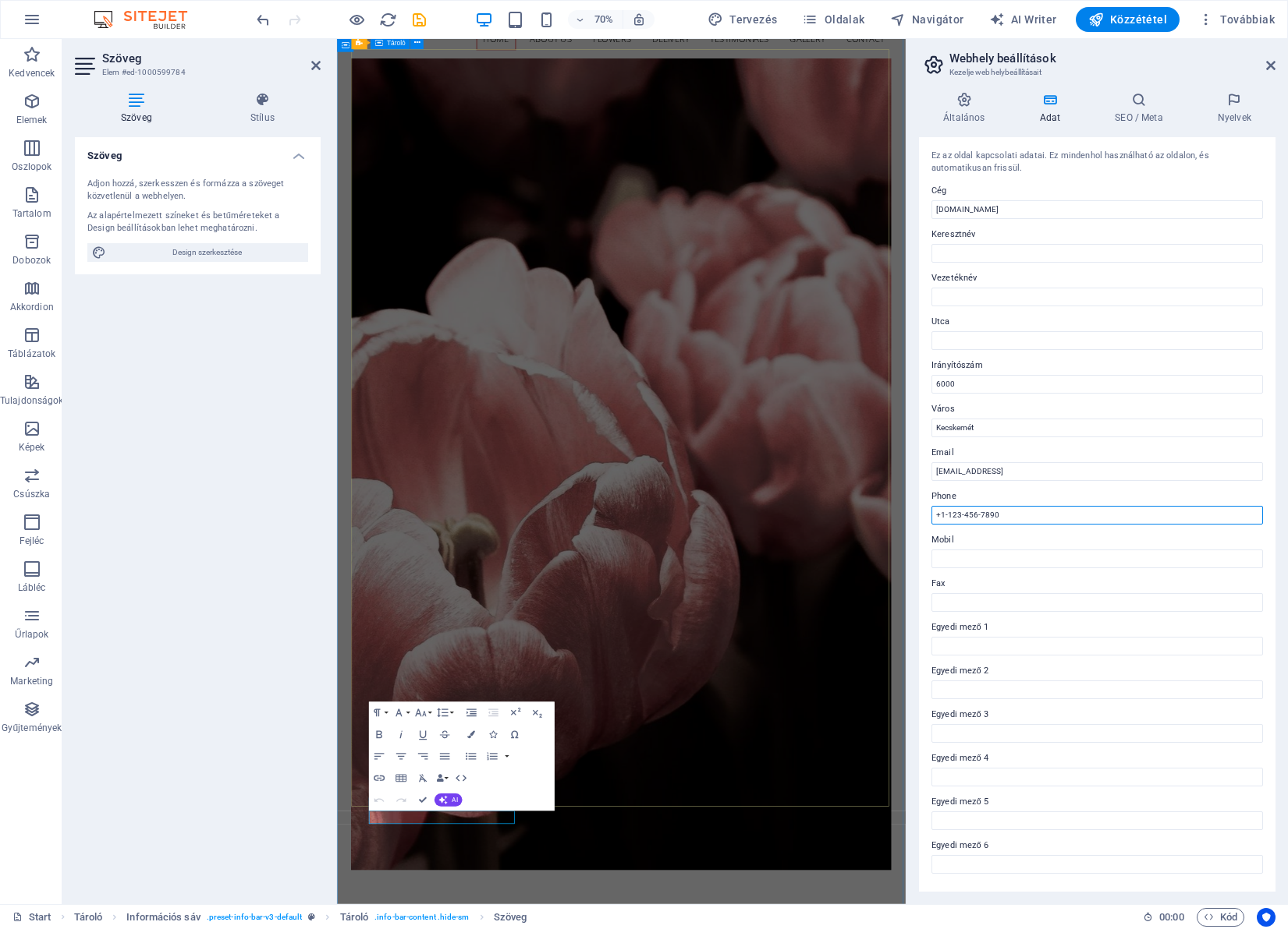
drag, startPoint x: 1359, startPoint y: 551, endPoint x: 1099, endPoint y: 700, distance: 299.7
type input "[PHONE_NUMBER]"
click at [980, 106] on icon at bounding box center [964, 100] width 89 height 15
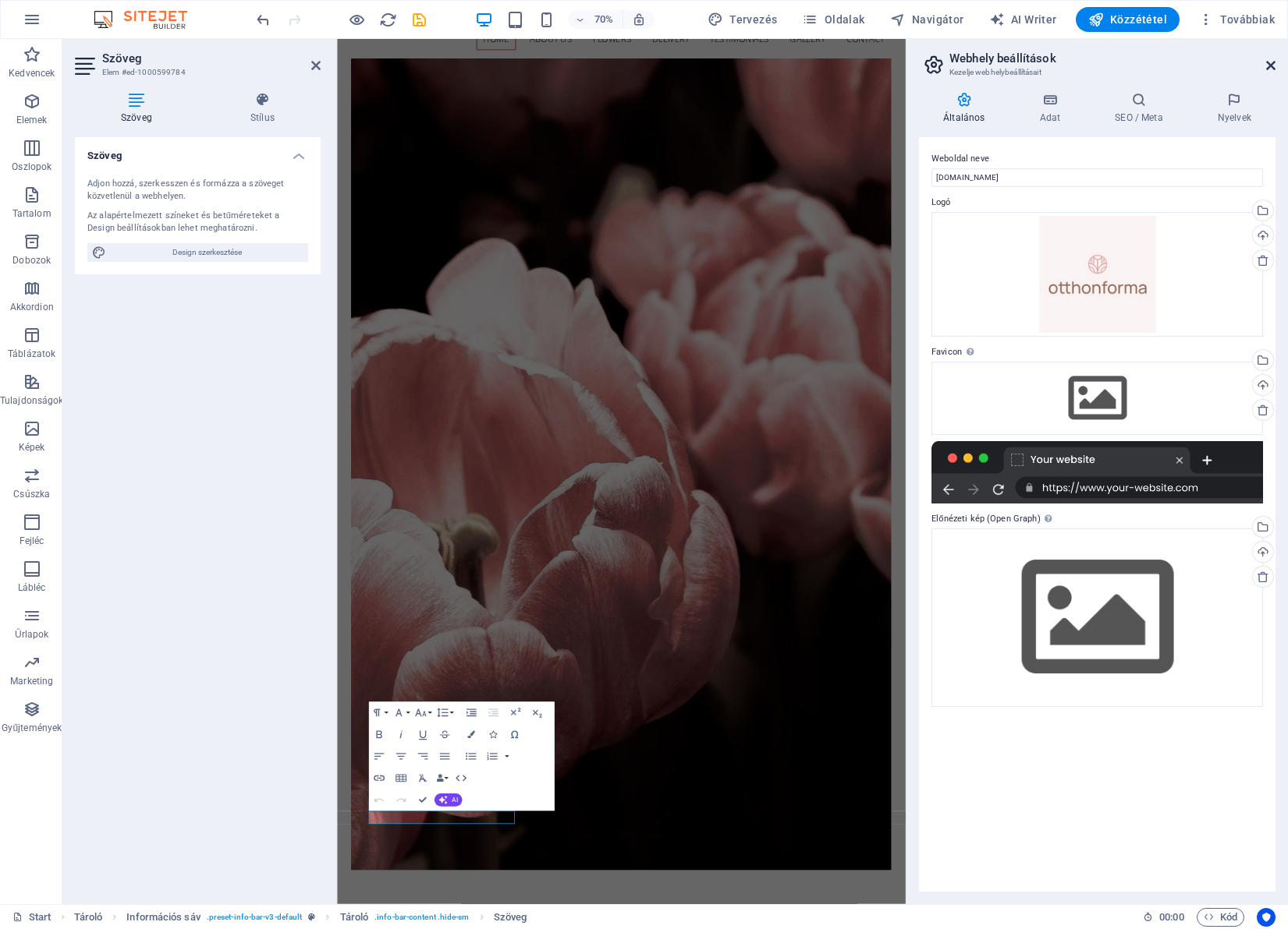
click at [1267, 64] on icon at bounding box center [1270, 65] width 9 height 13
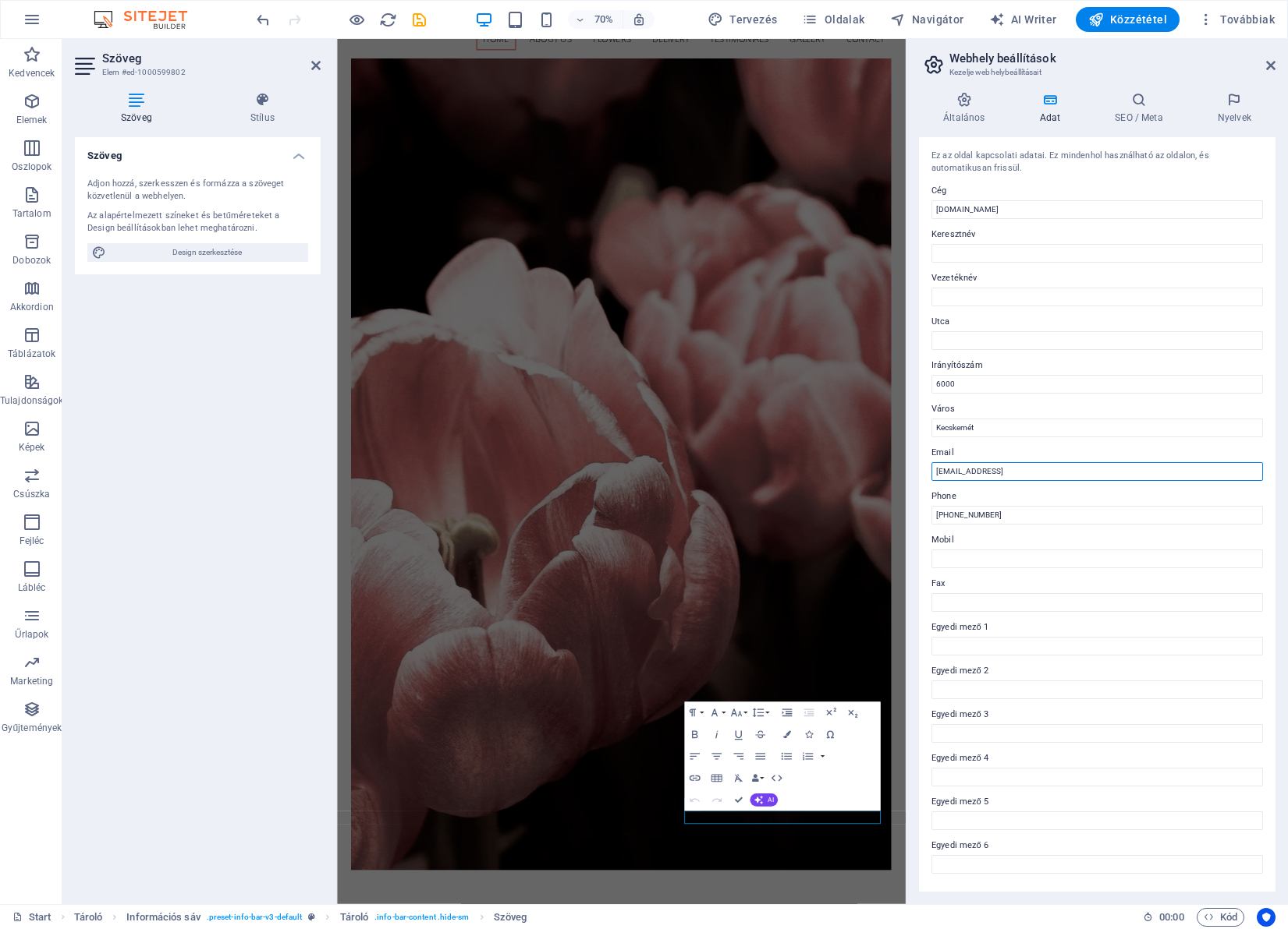
drag, startPoint x: 1475, startPoint y: 512, endPoint x: 1065, endPoint y: 630, distance: 426.6
drag, startPoint x: 1161, startPoint y: 472, endPoint x: 938, endPoint y: 472, distance: 223.0
click at [938, 472] on input "1a43de2c7d70bf69cac065fb139381@cpanel.local" at bounding box center [1097, 472] width 332 height 19
type input "[EMAIL_ADDRESS][DOMAIN_NAME]"
drag, startPoint x: 1354, startPoint y: 553, endPoint x: 1113, endPoint y: 714, distance: 289.8
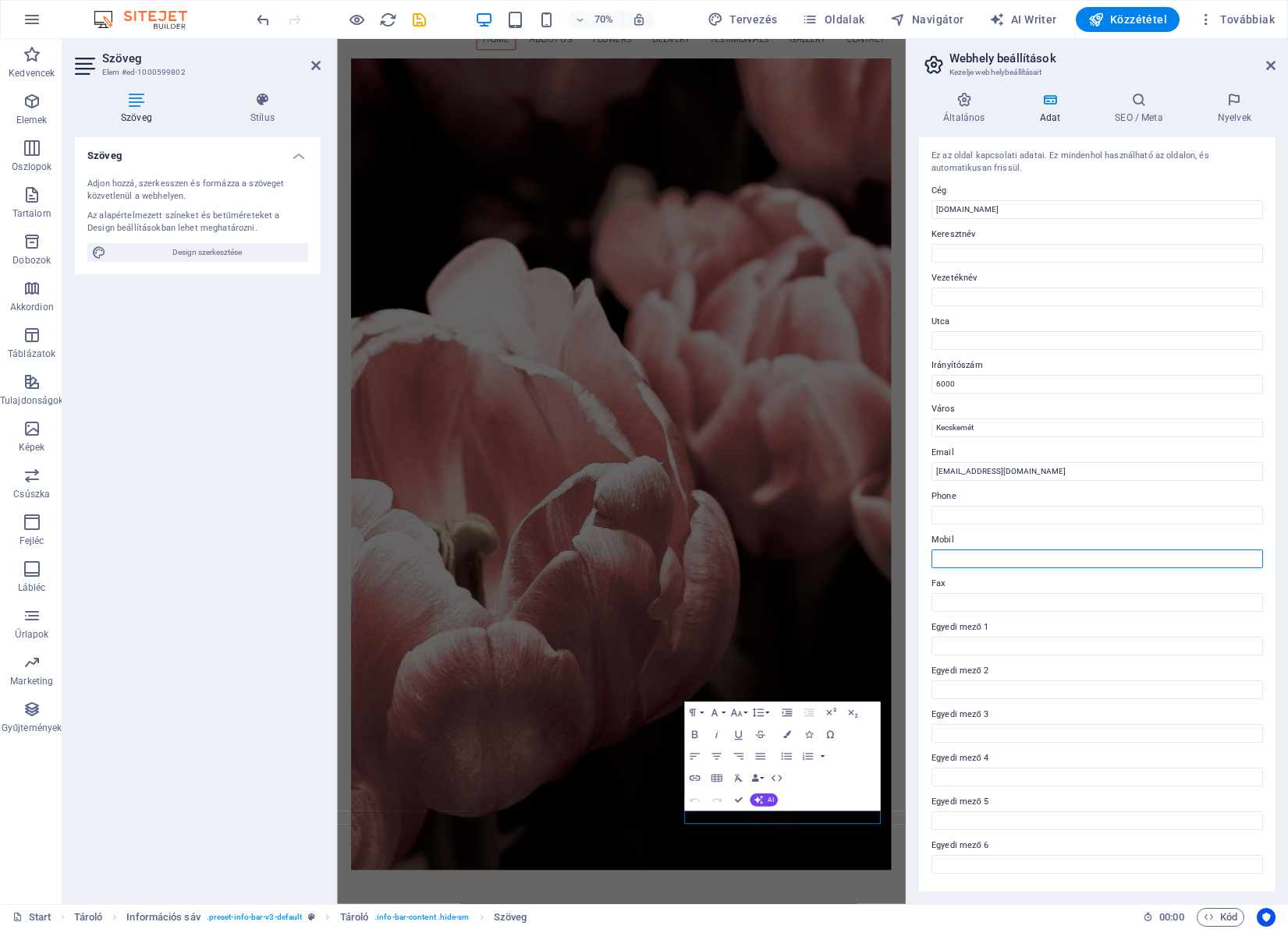
click at [962, 562] on input "Mobil" at bounding box center [1097, 559] width 332 height 19
paste input "[PHONE_NUMBER]"
type input "[PHONE_NUMBER]"
click at [972, 110] on h4 "Általános" at bounding box center [967, 108] width 96 height 33
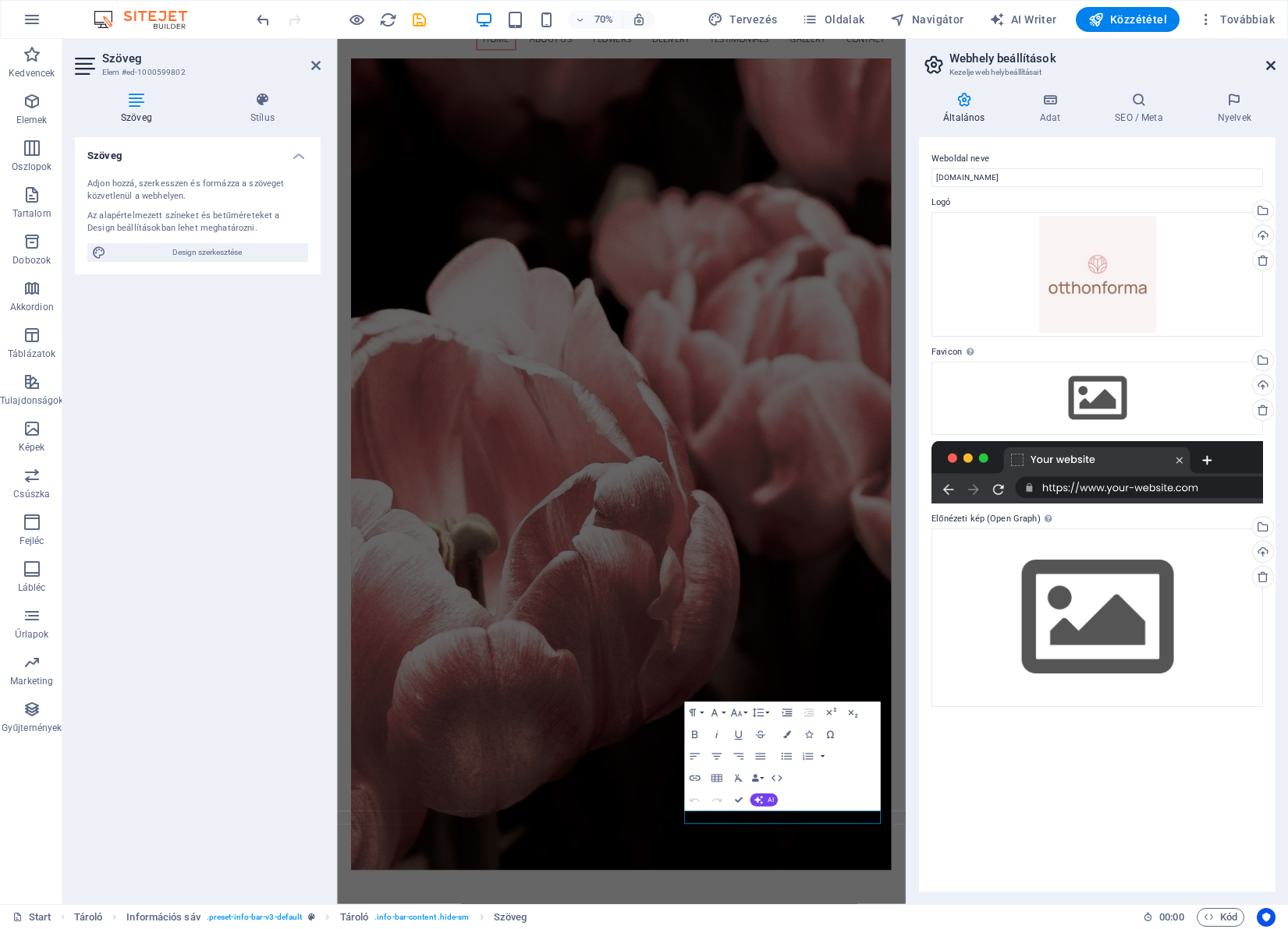
drag, startPoint x: 1269, startPoint y: 69, endPoint x: 892, endPoint y: 71, distance: 377.0
click at [1269, 69] on icon at bounding box center [1270, 65] width 9 height 13
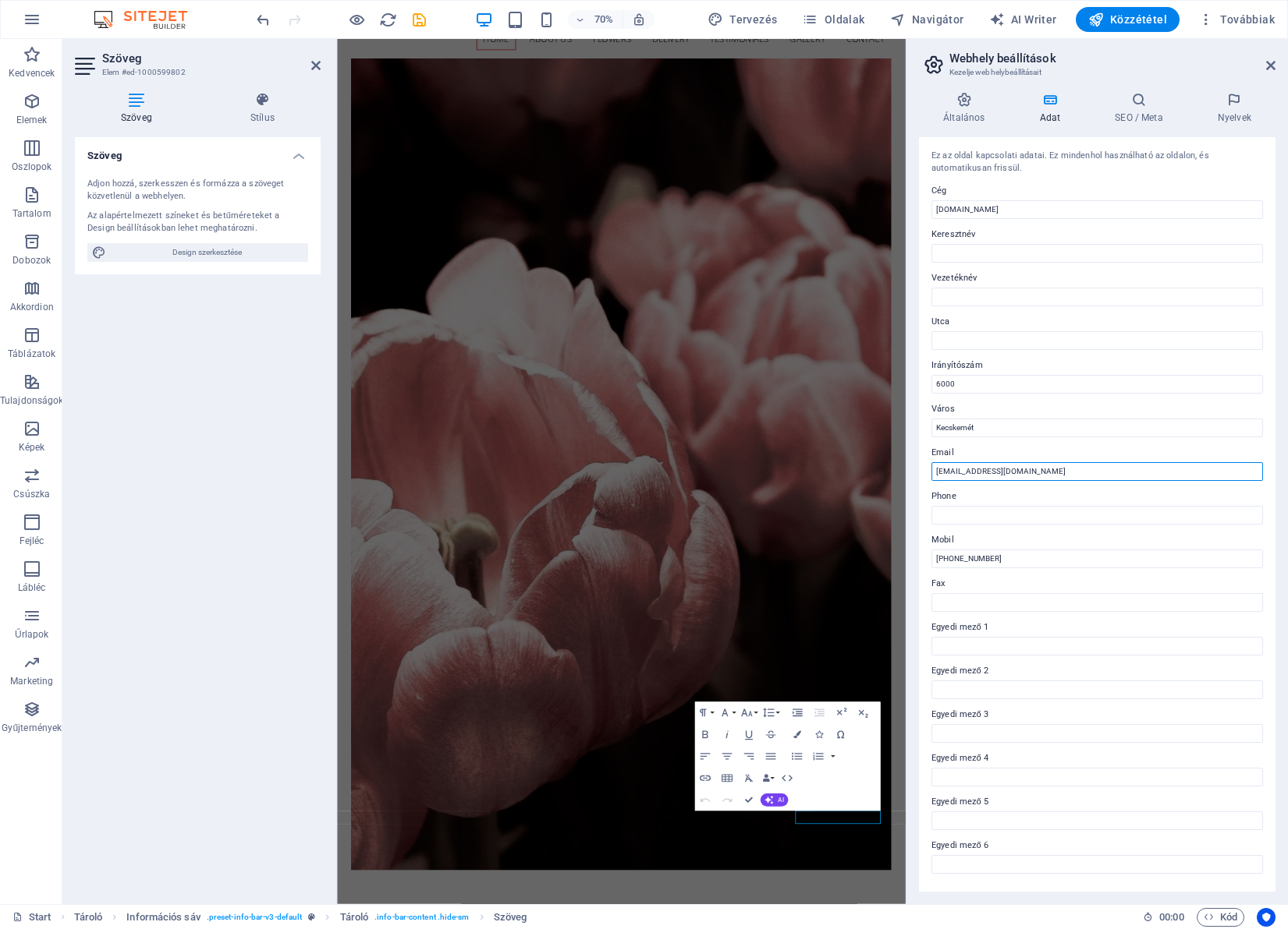
click at [1052, 472] on input "[EMAIL_ADDRESS][DOMAIN_NAME]" at bounding box center [1097, 472] width 332 height 19
type input "[EMAIL_ADDRESS][DOMAIN_NAME]"
click at [1267, 66] on icon at bounding box center [1270, 65] width 9 height 13
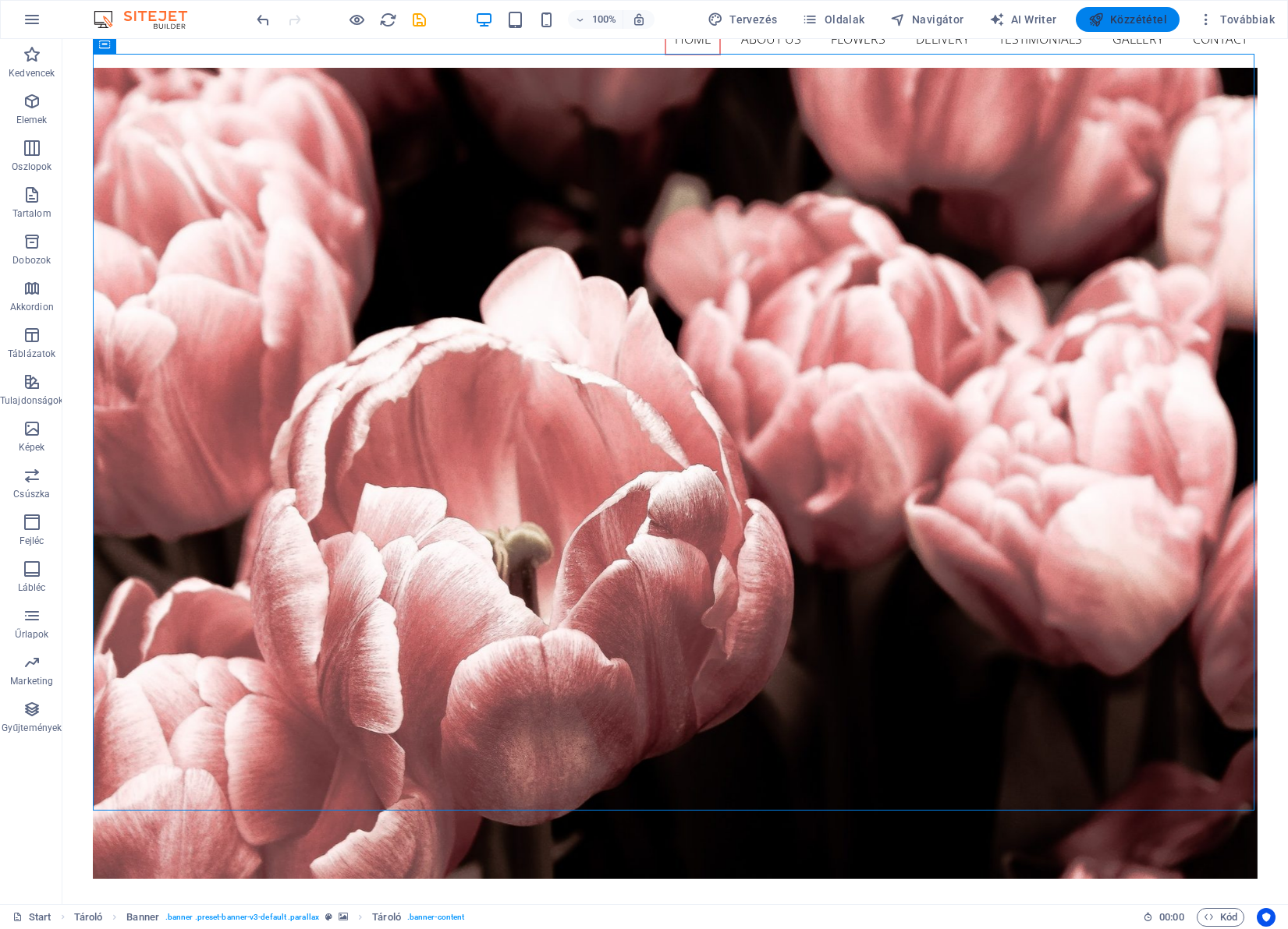
click at [1138, 21] on span "Közzététel" at bounding box center [1128, 20] width 79 height 15
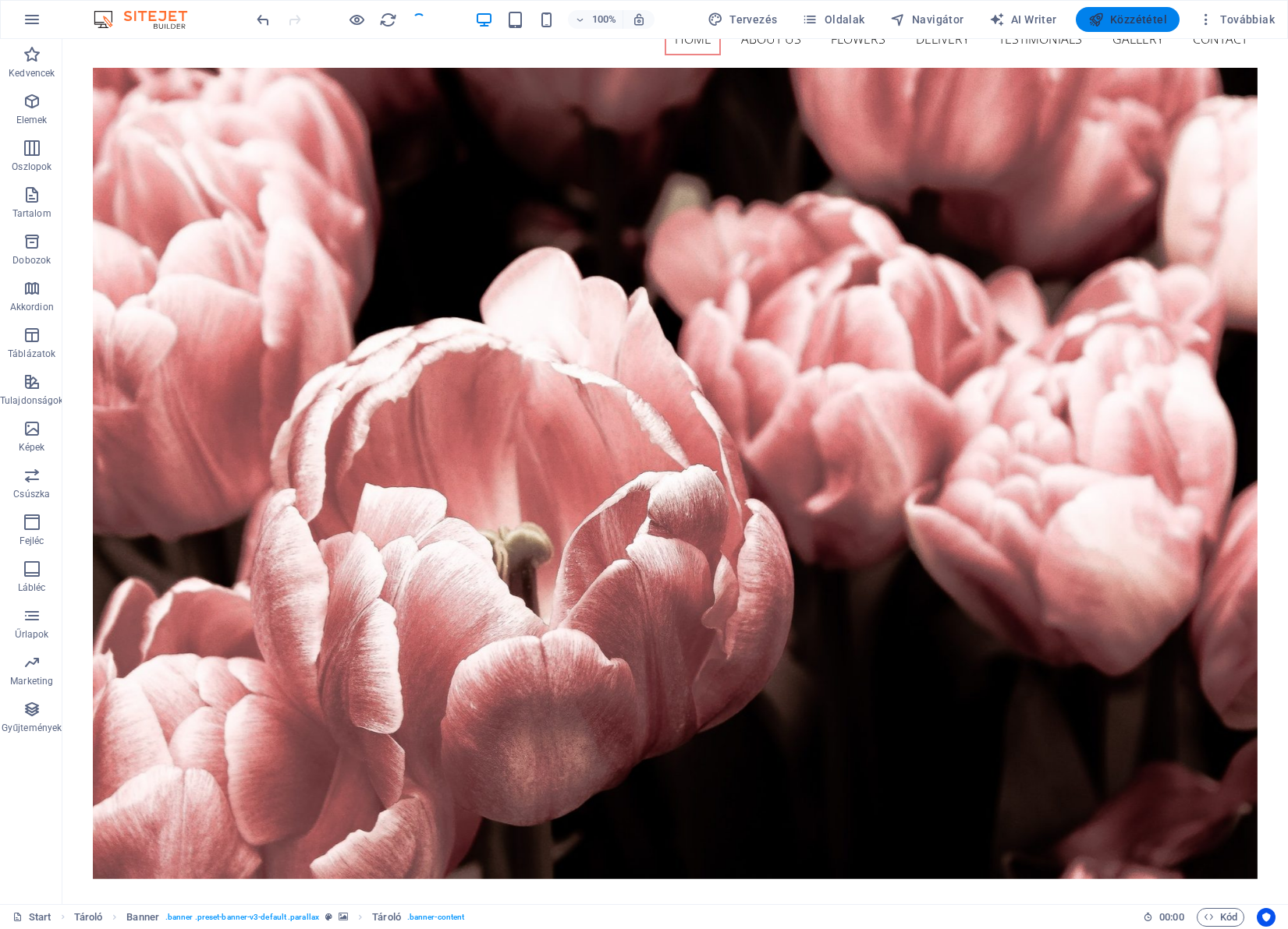
checkbox input "false"
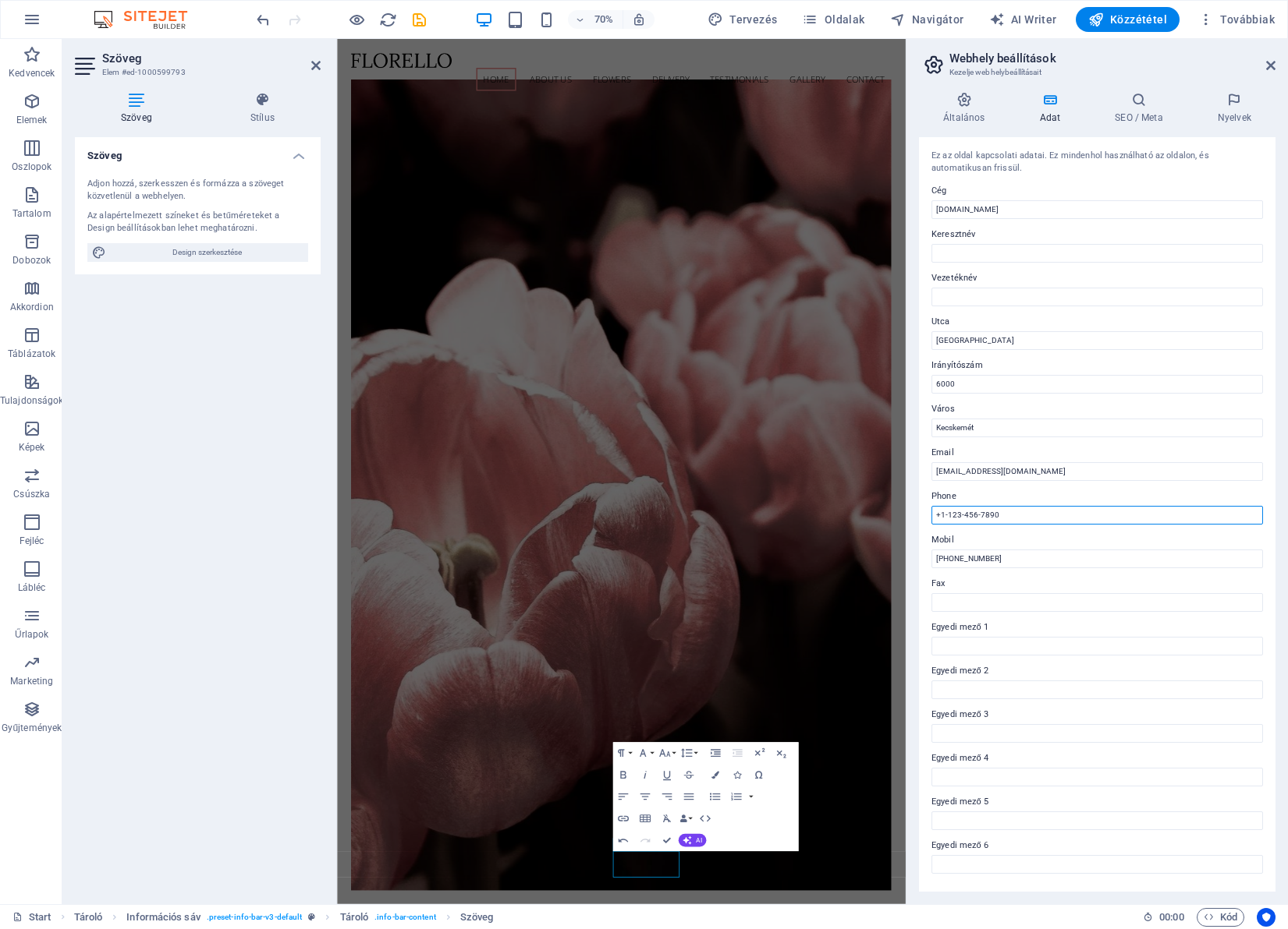
drag, startPoint x: 1361, startPoint y: 554, endPoint x: 1036, endPoint y: 716, distance: 363.1
drag, startPoint x: 1352, startPoint y: 552, endPoint x: 1073, endPoint y: 718, distance: 324.6
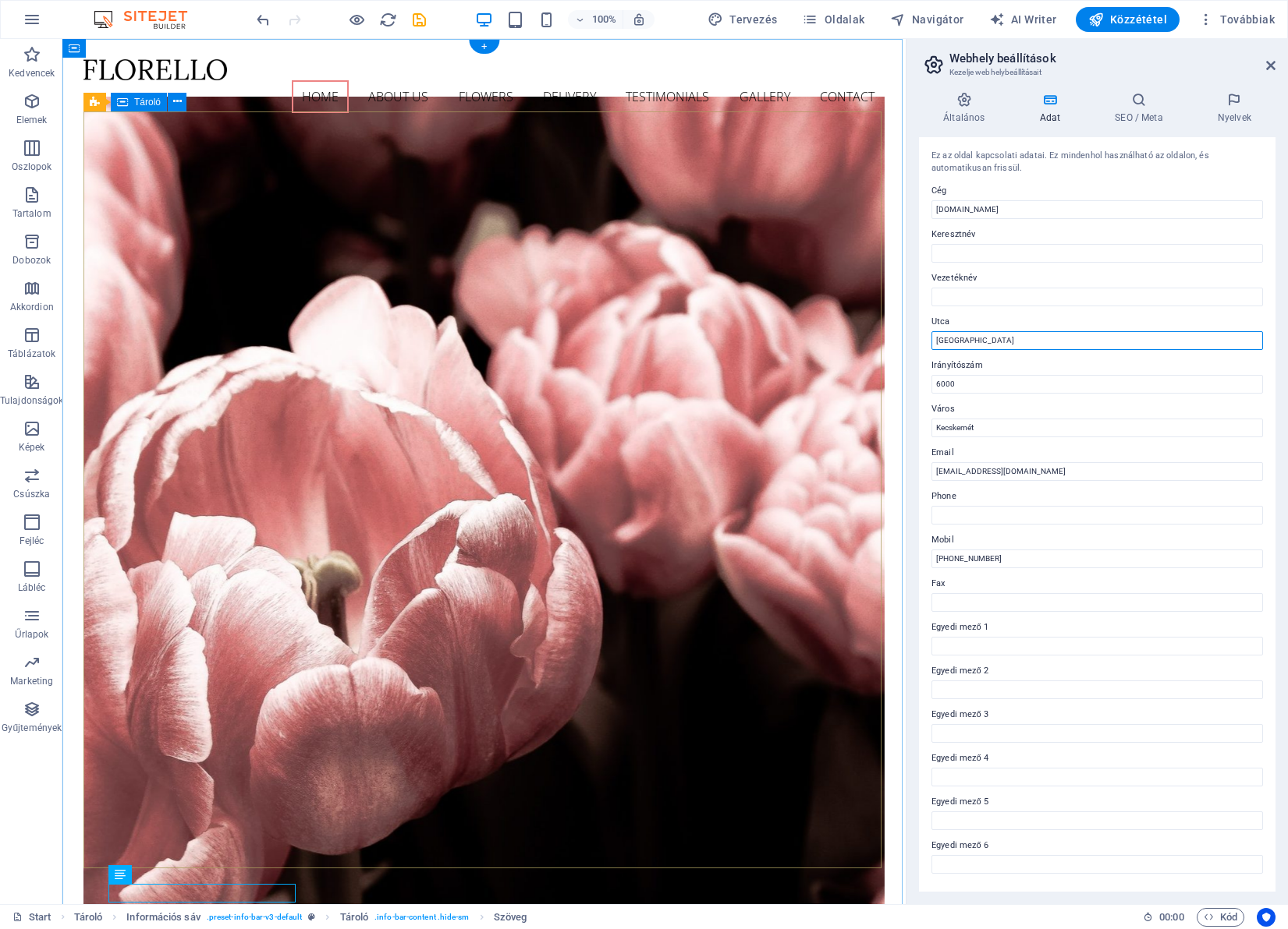
drag, startPoint x: 1075, startPoint y: 382, endPoint x: 812, endPoint y: 314, distance: 271.6
click at [1021, 340] on input "[GEOGRAPHIC_DATA]" at bounding box center [1097, 341] width 332 height 19
type input "B"
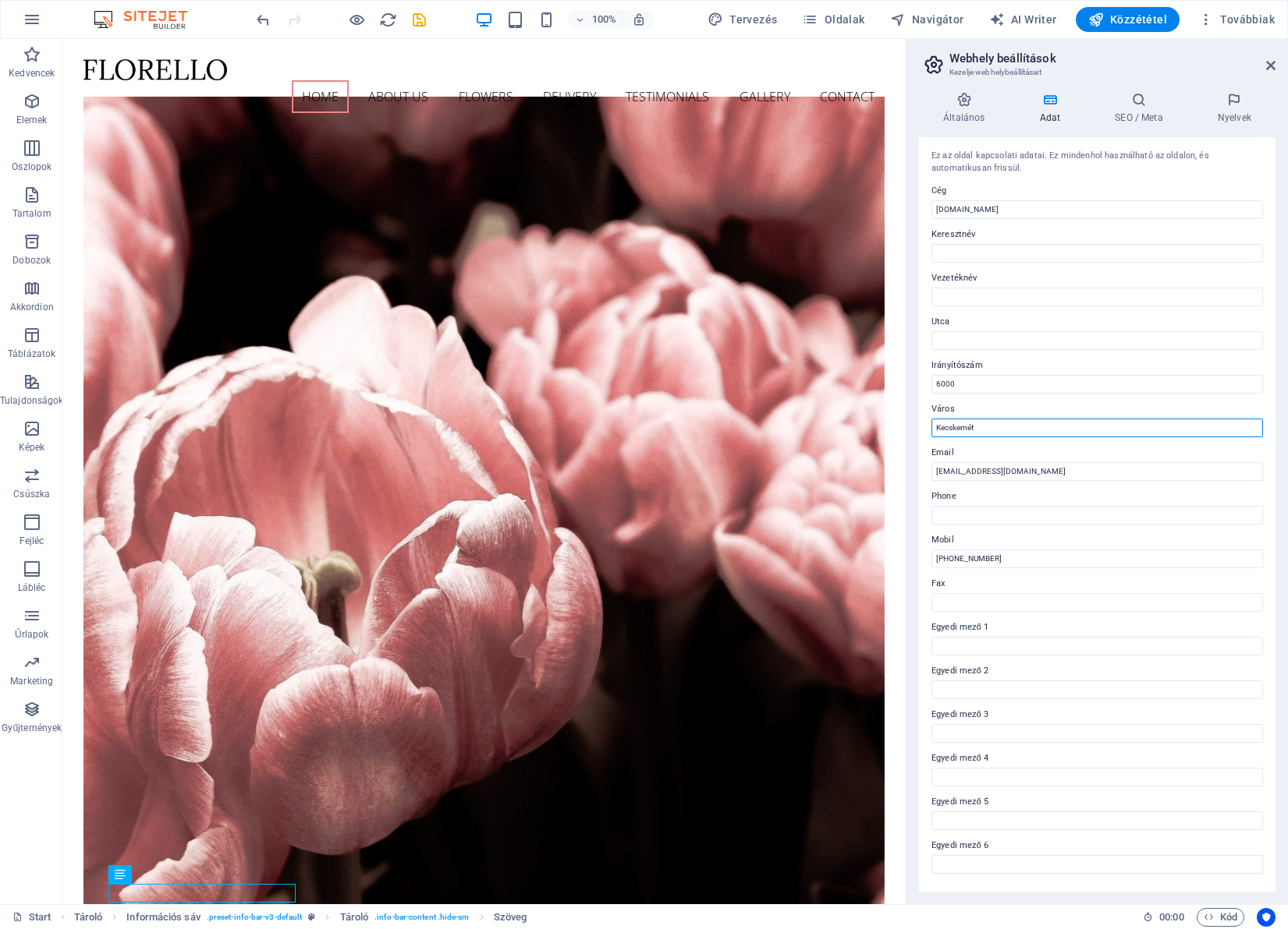
click at [1038, 430] on input "Kecskemét" at bounding box center [1097, 428] width 332 height 19
click at [1271, 65] on icon at bounding box center [1270, 65] width 9 height 13
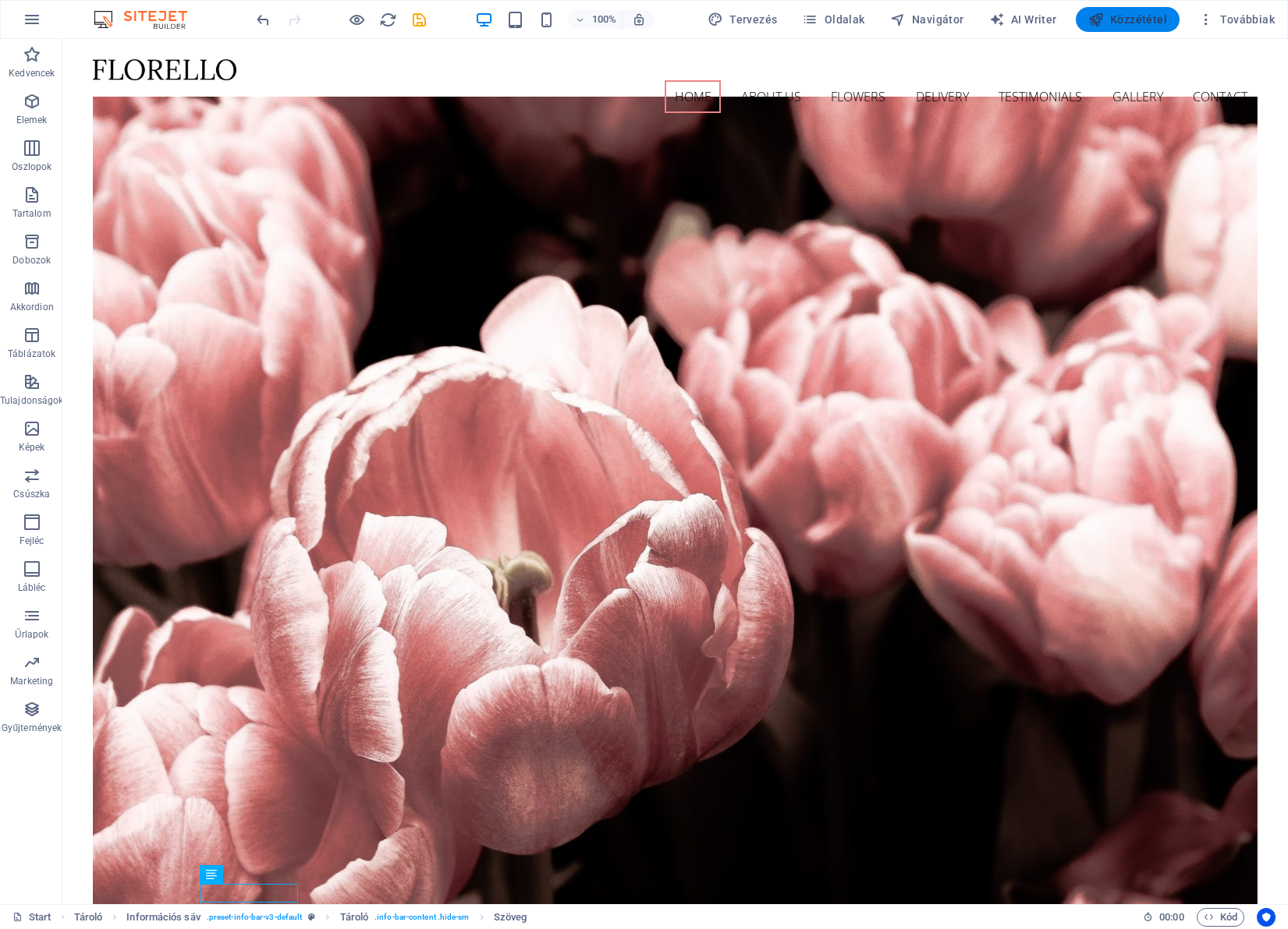
click at [1150, 15] on span "Közzététel" at bounding box center [1128, 20] width 79 height 15
checkbox input "false"
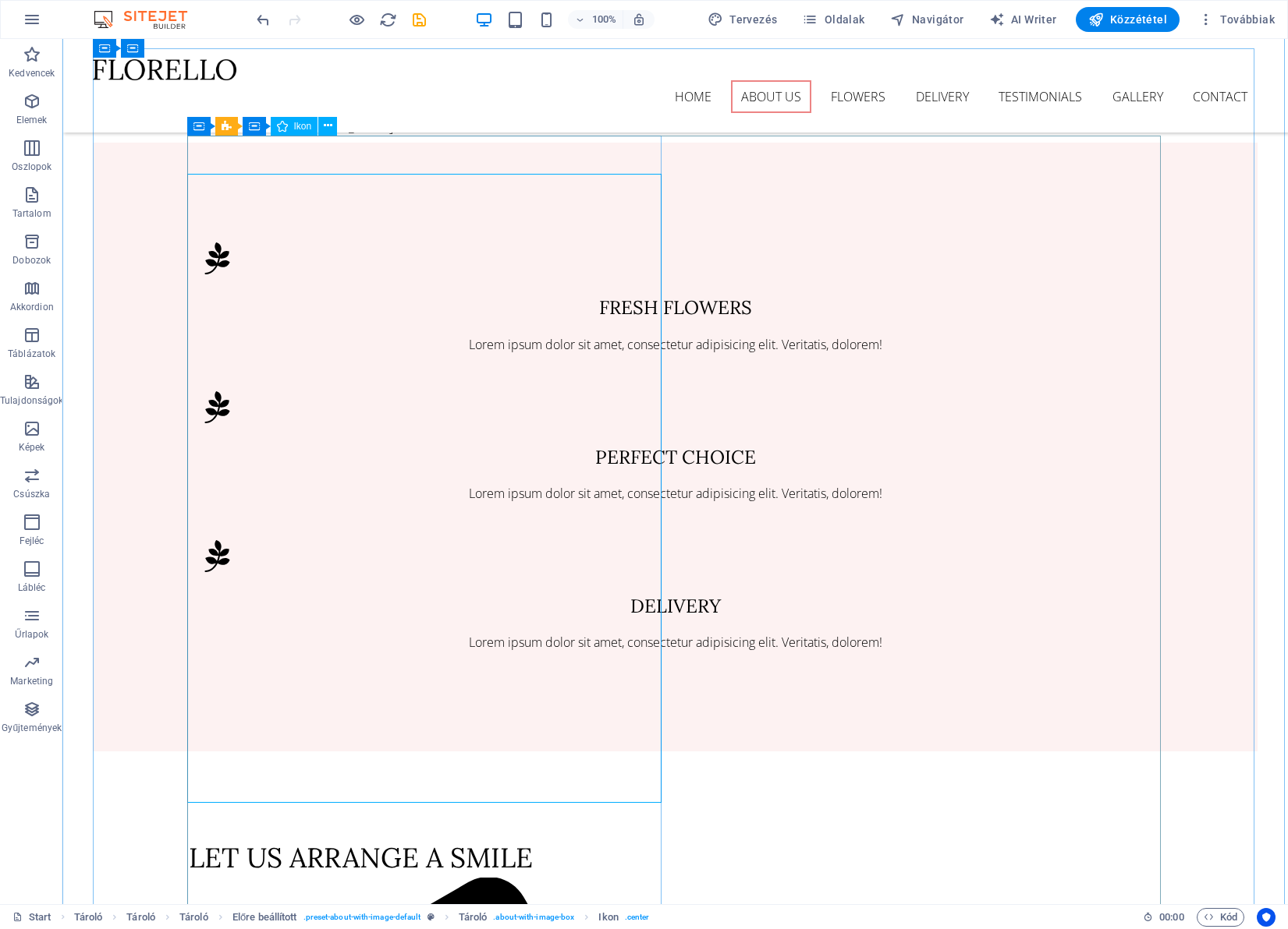
scroll to position [1174, 0]
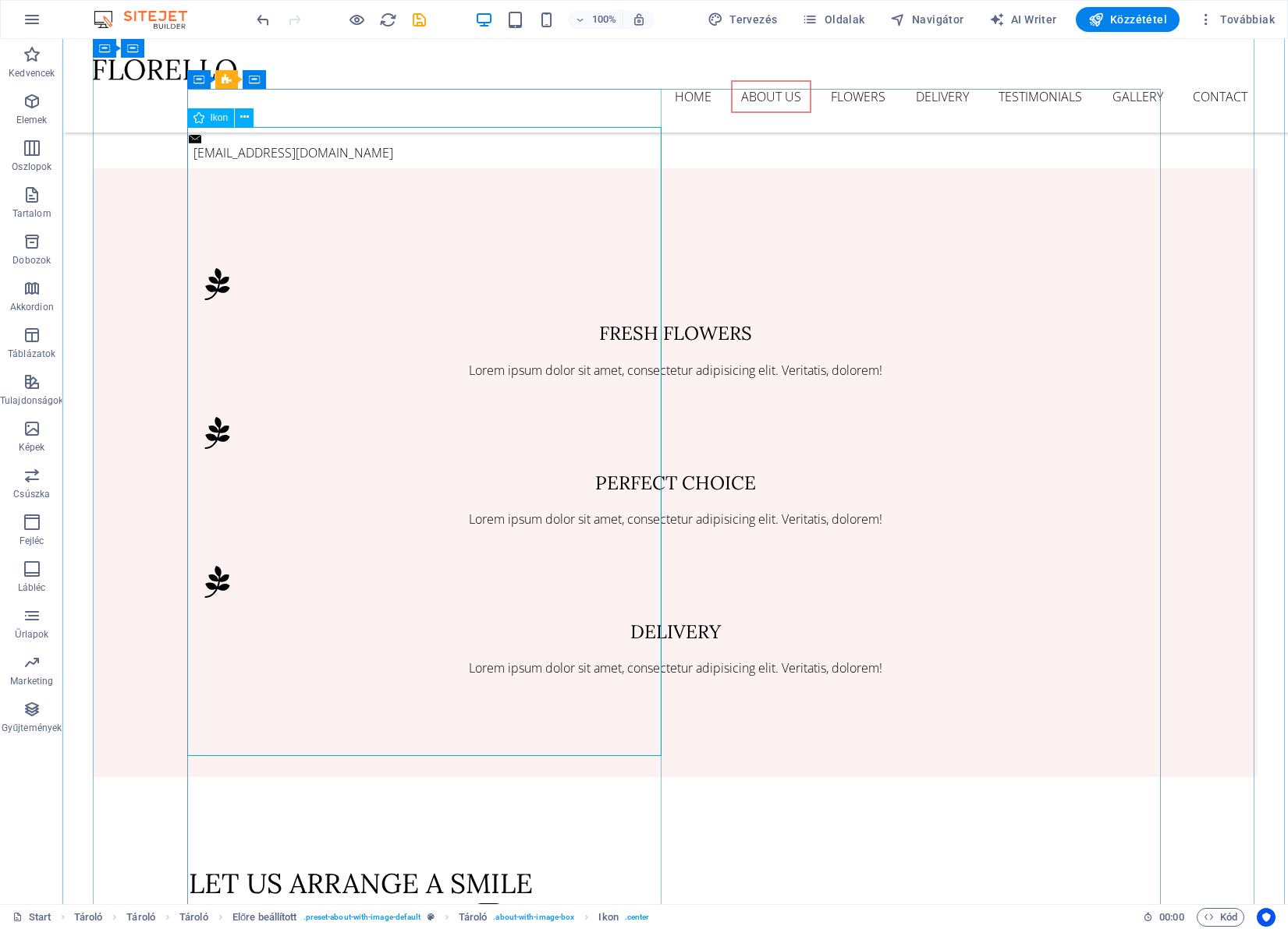
drag, startPoint x: 382, startPoint y: 603, endPoint x: 430, endPoint y: 401, distance: 207.6
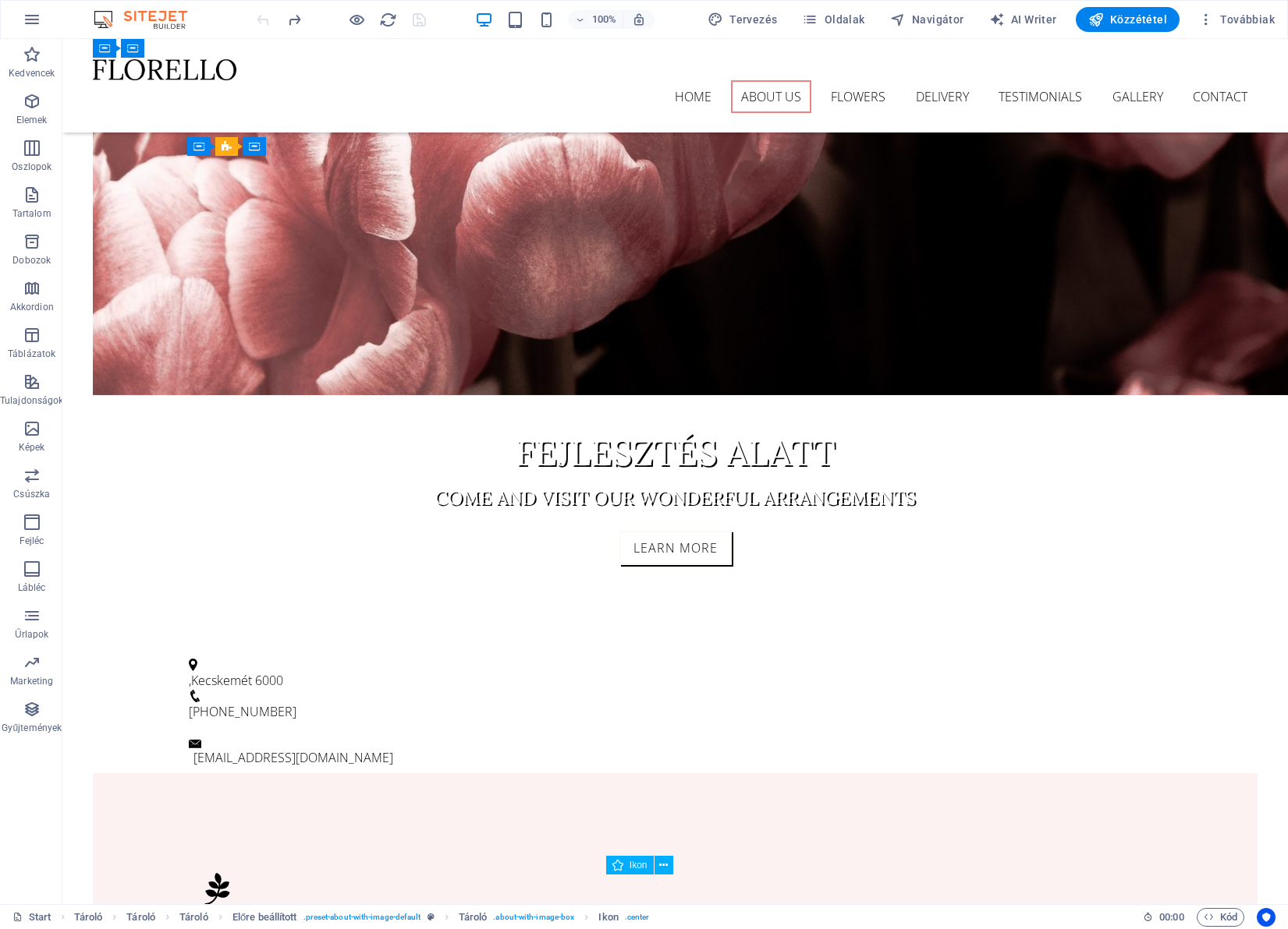
scroll to position [349, 0]
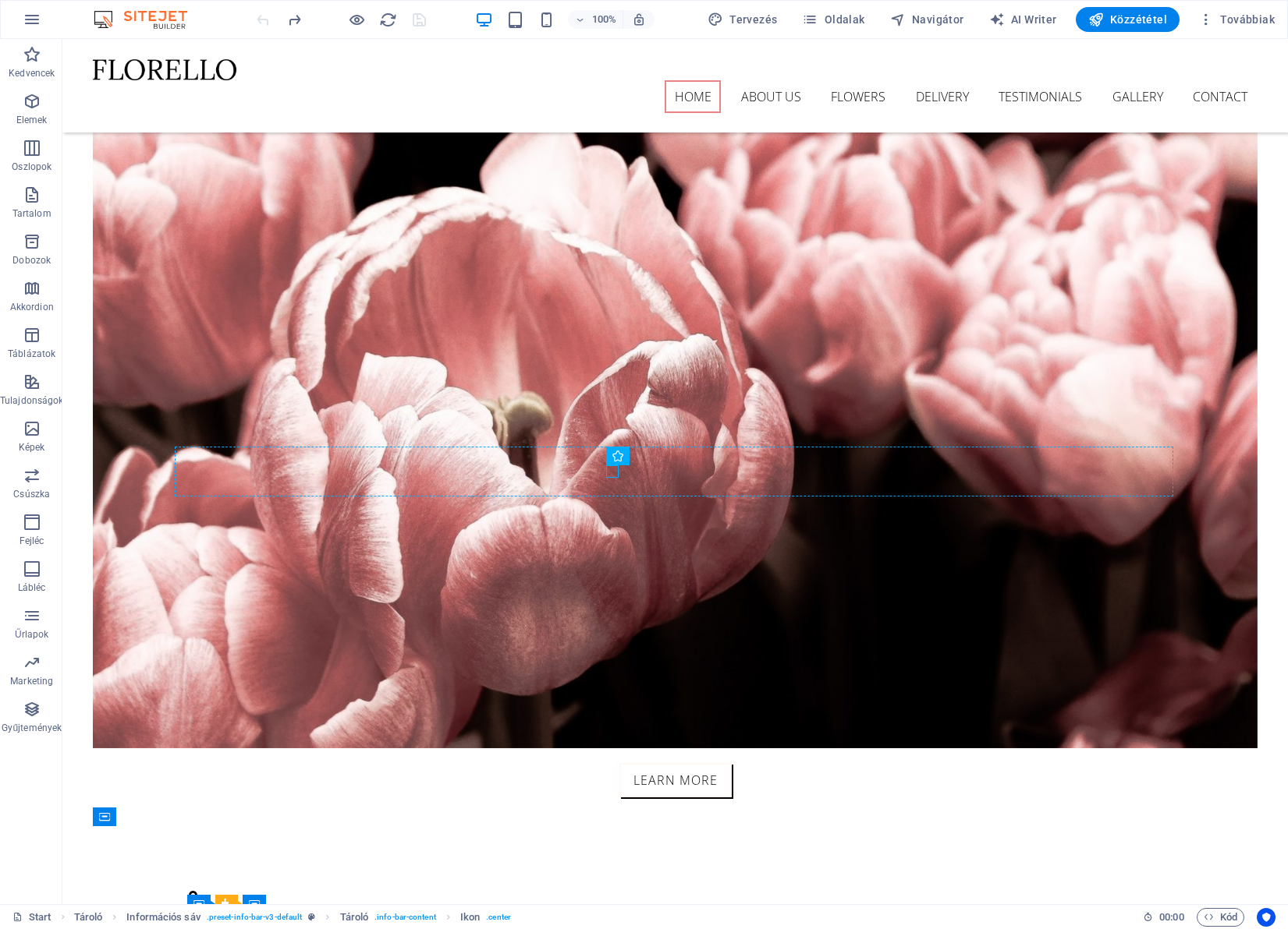
drag, startPoint x: 610, startPoint y: 472, endPoint x: 610, endPoint y: 461, distance: 11.0
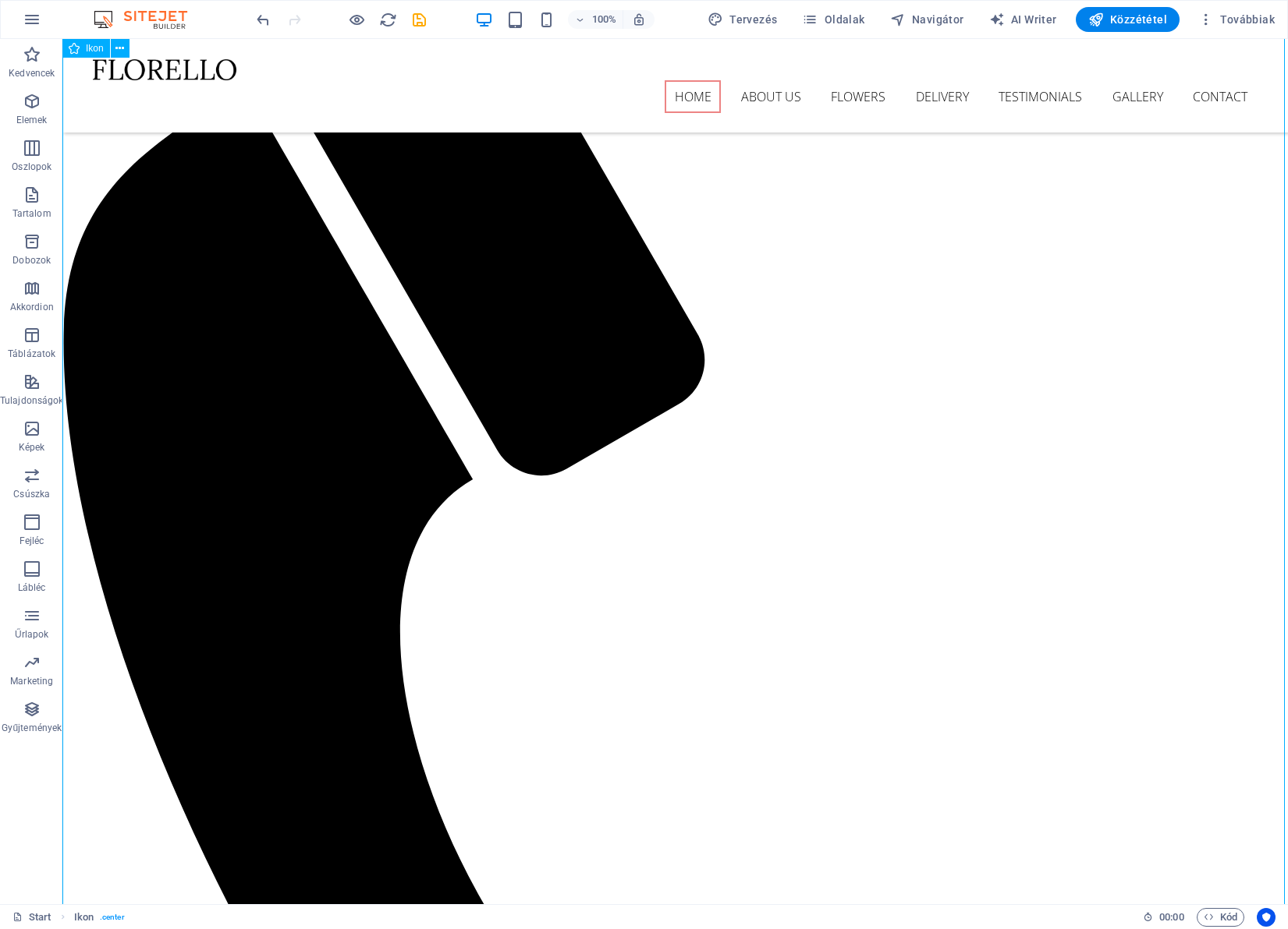
scroll to position [102, 0]
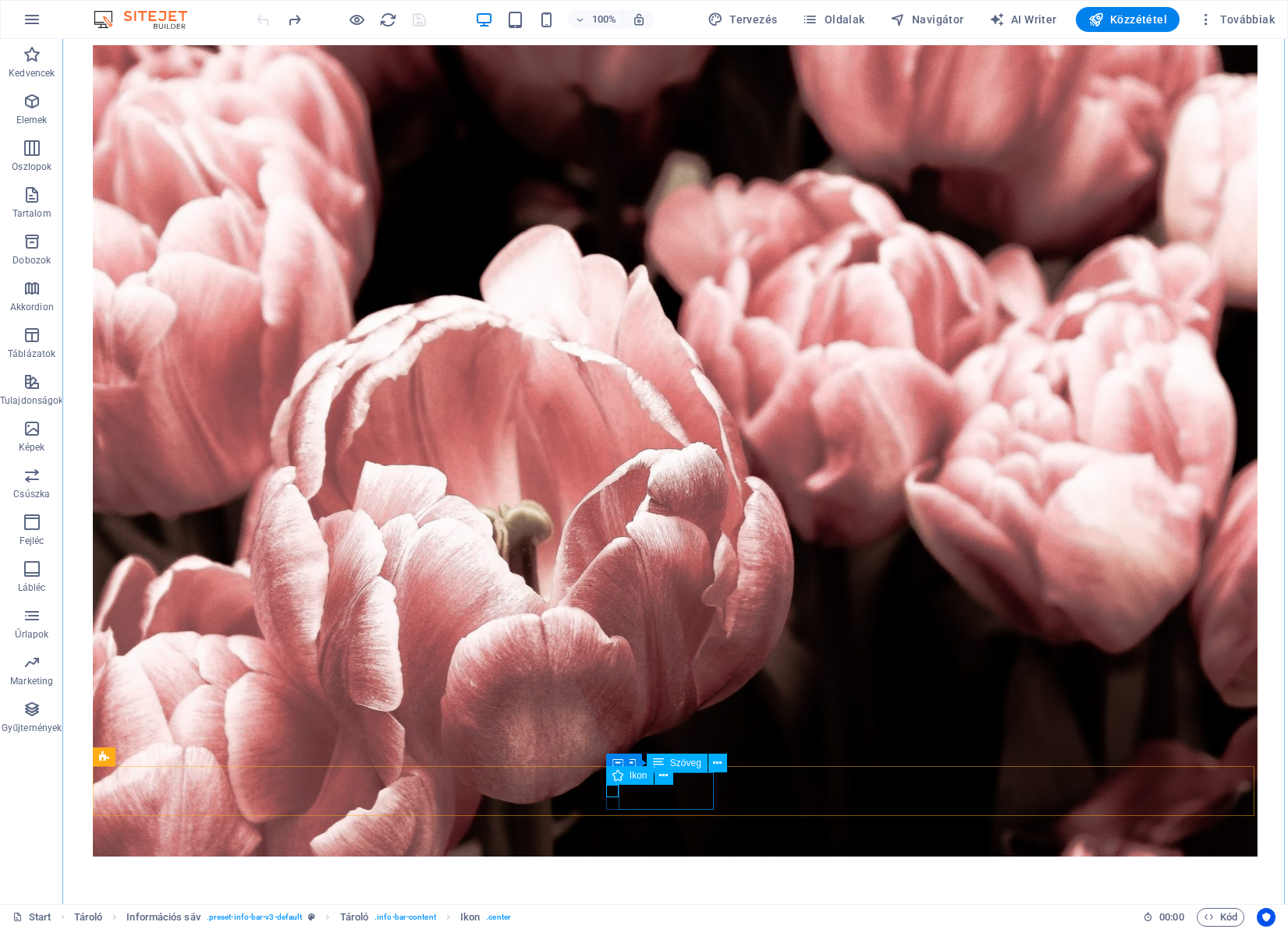
click at [663, 767] on icon at bounding box center [658, 763] width 11 height 19
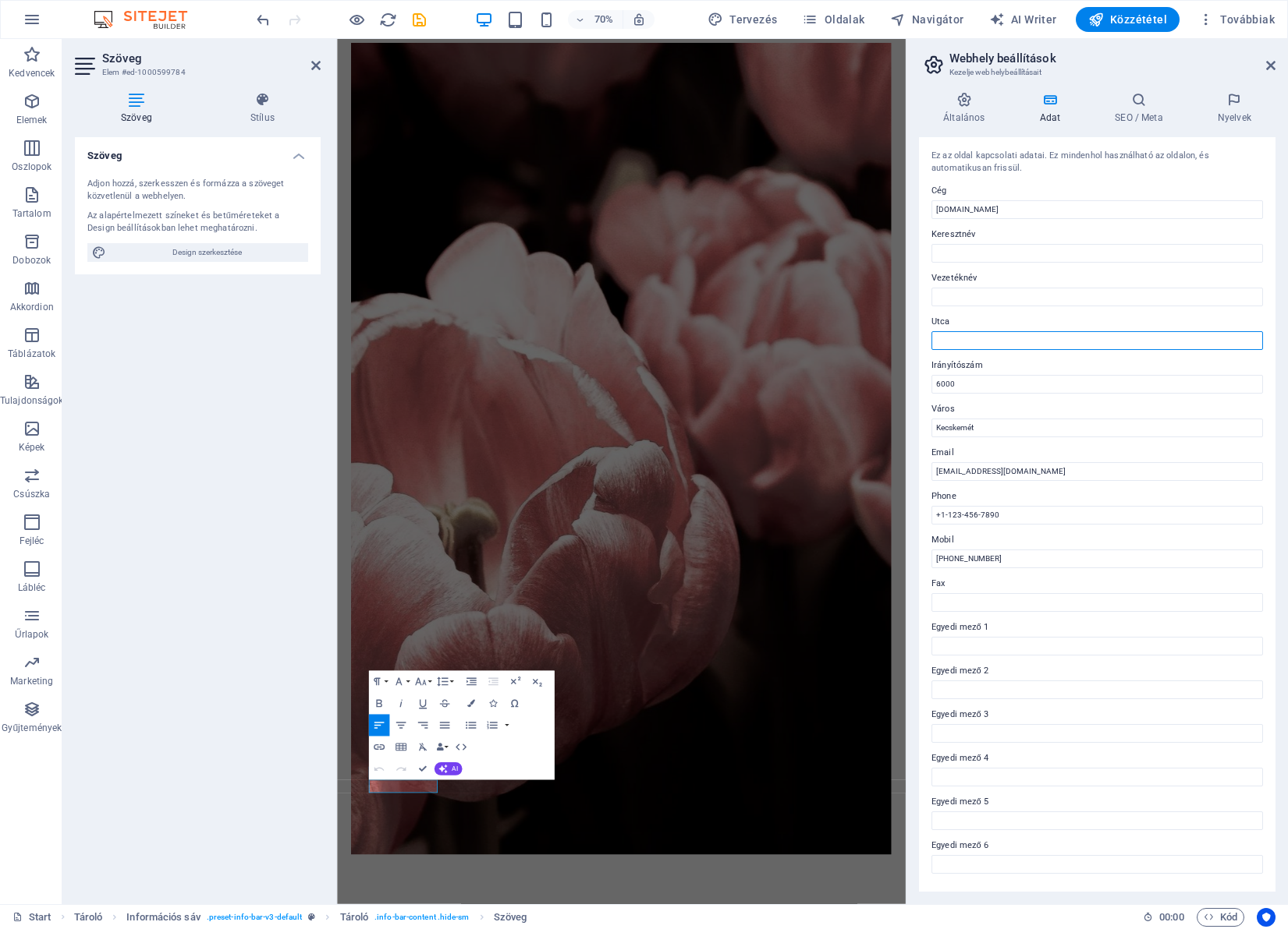
click at [994, 332] on input "Utca" at bounding box center [1097, 341] width 332 height 19
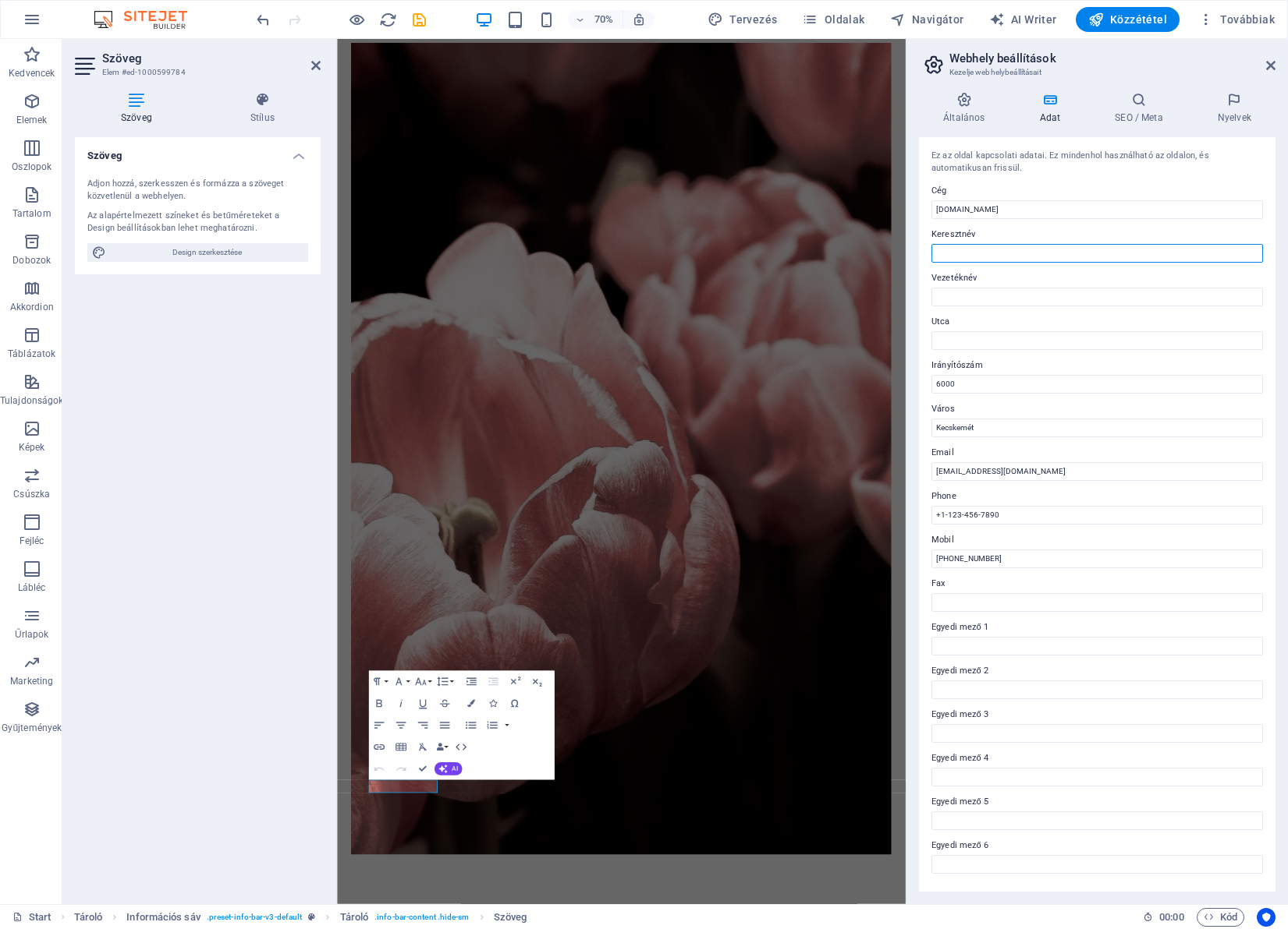
click at [1046, 248] on input "Keresztnév" at bounding box center [1097, 254] width 332 height 19
click at [1142, 23] on span "Közzététel" at bounding box center [1128, 20] width 79 height 15
checkbox input "false"
